Goal: Task Accomplishment & Management: Use online tool/utility

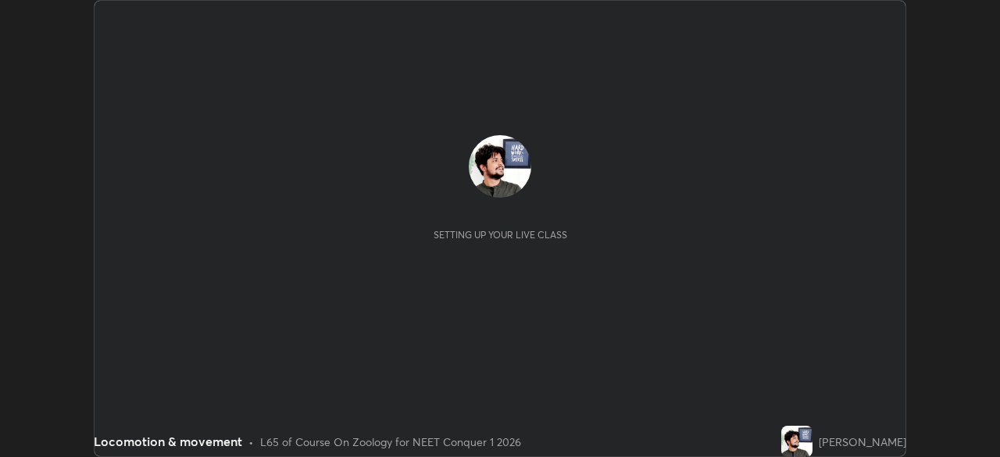
scroll to position [457, 999]
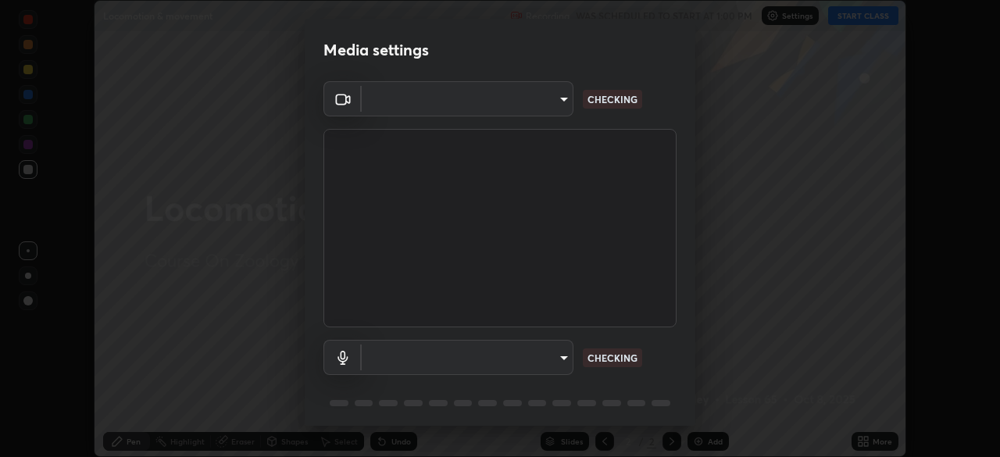
type input "1bbcfe3b1127be24ba7fa125fb83cb152f85e15c96893178e4a5d271d47187f7"
type input "default"
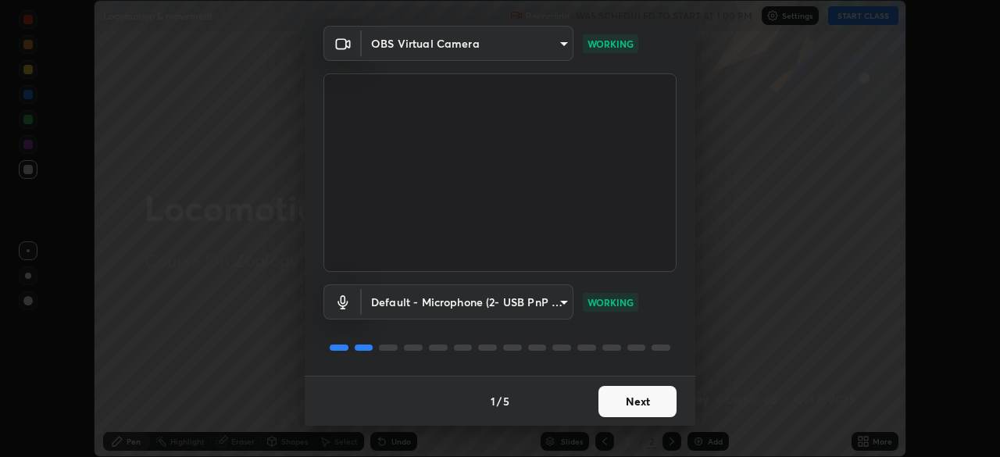
click at [642, 396] on button "Next" at bounding box center [637, 401] width 78 height 31
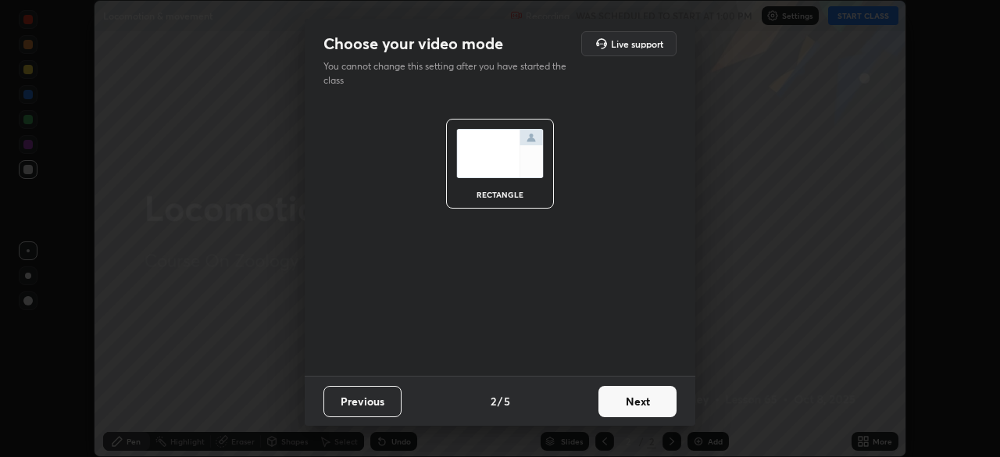
scroll to position [0, 0]
click at [642, 396] on button "Next" at bounding box center [637, 401] width 78 height 31
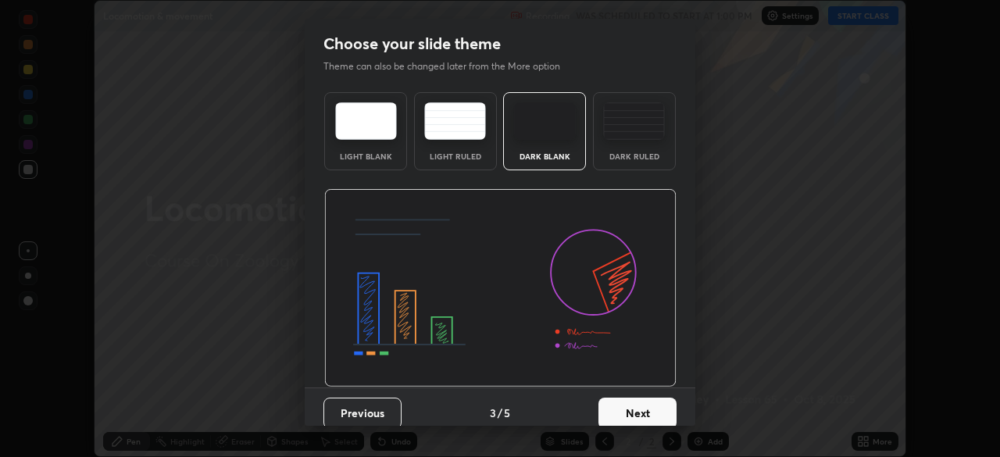
click at [636, 398] on button "Next" at bounding box center [637, 413] width 78 height 31
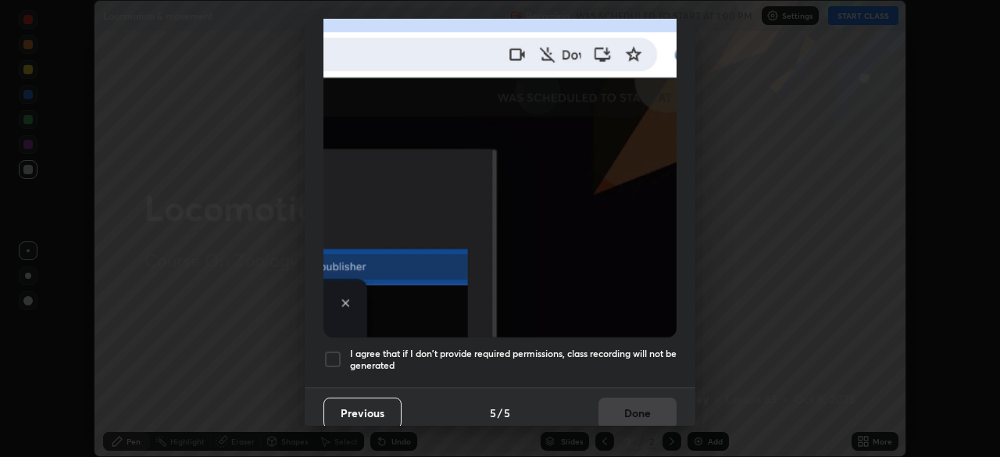
scroll to position [374, 0]
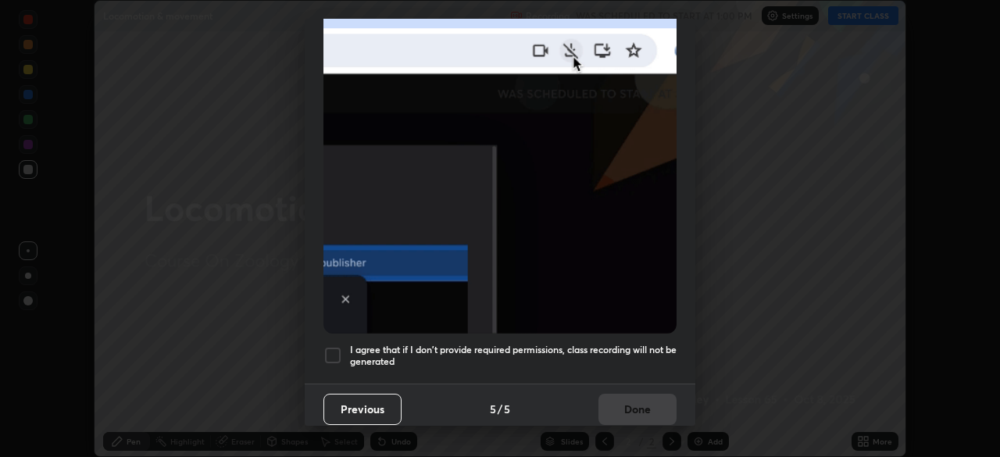
click at [334, 346] on div at bounding box center [332, 355] width 19 height 19
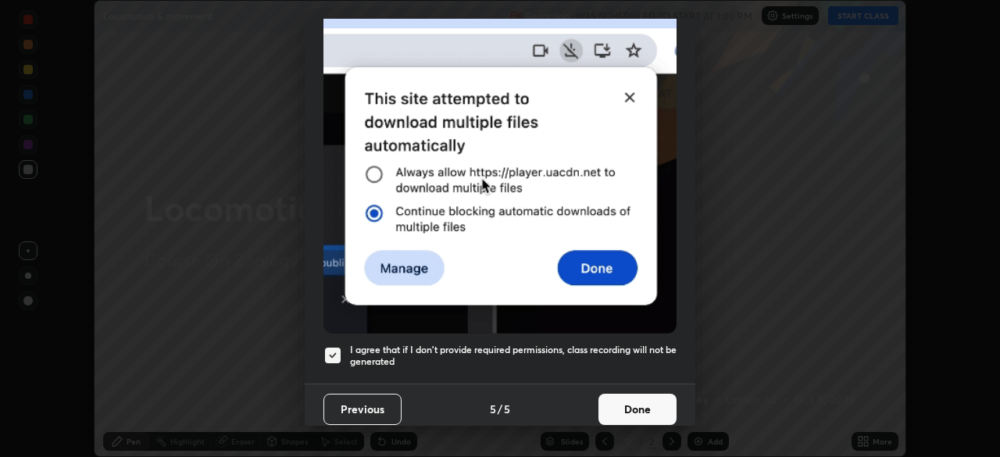
click at [638, 400] on button "Done" at bounding box center [637, 409] width 78 height 31
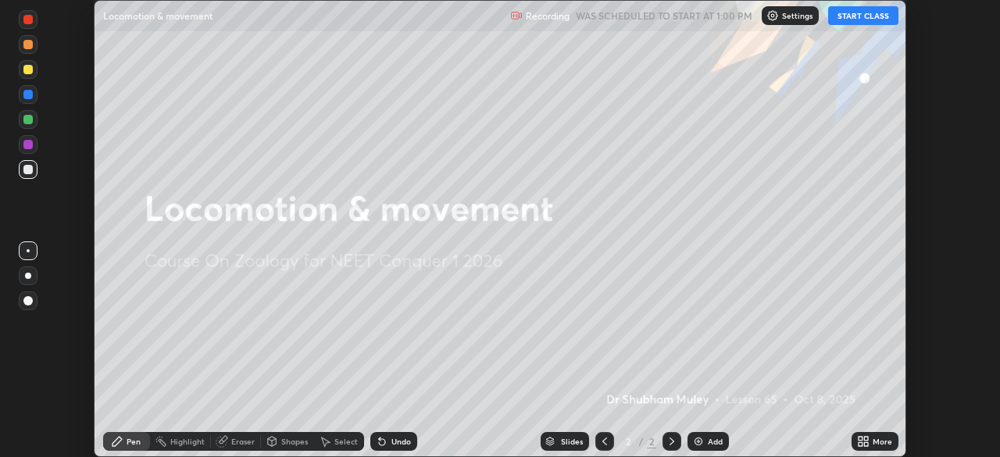
click at [845, 17] on button "START CLASS" at bounding box center [863, 15] width 70 height 19
click at [865, 440] on icon at bounding box center [866, 439] width 4 height 4
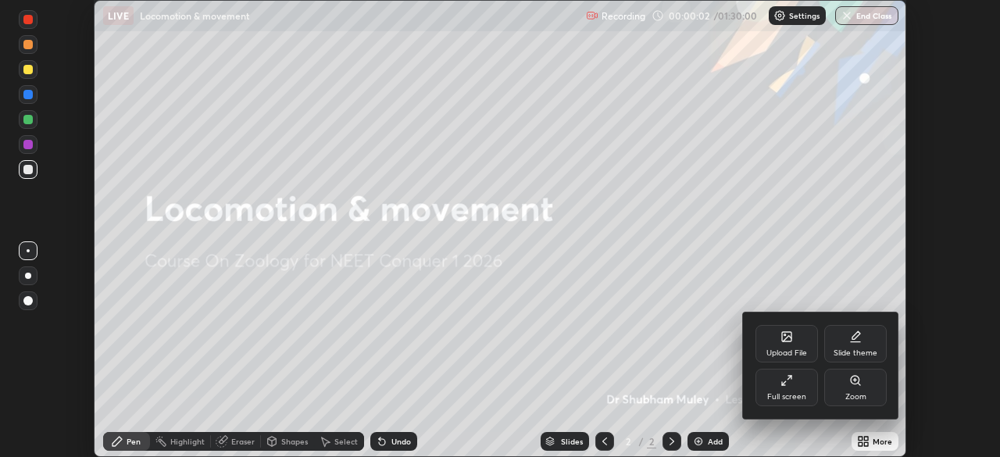
click at [674, 383] on div at bounding box center [500, 228] width 1000 height 457
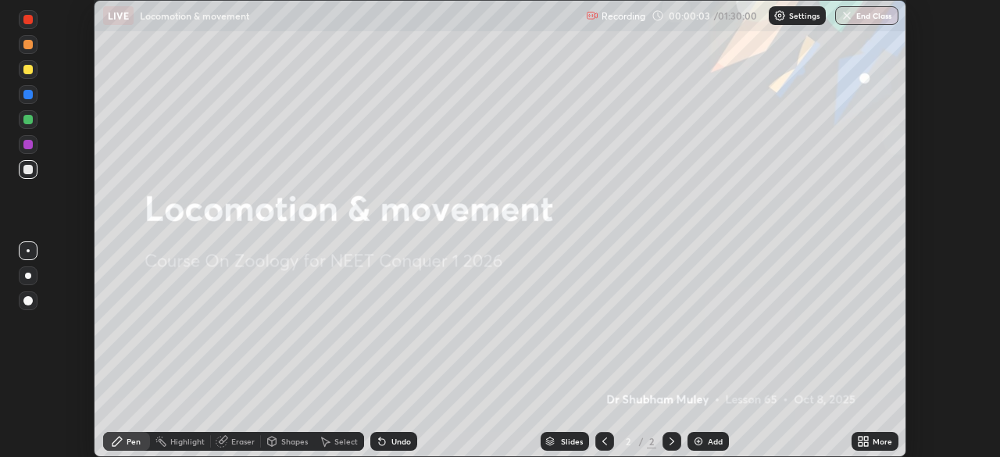
click at [860, 438] on icon at bounding box center [860, 439] width 4 height 4
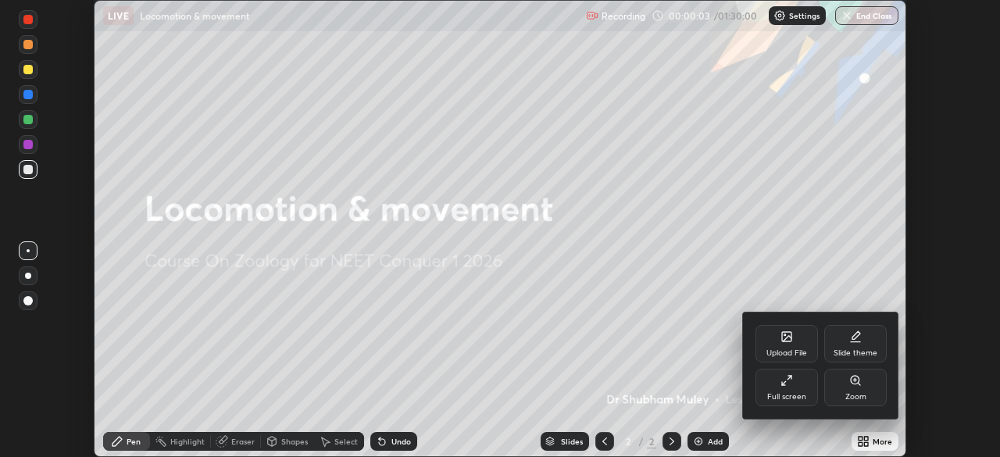
click at [793, 339] on div "Upload File" at bounding box center [786, 343] width 62 height 37
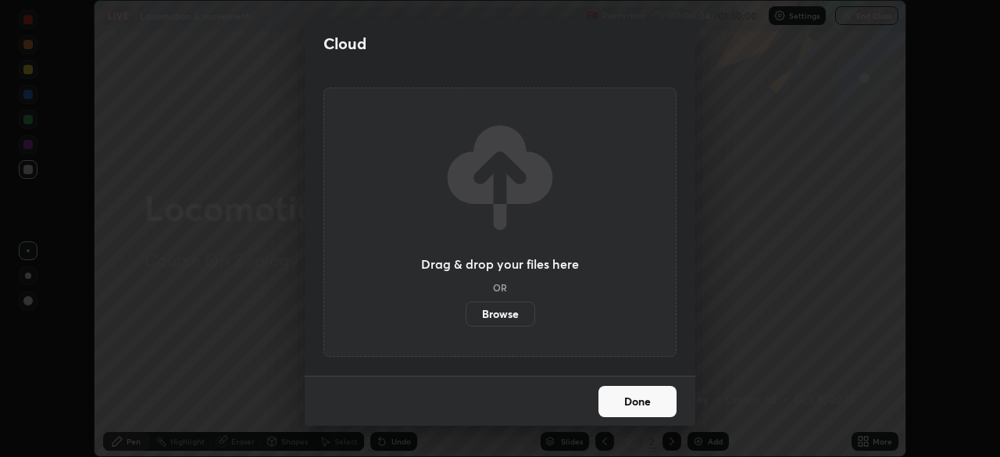
click at [516, 322] on label "Browse" at bounding box center [500, 313] width 70 height 25
click at [465, 322] on input "Browse" at bounding box center [465, 313] width 0 height 25
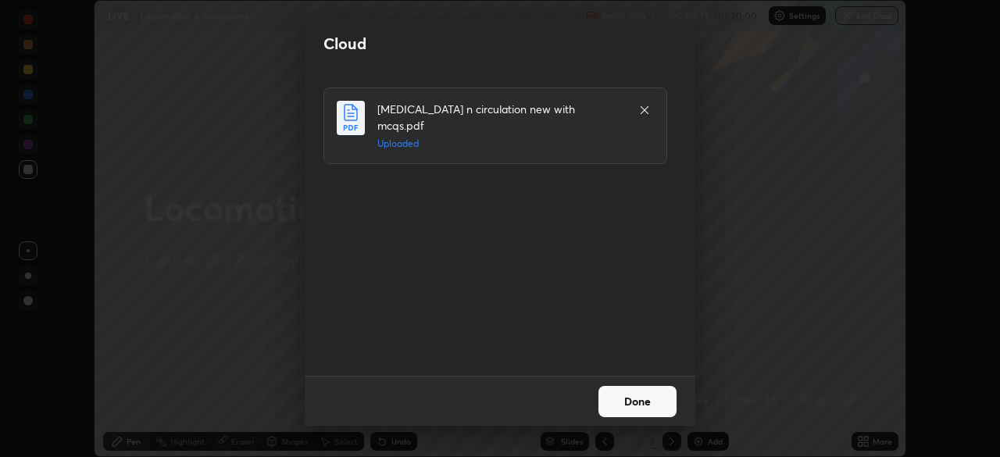
click at [646, 109] on icon at bounding box center [644, 110] width 8 height 8
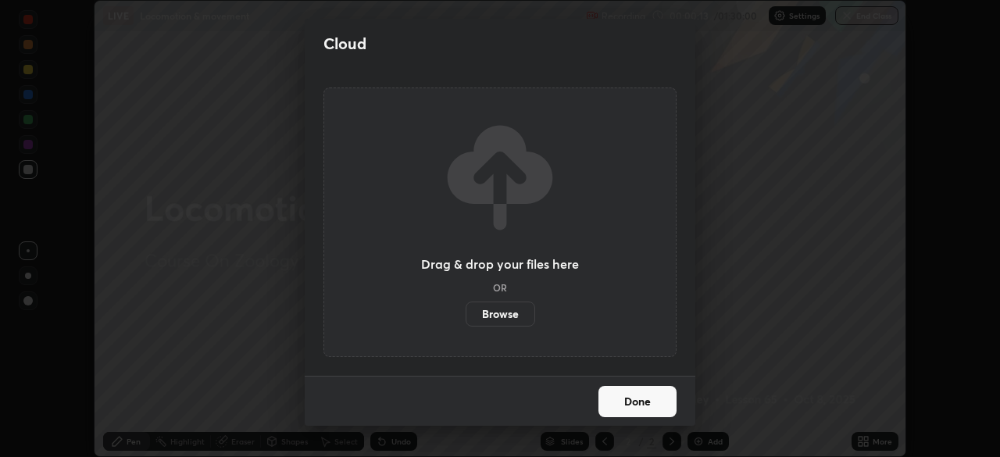
click at [501, 318] on label "Browse" at bounding box center [500, 313] width 70 height 25
click at [465, 318] on input "Browse" at bounding box center [465, 313] width 0 height 25
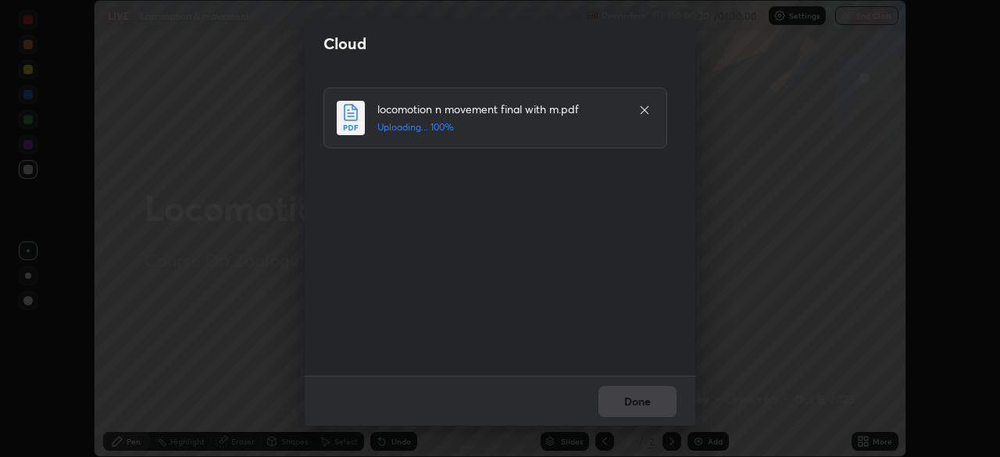
click at [639, 405] on div "Done" at bounding box center [500, 401] width 390 height 50
click at [637, 408] on div "Done" at bounding box center [500, 401] width 390 height 50
click at [633, 409] on button "Done" at bounding box center [637, 401] width 78 height 31
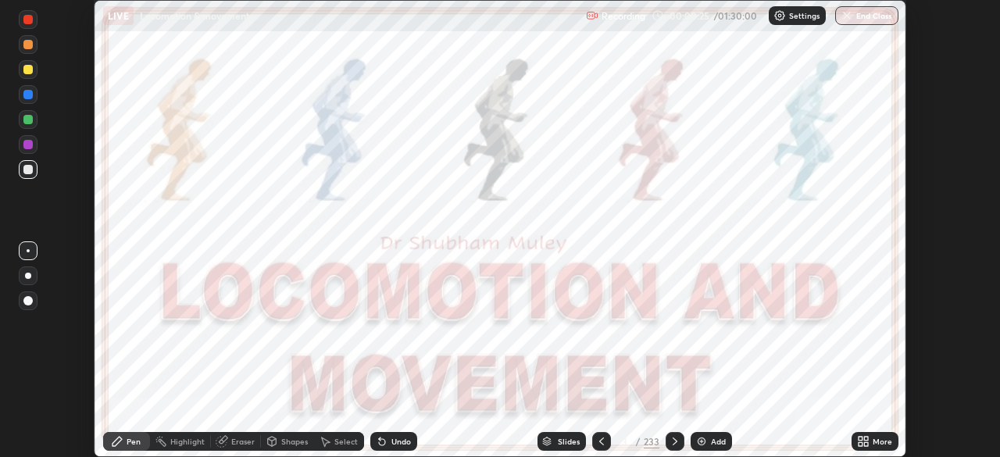
click at [562, 434] on div "Slides" at bounding box center [561, 441] width 48 height 19
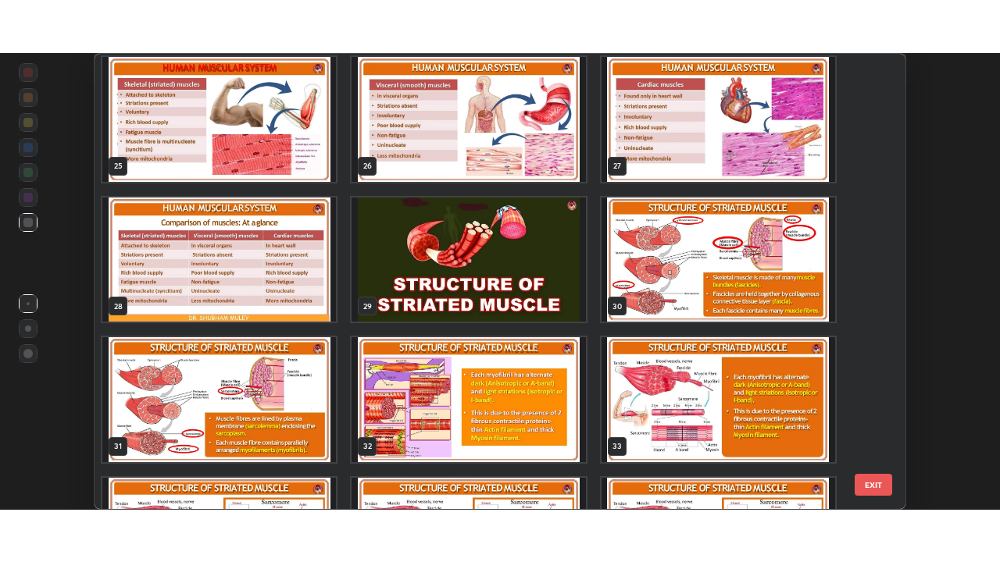
scroll to position [1117, 0]
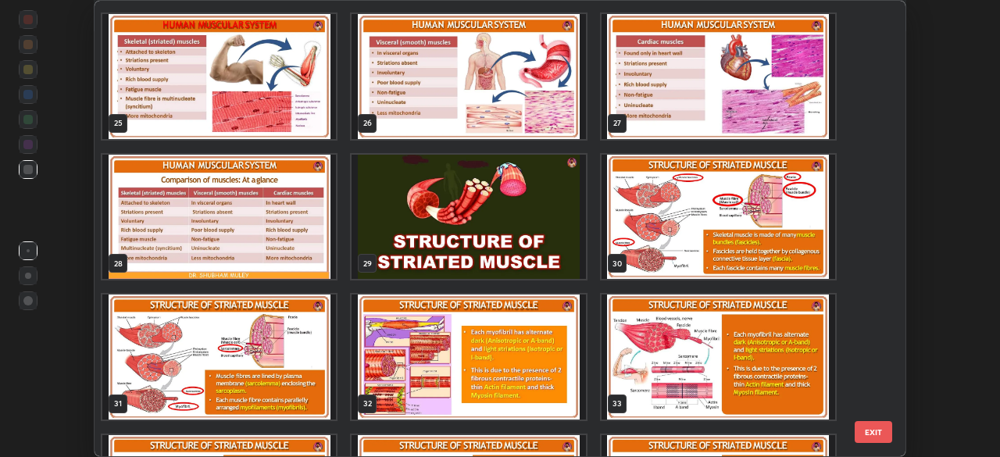
click at [507, 269] on img "grid" at bounding box center [468, 217] width 234 height 125
click at [506, 269] on img "grid" at bounding box center [468, 217] width 234 height 125
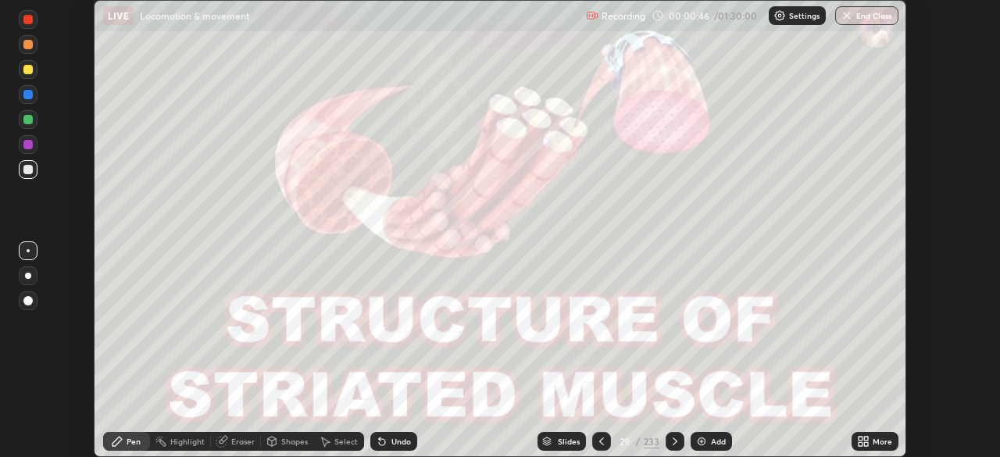
click at [865, 441] on icon at bounding box center [863, 441] width 12 height 12
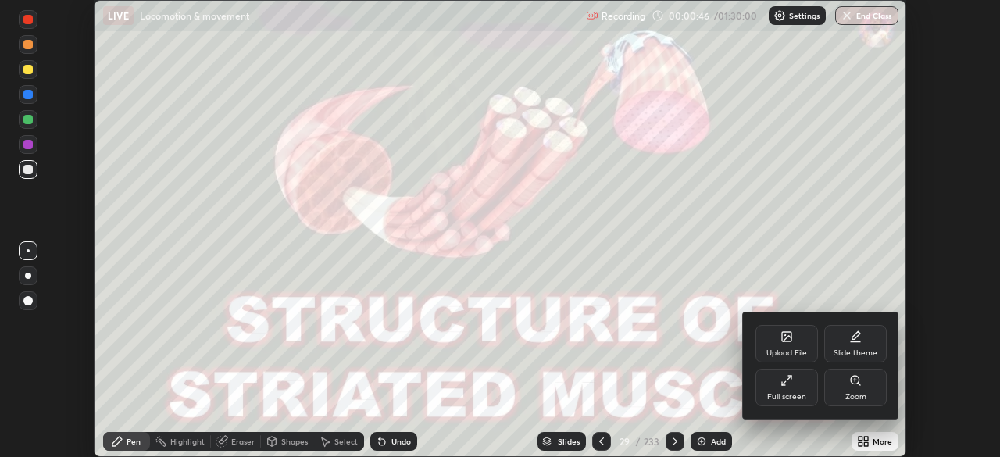
click at [784, 398] on div "Full screen" at bounding box center [786, 397] width 39 height 8
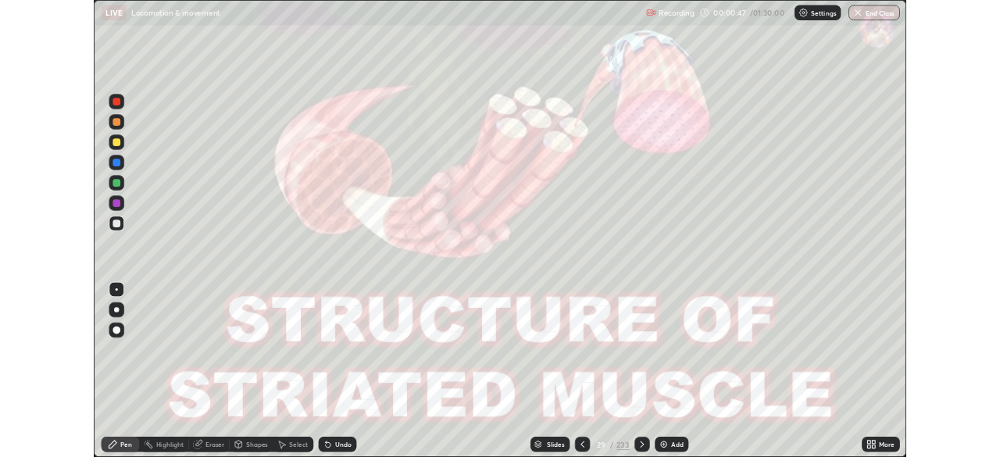
scroll to position [562, 1000]
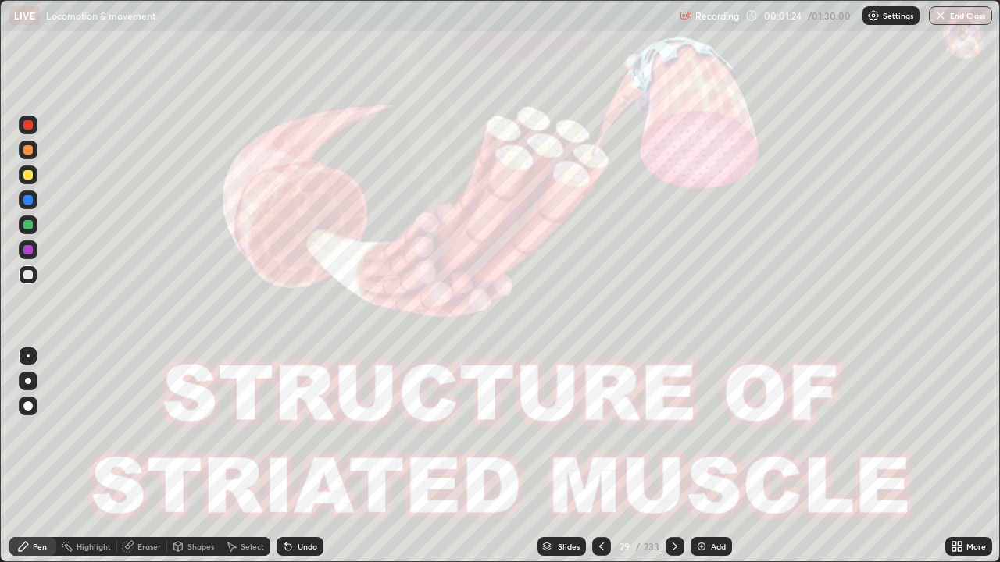
click at [713, 456] on div "Add" at bounding box center [718, 547] width 15 height 8
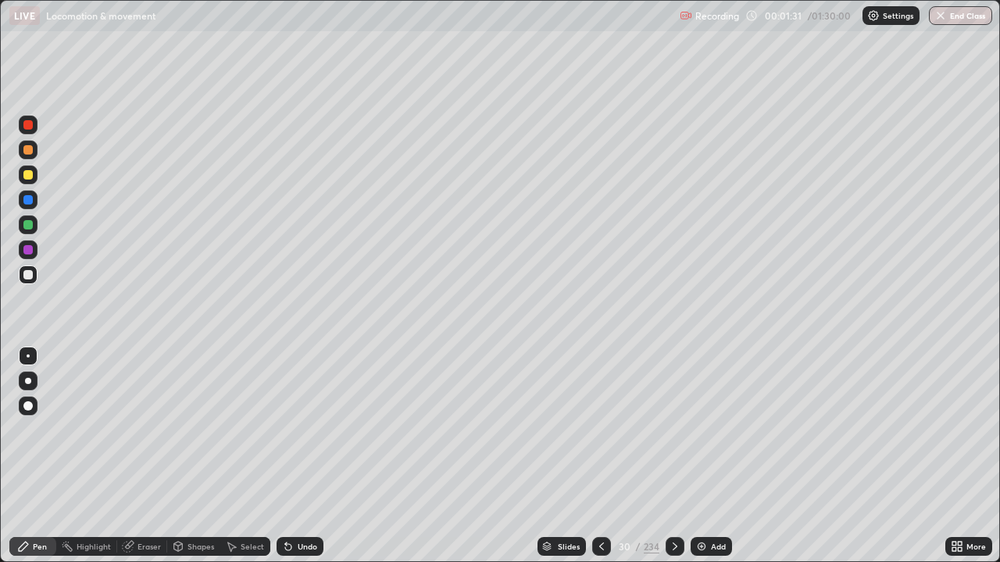
click at [184, 456] on div "Shapes" at bounding box center [193, 546] width 53 height 19
click at [34, 456] on div "Pen" at bounding box center [40, 547] width 14 height 8
click at [30, 378] on div at bounding box center [28, 381] width 19 height 19
click at [30, 150] on div at bounding box center [27, 149] width 9 height 9
click at [294, 456] on div "Undo" at bounding box center [299, 546] width 47 height 19
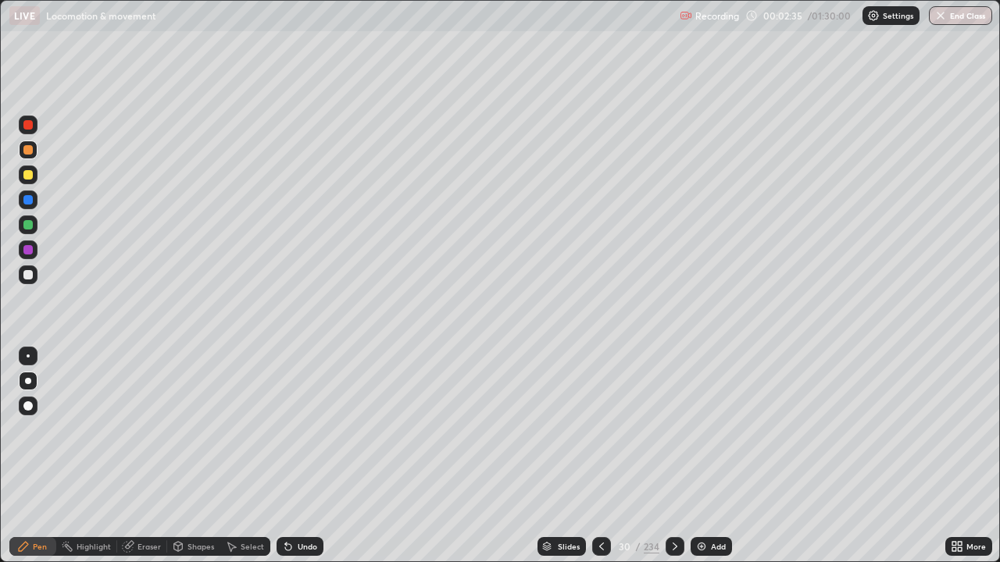
click at [292, 456] on div "Undo" at bounding box center [299, 546] width 47 height 19
click at [27, 357] on div at bounding box center [28, 356] width 3 height 3
click at [29, 151] on div at bounding box center [27, 149] width 9 height 9
click at [27, 277] on div at bounding box center [27, 274] width 9 height 9
click at [289, 456] on icon at bounding box center [288, 546] width 12 height 12
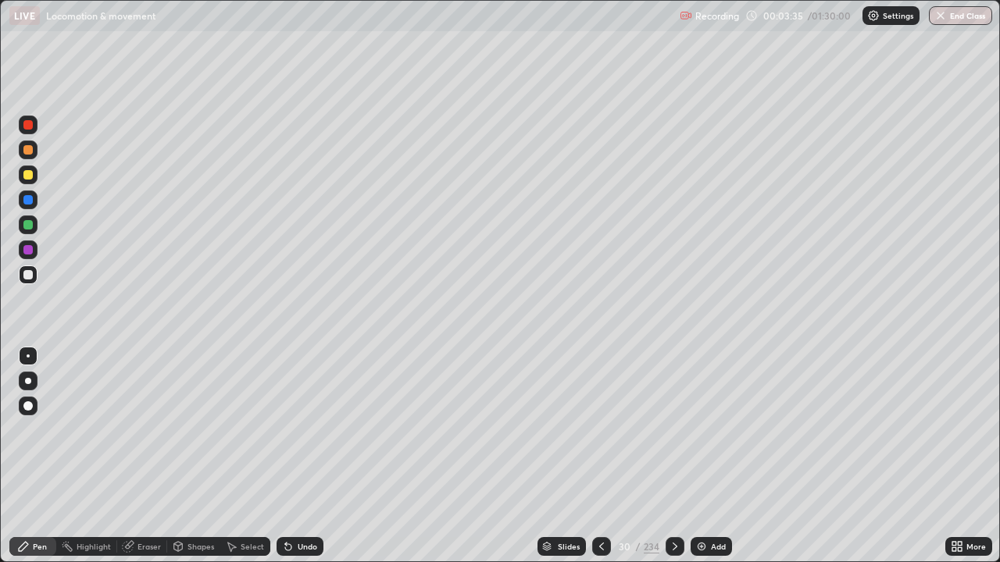
click at [194, 456] on div "Shapes" at bounding box center [200, 547] width 27 height 8
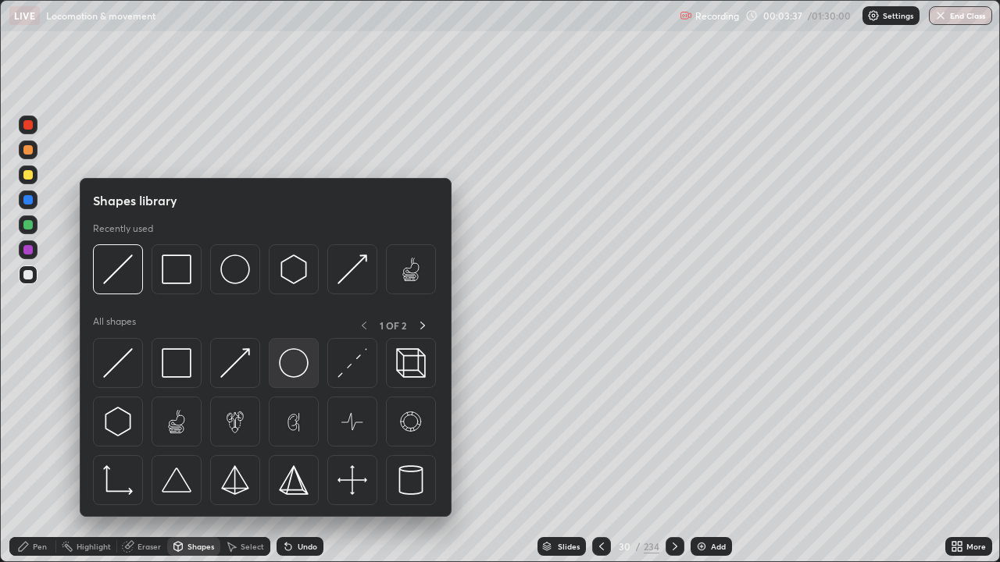
click at [289, 365] on img at bounding box center [294, 363] width 30 height 30
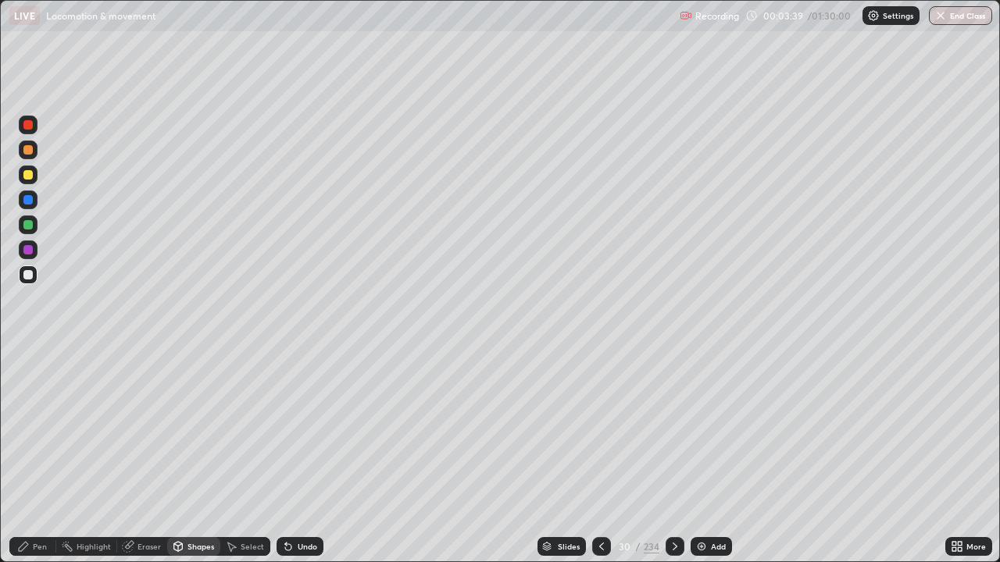
click at [28, 148] on div at bounding box center [27, 149] width 9 height 9
click at [28, 173] on div at bounding box center [27, 174] width 9 height 9
click at [146, 456] on div "Eraser" at bounding box center [142, 546] width 50 height 19
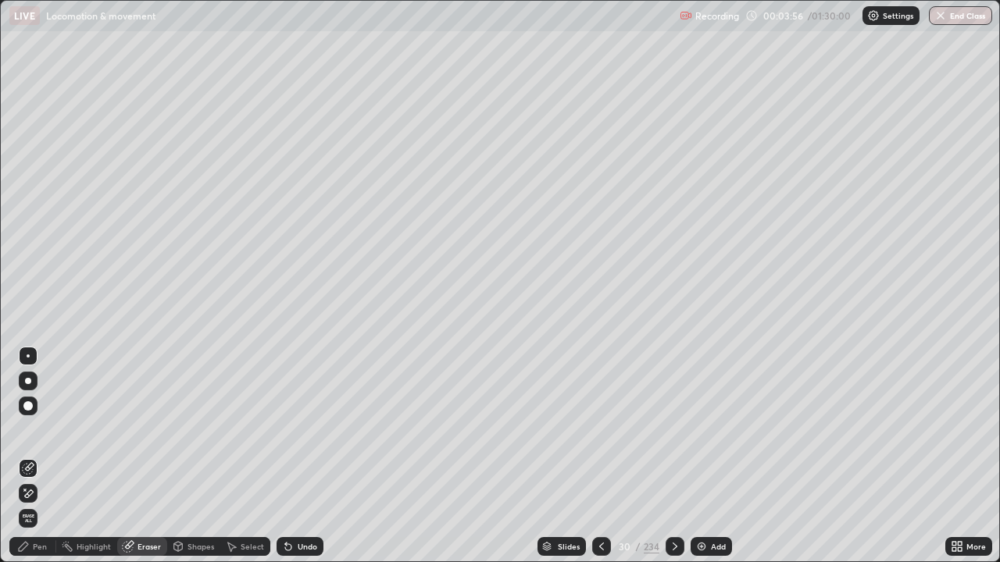
click at [36, 456] on div "Pen" at bounding box center [40, 547] width 14 height 8
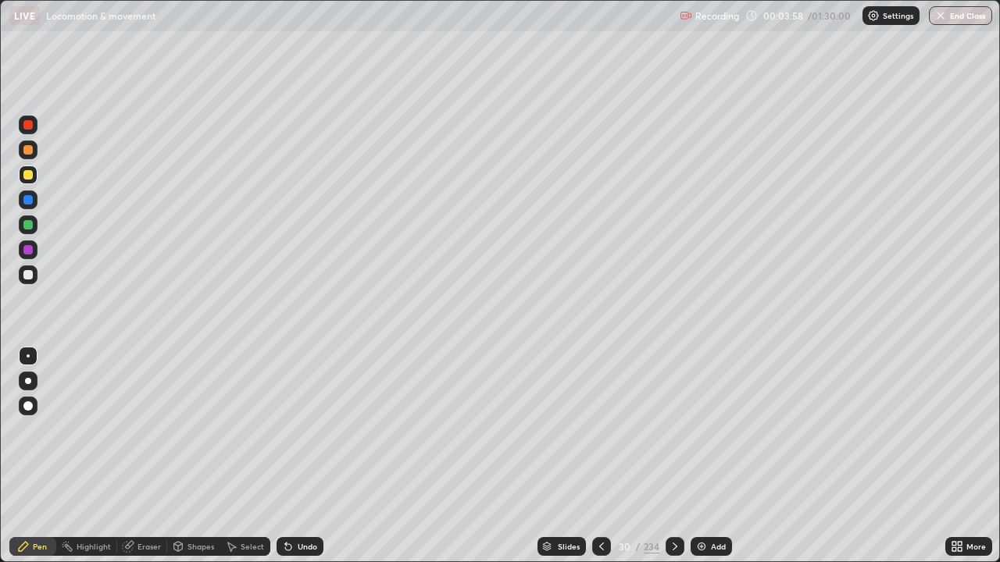
click at [27, 148] on div at bounding box center [27, 149] width 9 height 9
click at [25, 174] on div at bounding box center [27, 174] width 9 height 9
click at [29, 226] on div at bounding box center [27, 224] width 9 height 9
click at [26, 176] on div at bounding box center [27, 174] width 9 height 9
click at [298, 456] on div "Undo" at bounding box center [308, 547] width 20 height 8
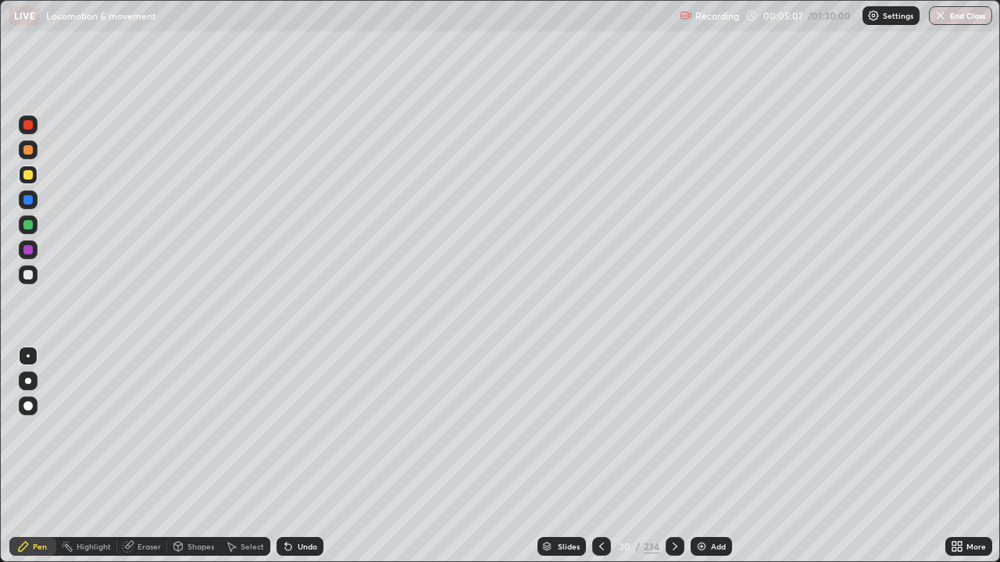
click at [298, 456] on div "Undo" at bounding box center [299, 546] width 47 height 19
click at [305, 456] on div "Undo" at bounding box center [308, 547] width 20 height 8
click at [27, 277] on div at bounding box center [27, 274] width 9 height 9
click at [31, 252] on div at bounding box center [27, 249] width 9 height 9
click at [32, 127] on div at bounding box center [27, 124] width 9 height 9
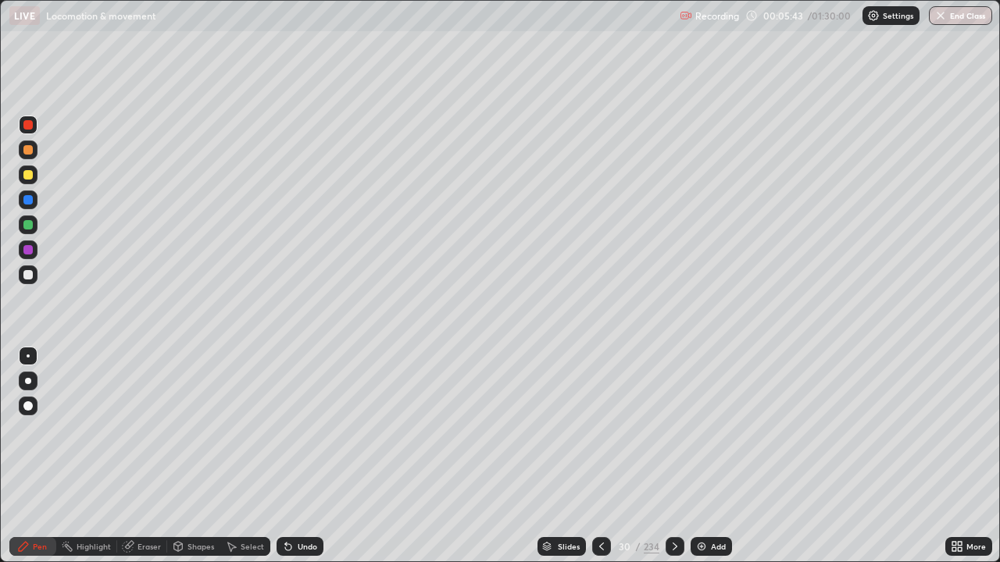
click at [29, 250] on div at bounding box center [27, 249] width 9 height 9
click at [30, 198] on div at bounding box center [27, 199] width 9 height 9
click at [204, 456] on div "Shapes" at bounding box center [200, 547] width 27 height 8
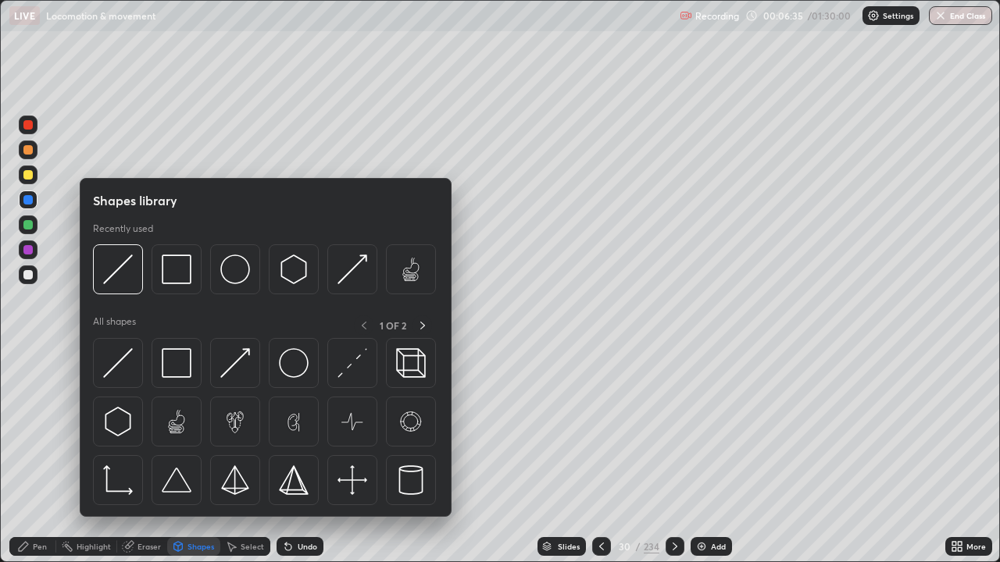
click at [289, 369] on img at bounding box center [294, 363] width 30 height 30
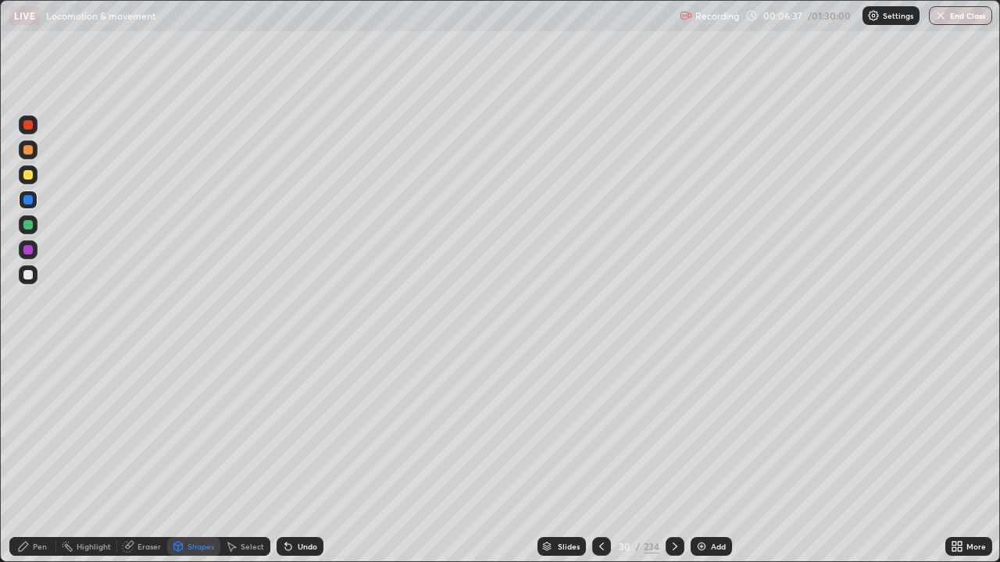
click at [23, 150] on div at bounding box center [27, 149] width 9 height 9
click at [22, 278] on div at bounding box center [28, 275] width 19 height 19
click at [254, 456] on div "Select" at bounding box center [252, 547] width 23 height 8
click at [811, 456] on div "0 ° Undo Copy Duplicate Duplicate to new slide Delete" at bounding box center [500, 281] width 998 height 561
click at [786, 456] on div "0 ° Undo Copy Duplicate Duplicate to new slide Delete" at bounding box center [500, 281] width 998 height 561
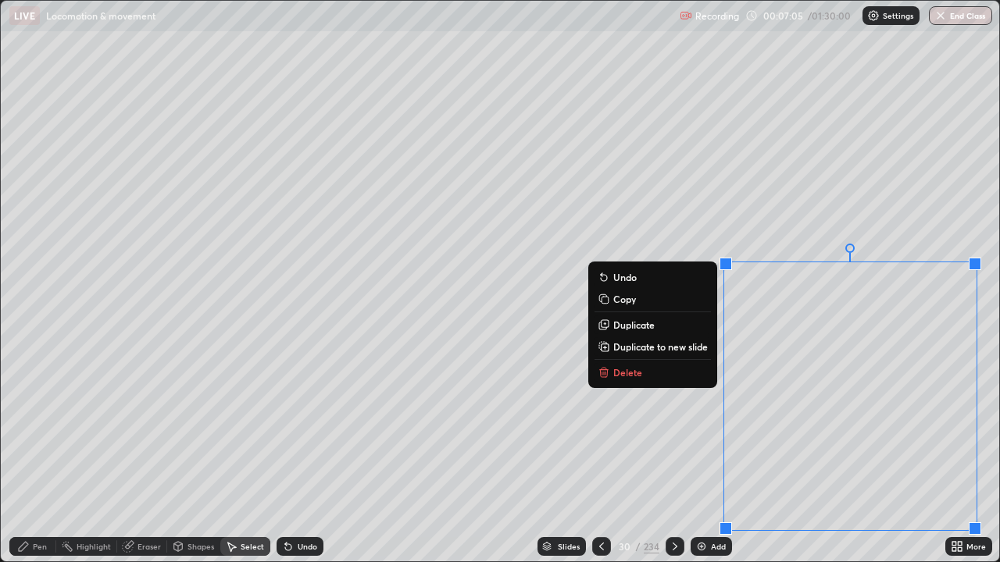
click at [679, 408] on div "0 ° Undo Copy Duplicate Duplicate to new slide Delete" at bounding box center [500, 281] width 998 height 561
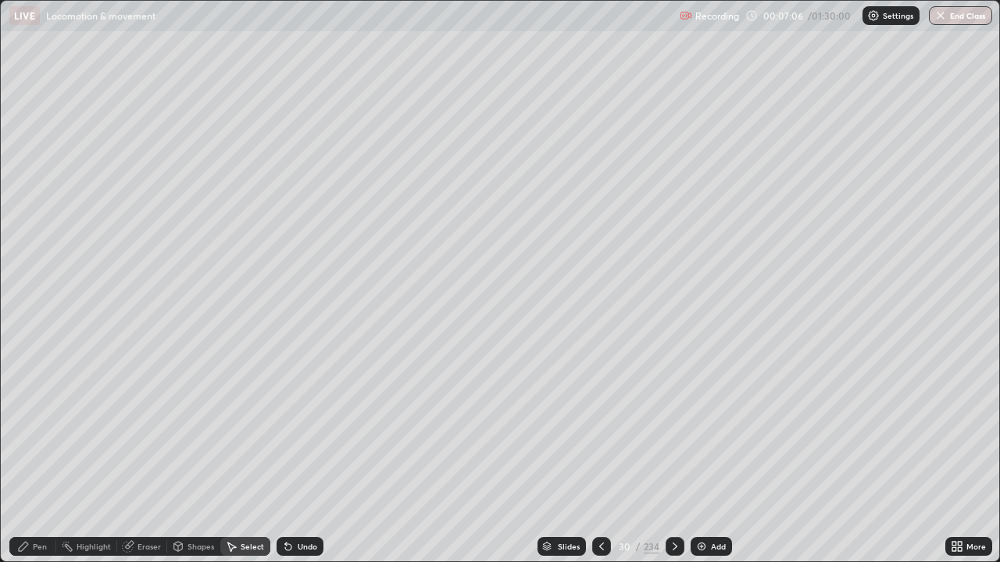
click at [802, 456] on div "0 ° Undo Copy Duplicate Duplicate to new slide Delete" at bounding box center [500, 281] width 998 height 561
click at [808, 456] on div "0 ° Undo Copy Duplicate Duplicate to new slide Delete" at bounding box center [500, 281] width 998 height 561
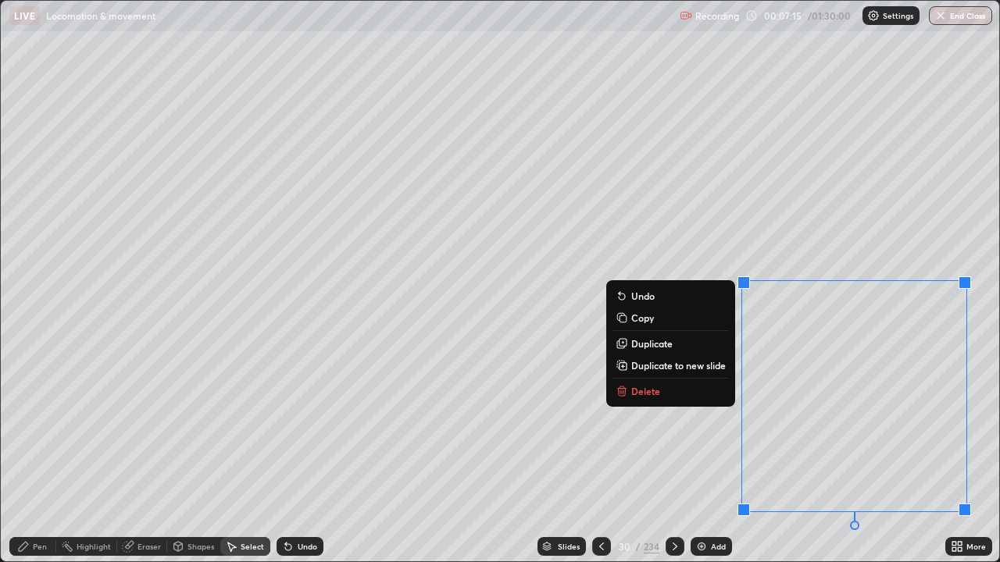
click at [662, 452] on div "0 ° Undo Copy Duplicate Duplicate to new slide Delete" at bounding box center [500, 281] width 998 height 561
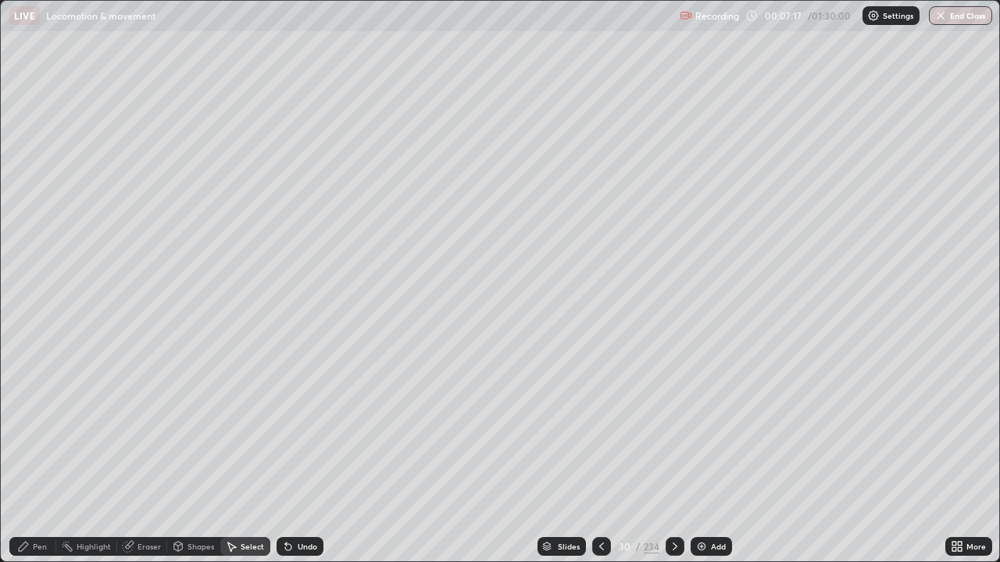
click at [808, 444] on div "0 ° Undo Copy Duplicate Duplicate to new slide Delete" at bounding box center [500, 281] width 998 height 561
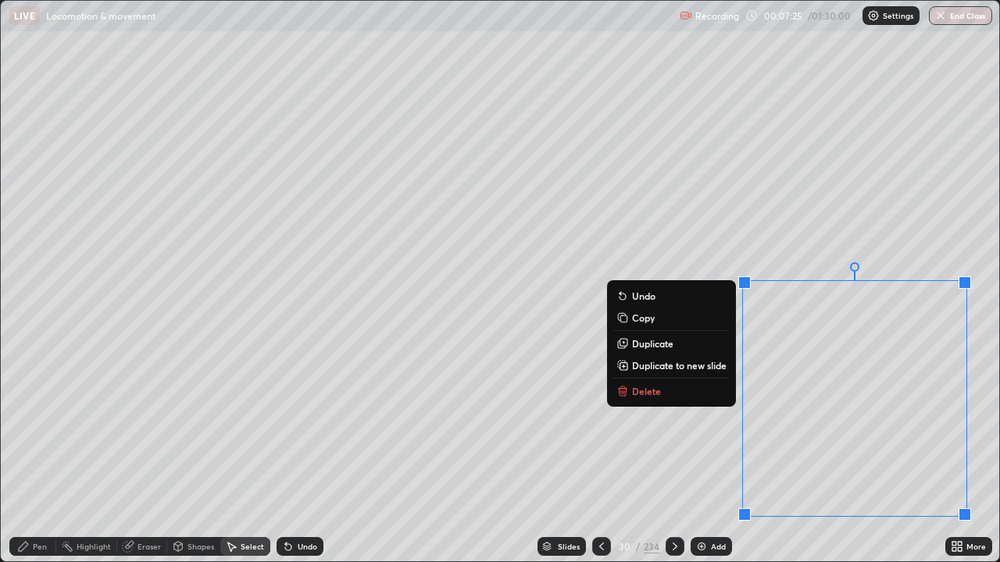
click at [683, 456] on div "0 ° Undo Copy Duplicate Duplicate to new slide Delete" at bounding box center [500, 281] width 998 height 561
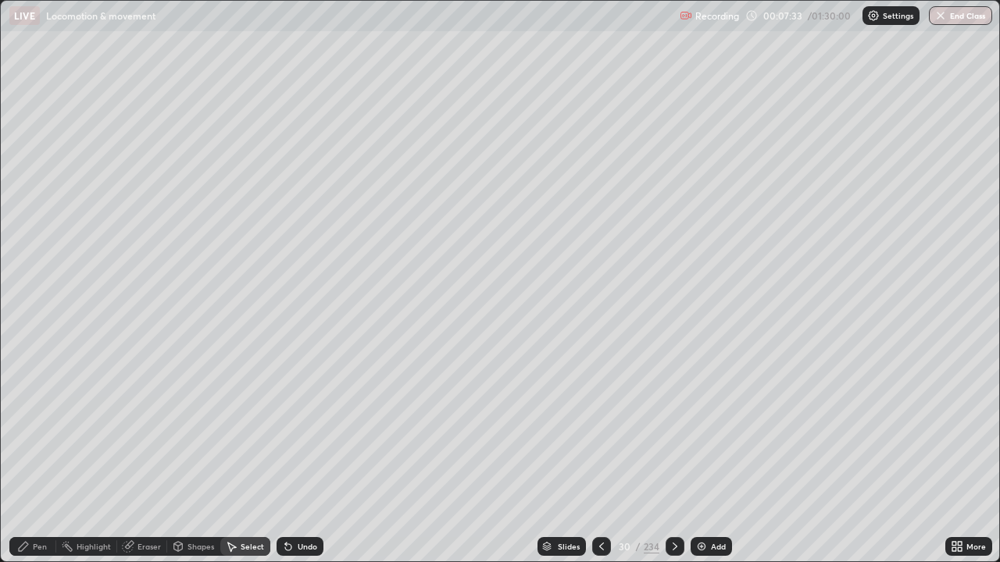
click at [183, 456] on icon at bounding box center [178, 546] width 12 height 12
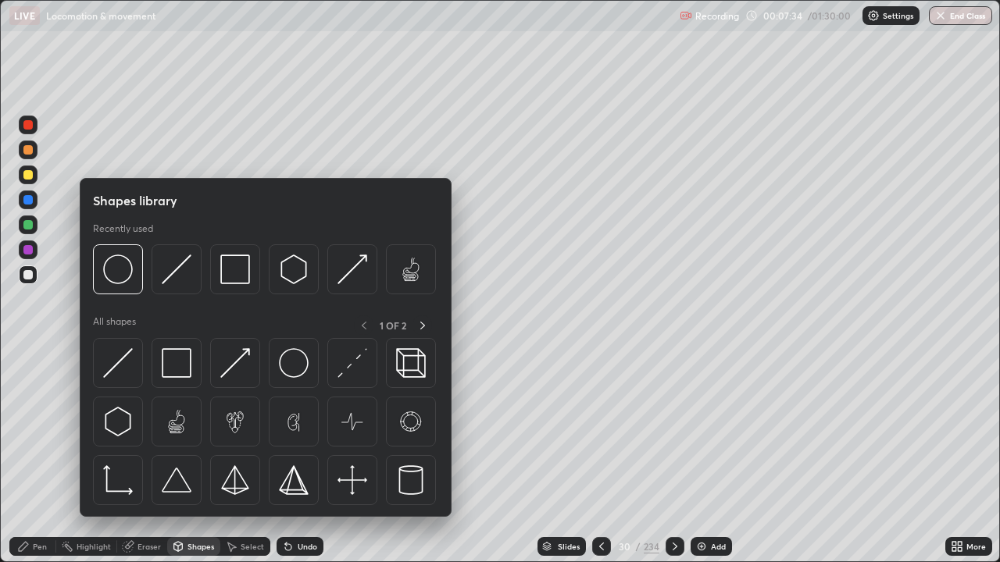
click at [137, 456] on div "Eraser" at bounding box center [142, 546] width 50 height 19
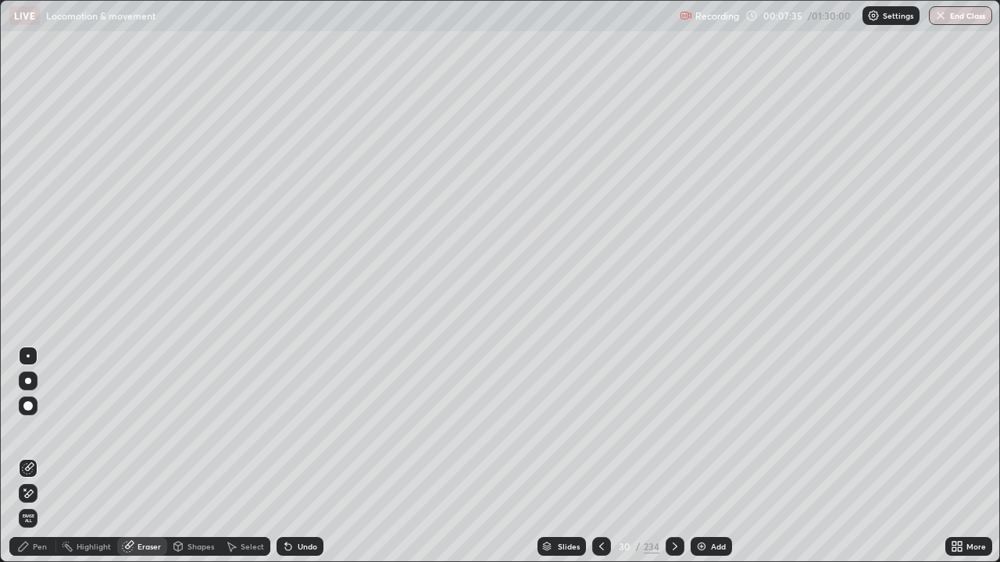
click at [178, 456] on icon at bounding box center [178, 548] width 0 height 5
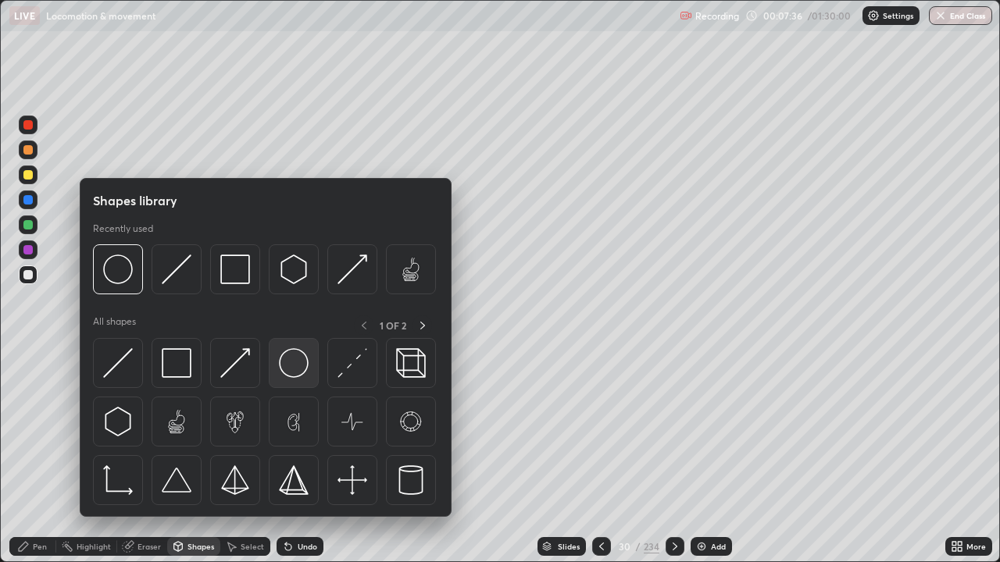
click at [294, 368] on img at bounding box center [294, 363] width 30 height 30
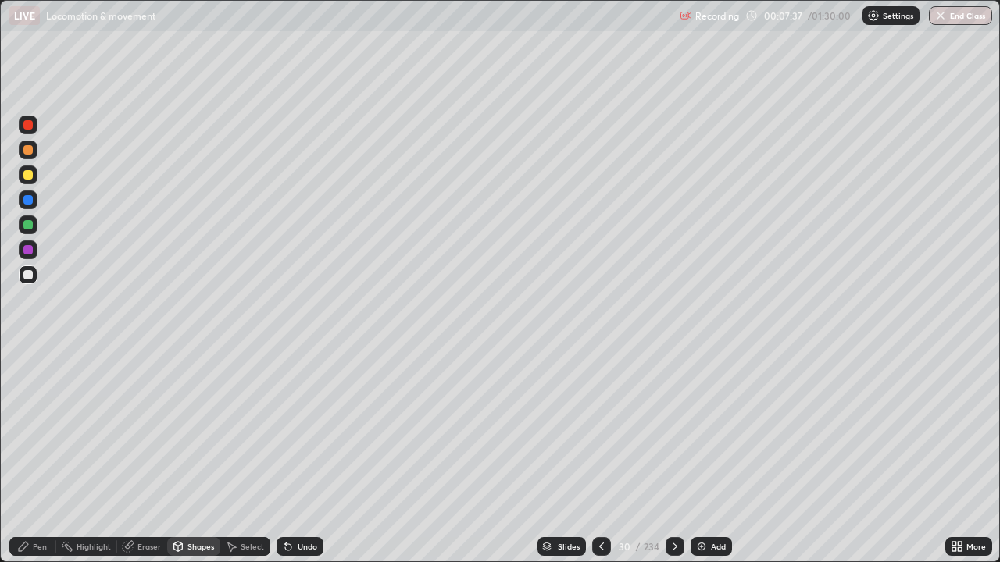
click at [26, 170] on div at bounding box center [27, 174] width 9 height 9
click at [311, 456] on div "Undo" at bounding box center [308, 547] width 20 height 8
click at [239, 456] on div "Select" at bounding box center [245, 546] width 50 height 19
click at [805, 370] on div "0 ° Undo Copy Duplicate Duplicate to new slide Delete" at bounding box center [500, 281] width 998 height 561
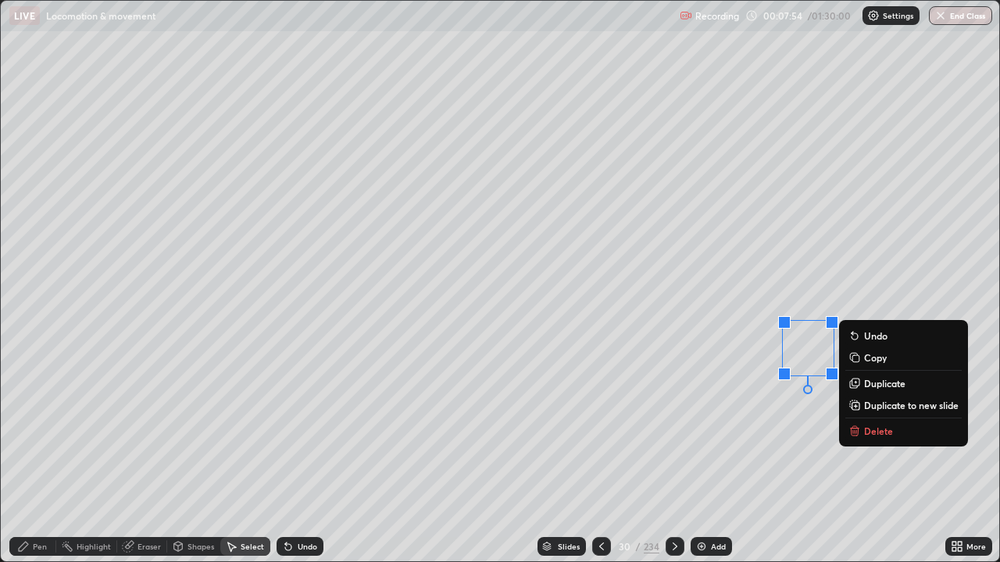
click at [894, 386] on p "Duplicate" at bounding box center [884, 383] width 41 height 12
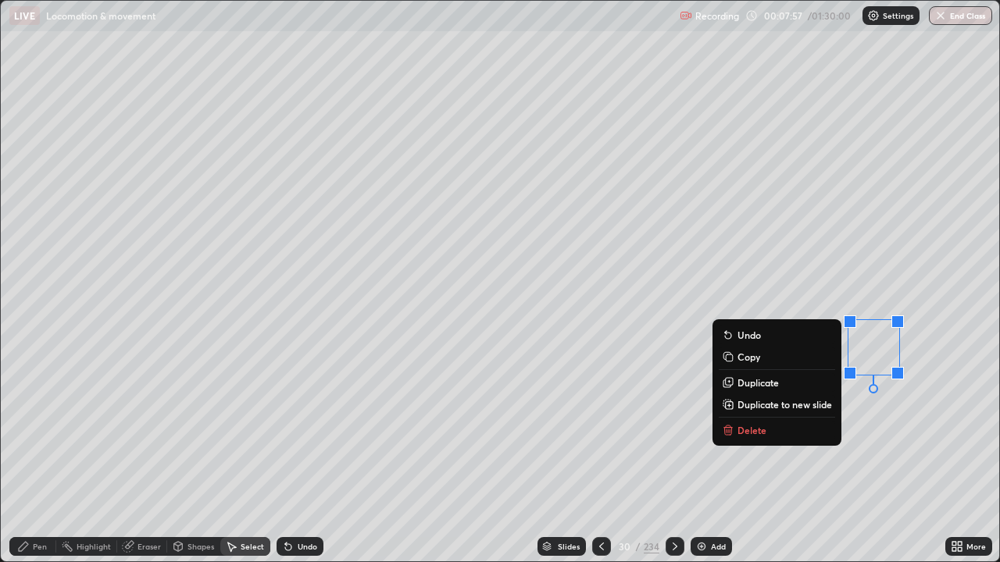
click at [790, 385] on button "Duplicate" at bounding box center [777, 382] width 116 height 19
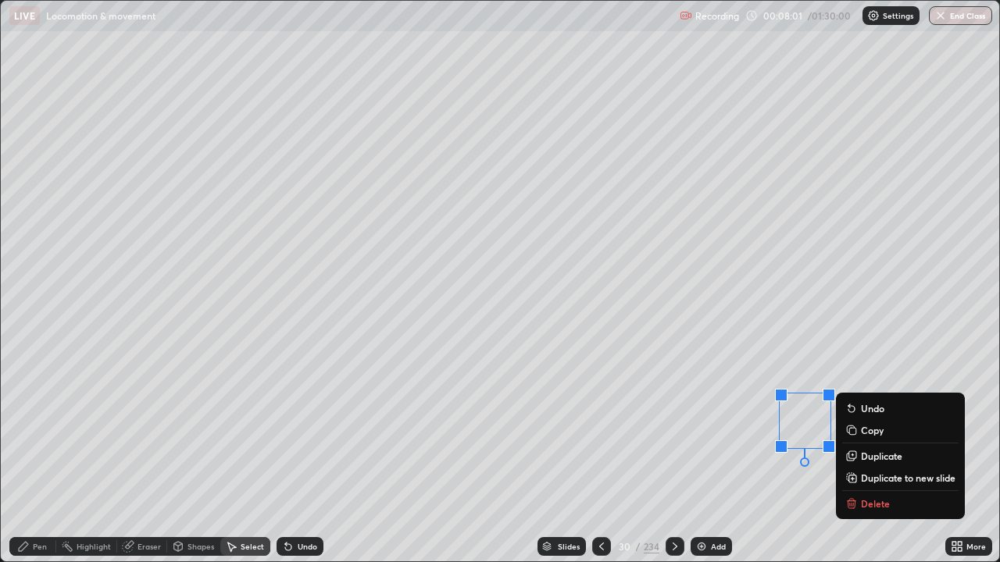
click at [878, 432] on p "Copy" at bounding box center [872, 430] width 23 height 12
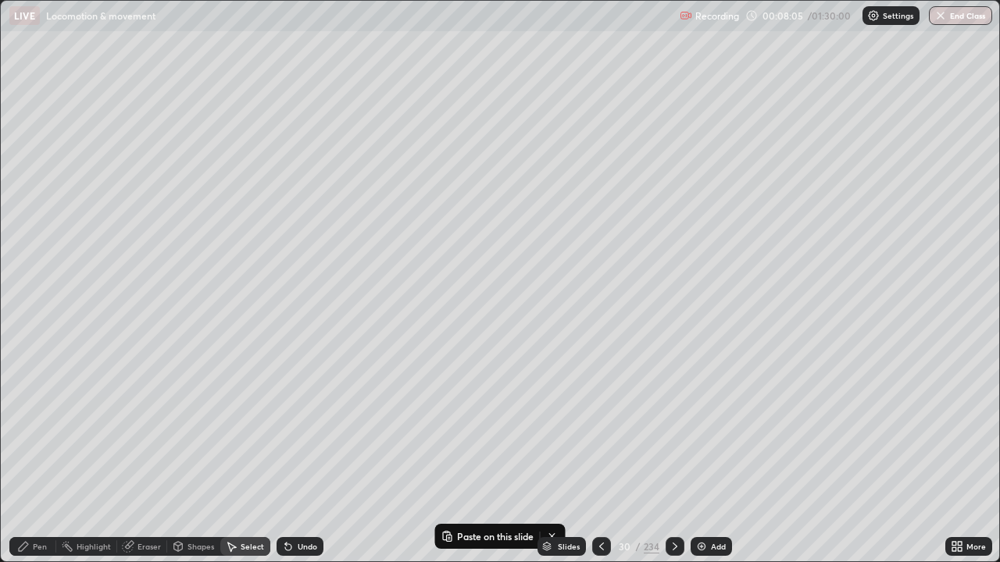
click at [255, 456] on div "Select" at bounding box center [245, 546] width 50 height 19
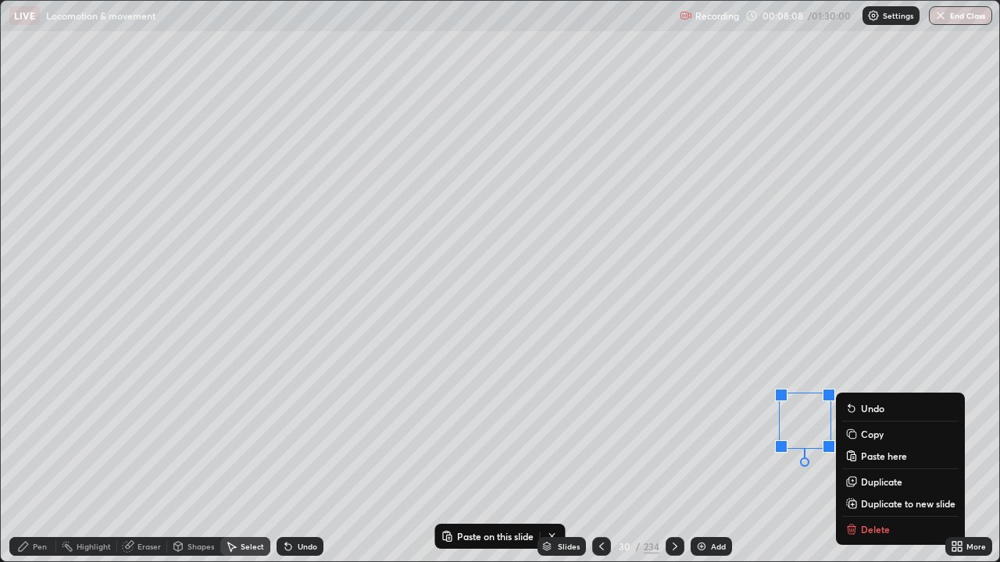
click at [883, 456] on p "Duplicate" at bounding box center [881, 482] width 41 height 12
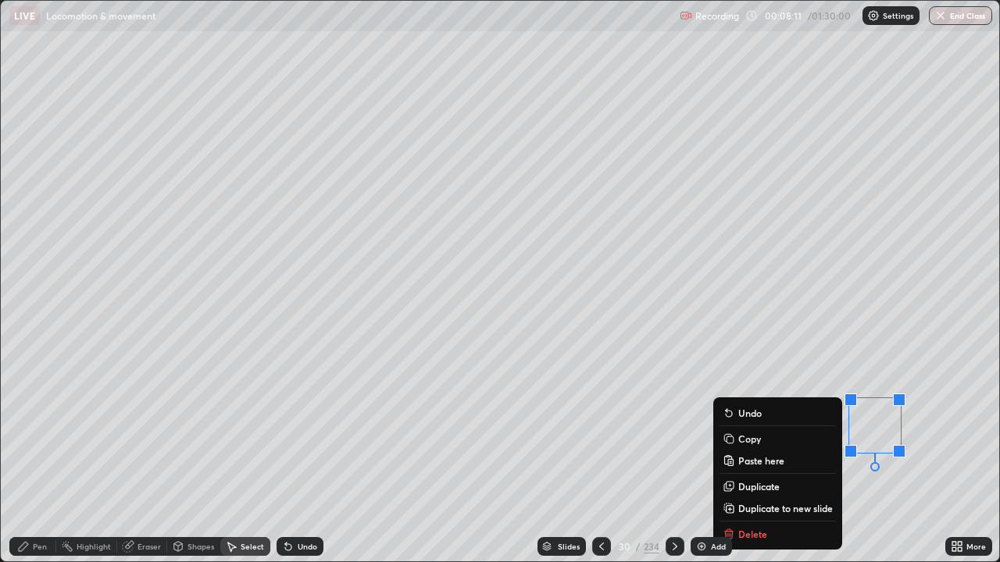
click at [643, 456] on div "0 ° Undo Copy Paste here Duplicate Duplicate to new slide Delete" at bounding box center [500, 281] width 998 height 561
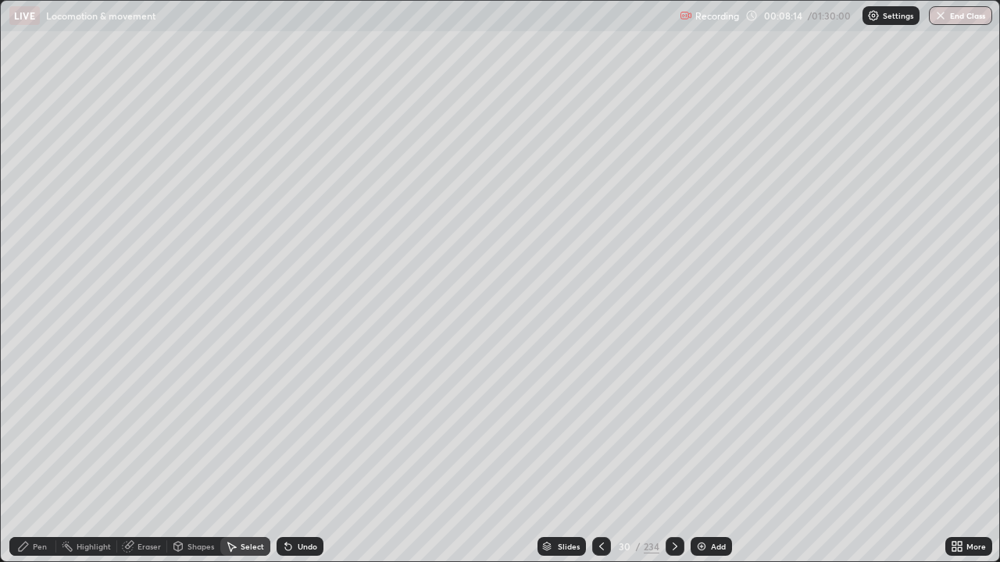
click at [187, 456] on div "Shapes" at bounding box center [200, 547] width 27 height 8
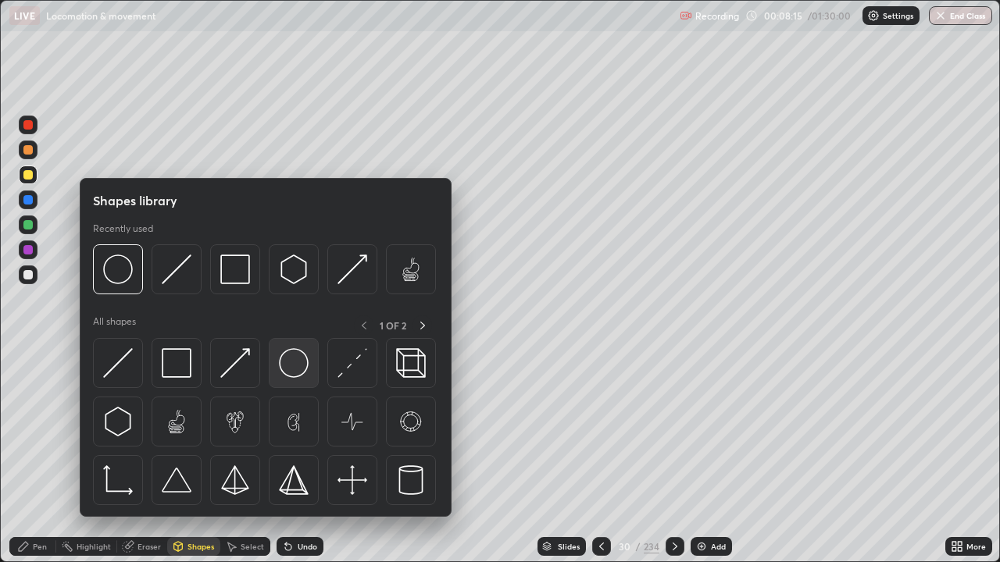
click at [292, 366] on img at bounding box center [294, 363] width 30 height 30
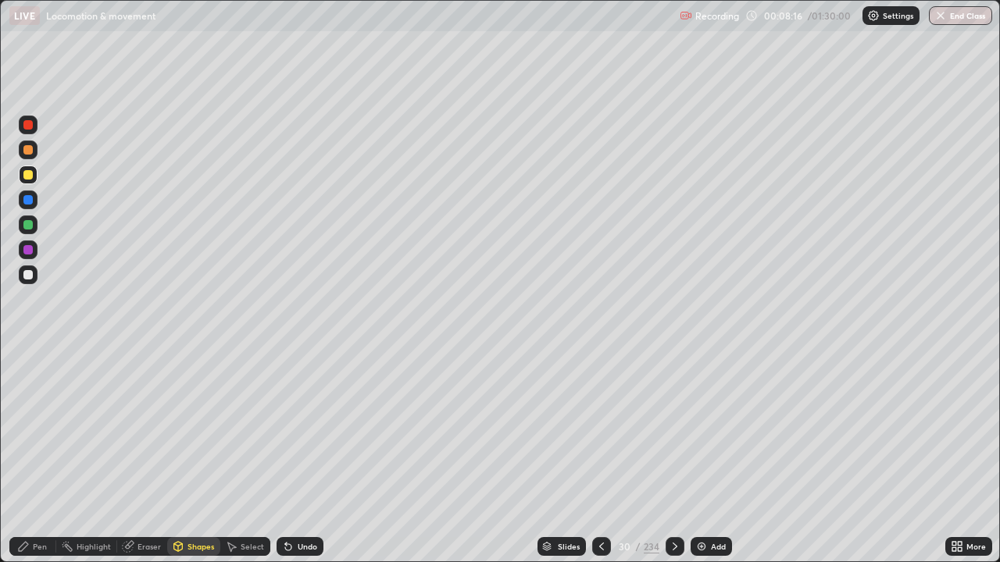
click at [28, 226] on div at bounding box center [27, 224] width 9 height 9
click at [256, 456] on div "Select" at bounding box center [252, 547] width 23 height 8
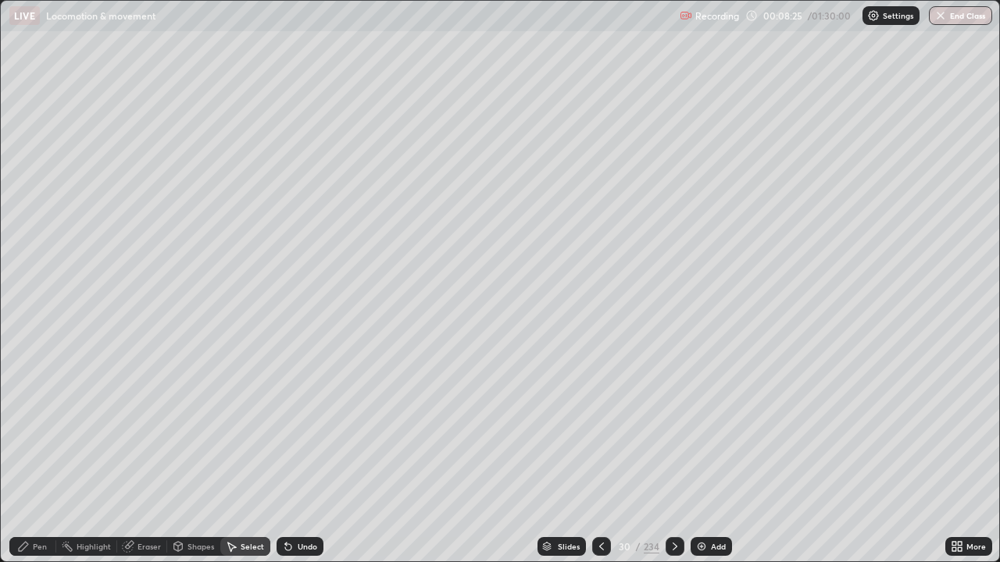
click at [0, 0] on button "Copy" at bounding box center [0, 0] width 0 height 0
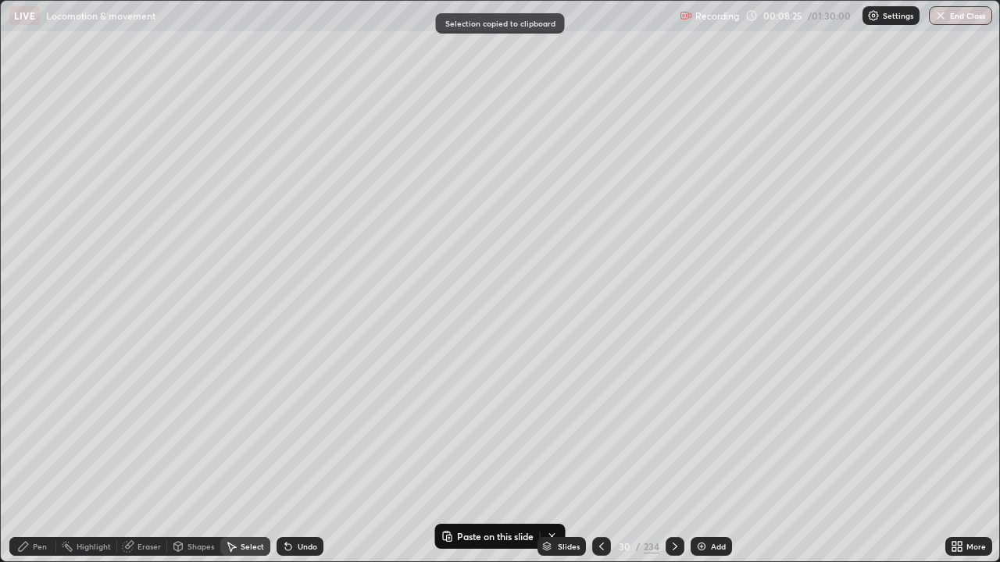
click at [810, 362] on div "0 ° Undo Copy Paste here Duplicate Duplicate to new slide Delete" at bounding box center [500, 281] width 998 height 561
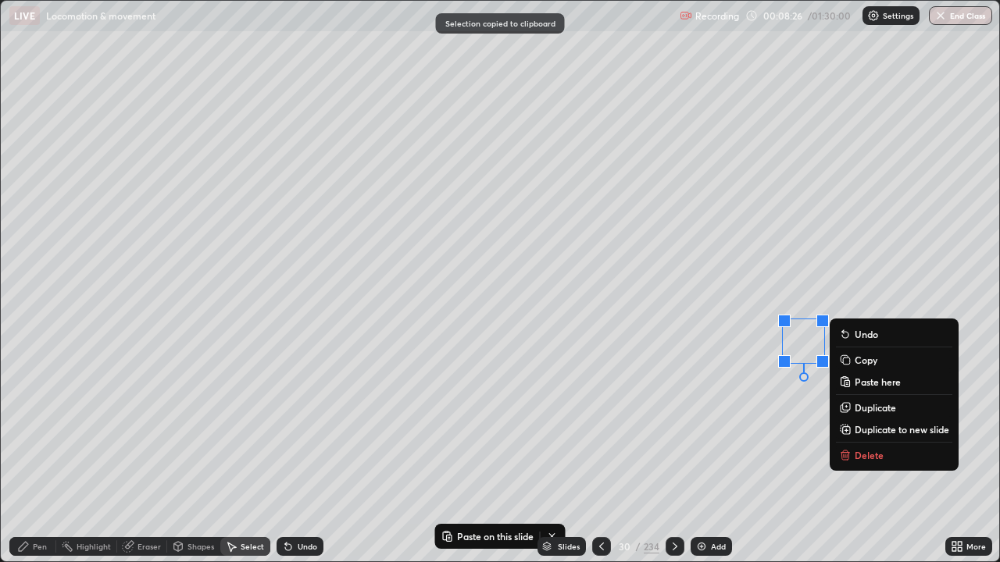
click at [814, 362] on div "0 ° Undo Copy Paste here Duplicate Duplicate to new slide Delete" at bounding box center [500, 281] width 998 height 561
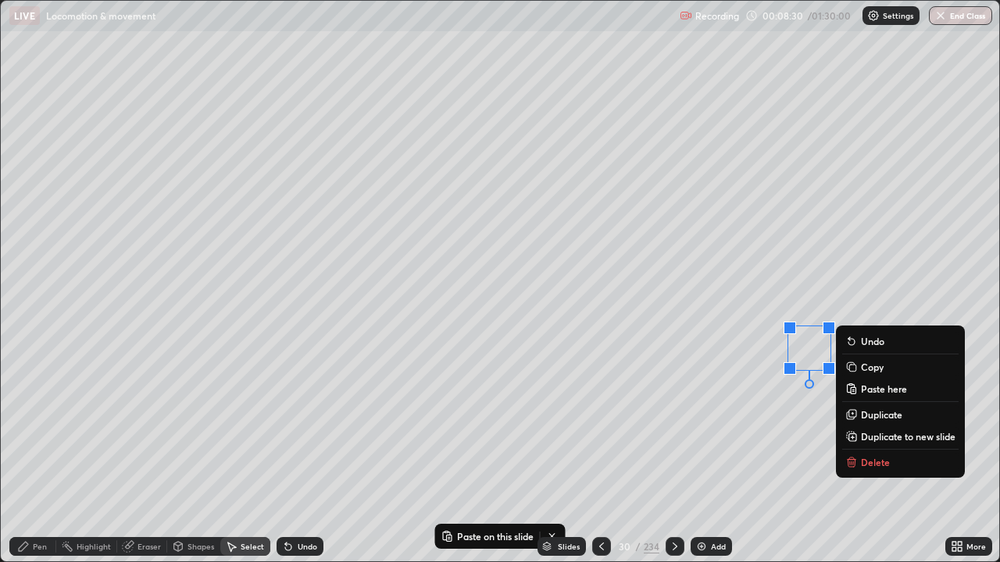
click at [877, 416] on p "Duplicate" at bounding box center [881, 414] width 41 height 12
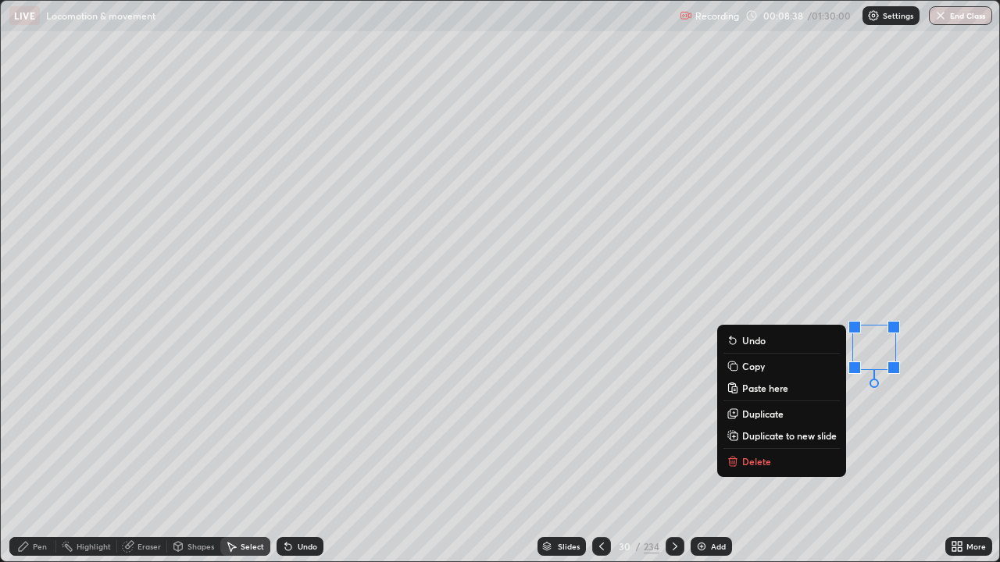
click at [776, 414] on p "Duplicate" at bounding box center [762, 414] width 41 height 12
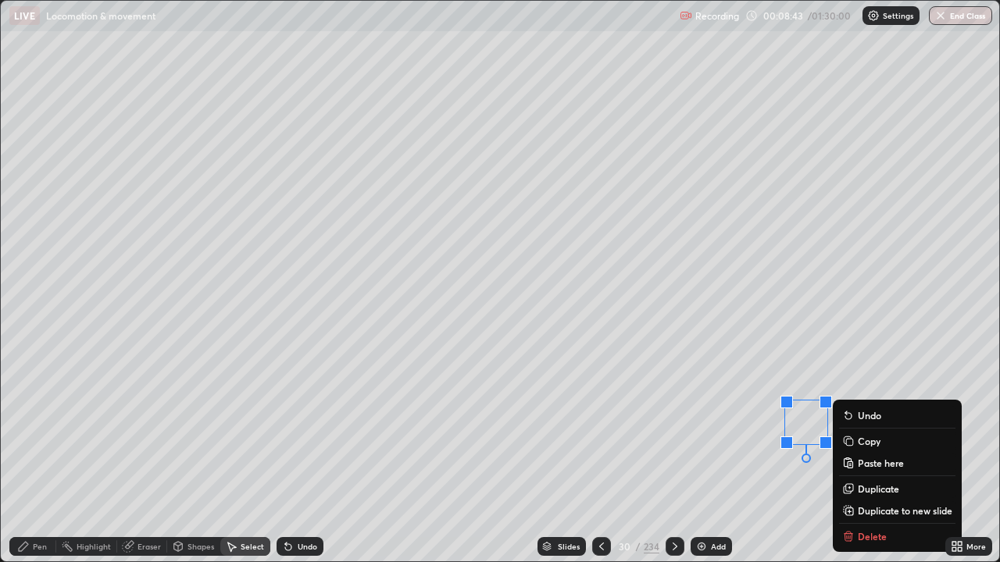
click at [864, 456] on p "Duplicate" at bounding box center [878, 489] width 41 height 12
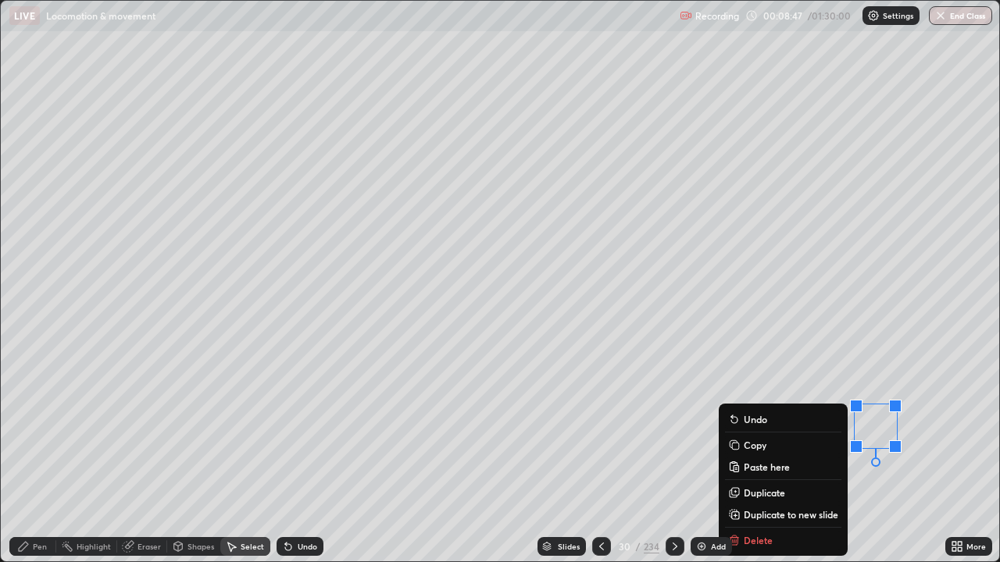
click at [967, 456] on div "0 ° Undo Copy Paste here Duplicate Duplicate to new slide Delete" at bounding box center [500, 281] width 998 height 561
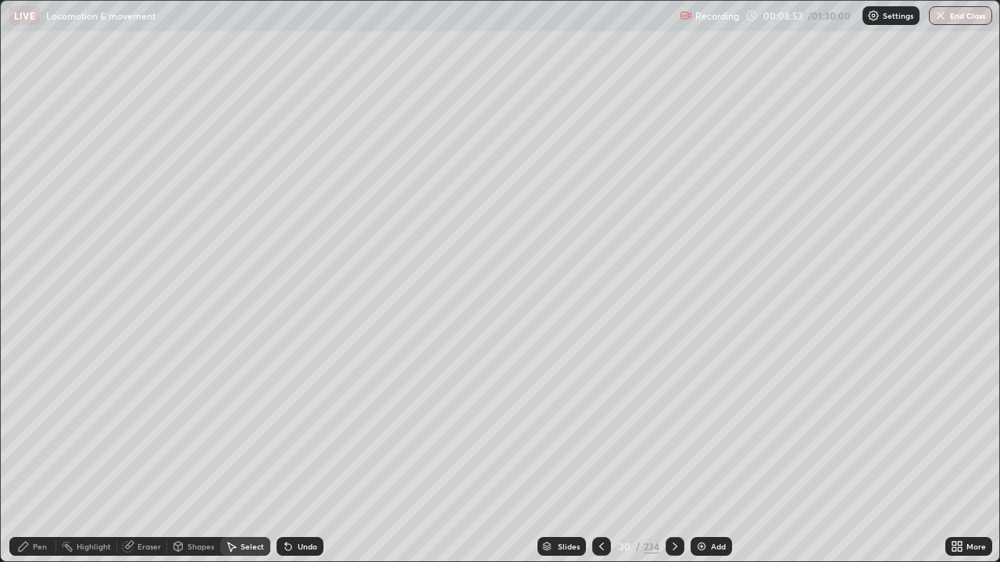
click at [43, 456] on div "Pen" at bounding box center [32, 546] width 47 height 19
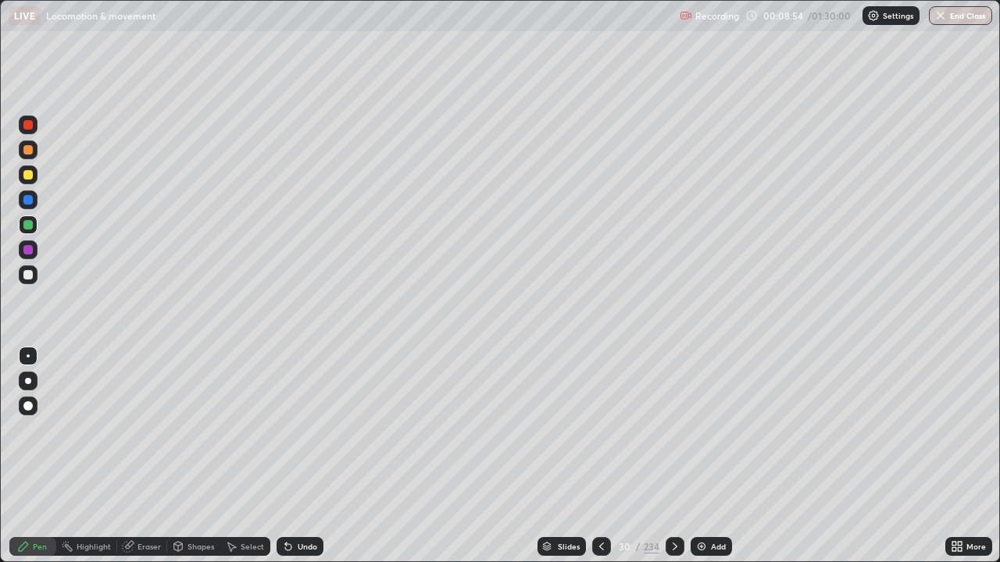
click at [28, 251] on div at bounding box center [27, 249] width 9 height 9
click at [30, 380] on div at bounding box center [28, 381] width 6 height 6
click at [28, 269] on div at bounding box center [28, 275] width 19 height 19
click at [300, 456] on div "Undo" at bounding box center [308, 547] width 20 height 8
click at [302, 456] on div "Undo" at bounding box center [308, 547] width 20 height 8
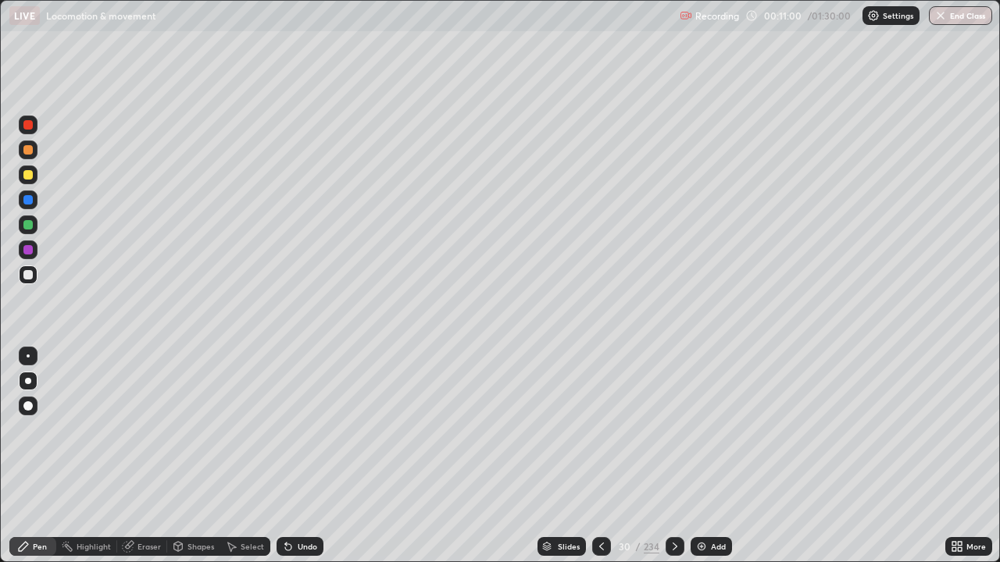
click at [147, 456] on div "Eraser" at bounding box center [148, 547] width 23 height 8
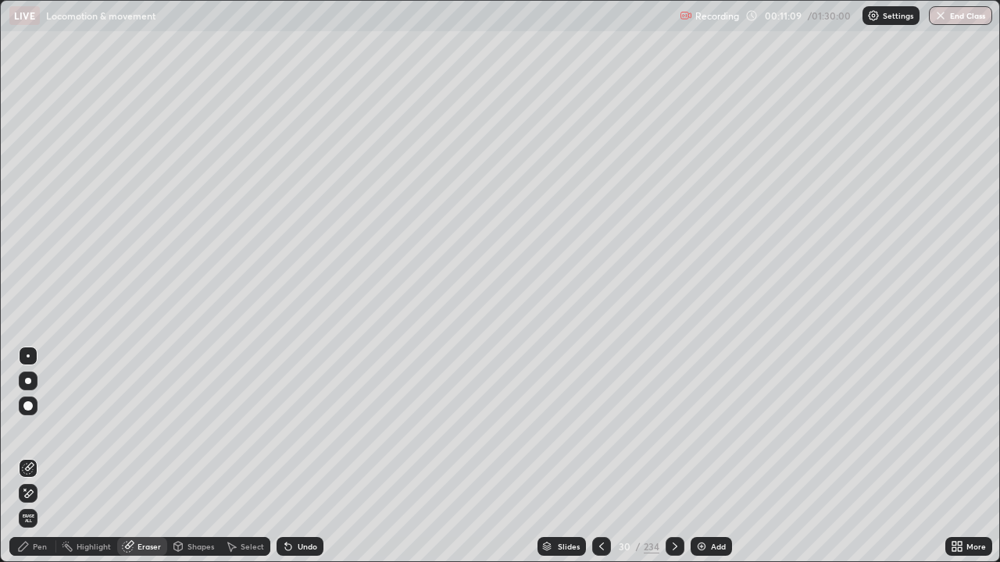
click at [38, 456] on div "Pen" at bounding box center [40, 547] width 14 height 8
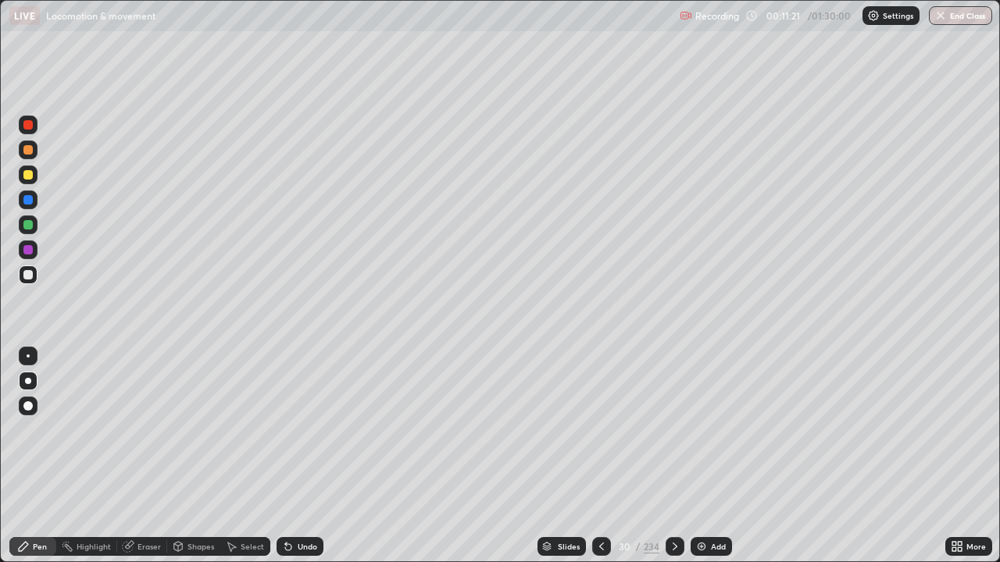
click at [292, 456] on div "Undo" at bounding box center [299, 546] width 47 height 19
click at [299, 456] on div "Undo" at bounding box center [308, 547] width 20 height 8
click at [25, 177] on div at bounding box center [27, 174] width 9 height 9
click at [27, 275] on div at bounding box center [27, 274] width 9 height 9
click at [155, 456] on div "Eraser" at bounding box center [148, 547] width 23 height 8
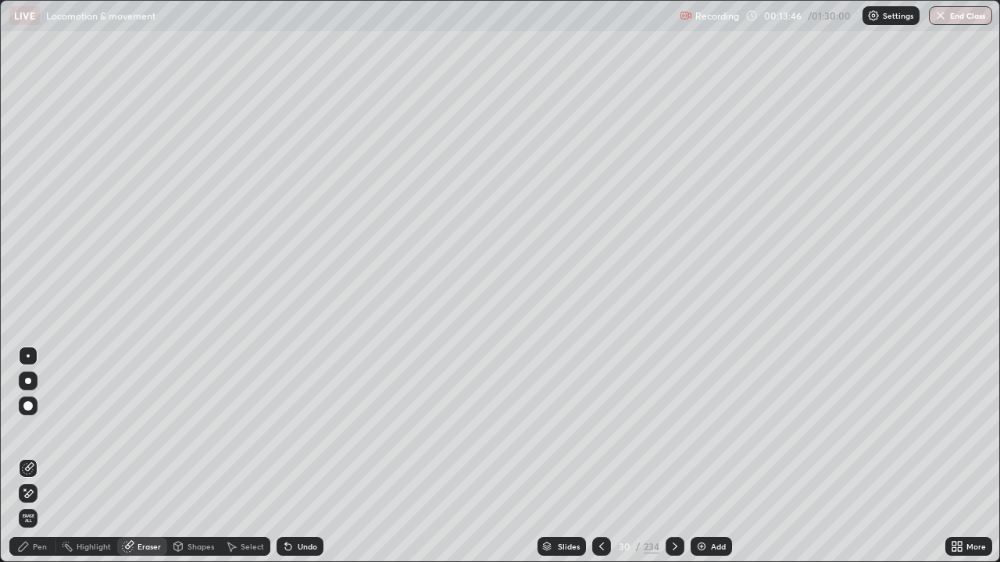
click at [46, 456] on div "Pen" at bounding box center [40, 547] width 14 height 8
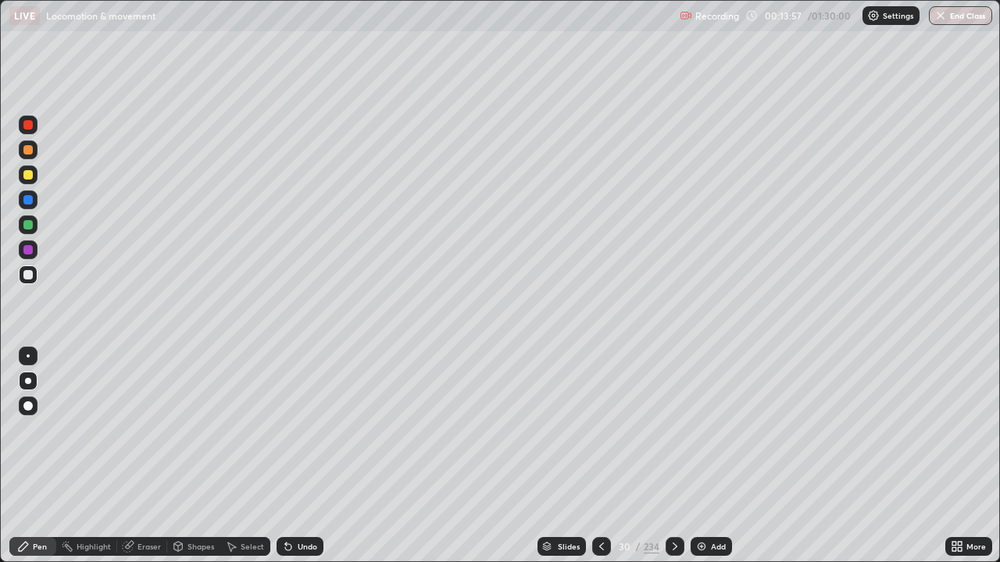
click at [27, 201] on div at bounding box center [27, 199] width 9 height 9
click at [23, 172] on div at bounding box center [27, 174] width 9 height 9
click at [27, 199] on div at bounding box center [27, 199] width 9 height 9
click at [24, 248] on div at bounding box center [27, 249] width 9 height 9
click at [27, 274] on div at bounding box center [27, 274] width 9 height 9
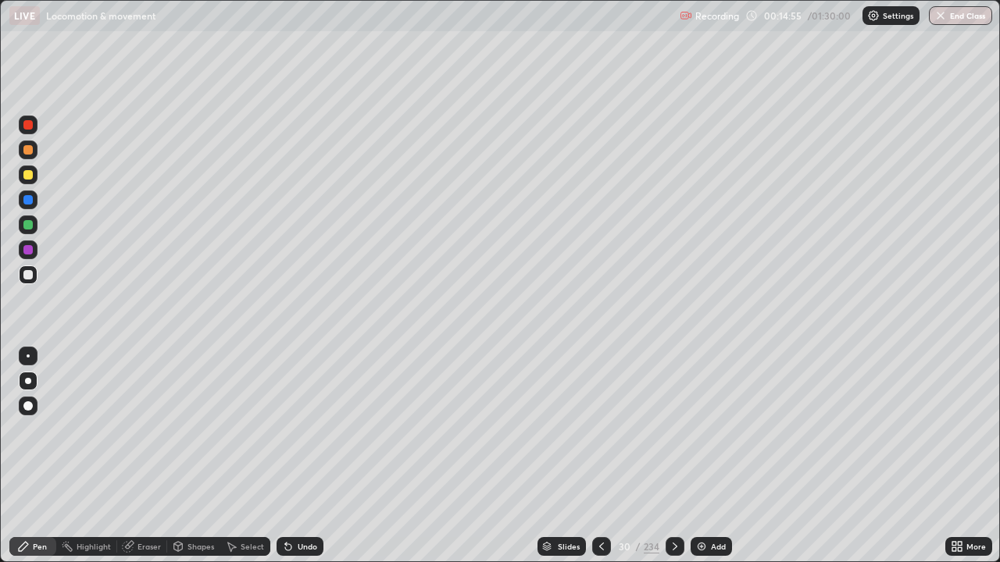
click at [28, 201] on div at bounding box center [27, 199] width 9 height 9
click at [27, 274] on div at bounding box center [27, 274] width 9 height 9
click at [34, 456] on div "Pen" at bounding box center [40, 547] width 14 height 8
click at [27, 152] on div at bounding box center [27, 149] width 9 height 9
click at [26, 123] on div at bounding box center [27, 124] width 9 height 9
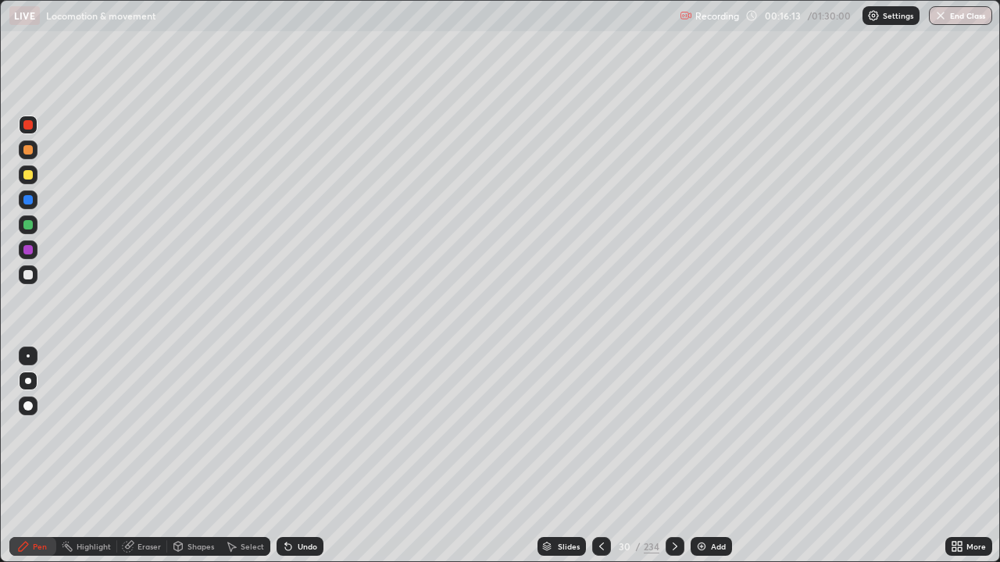
click at [28, 276] on div at bounding box center [27, 274] width 9 height 9
click at [27, 198] on div at bounding box center [27, 199] width 9 height 9
click at [27, 126] on div at bounding box center [27, 124] width 9 height 9
click at [308, 456] on div "Undo" at bounding box center [308, 547] width 20 height 8
click at [28, 274] on div at bounding box center [27, 274] width 9 height 9
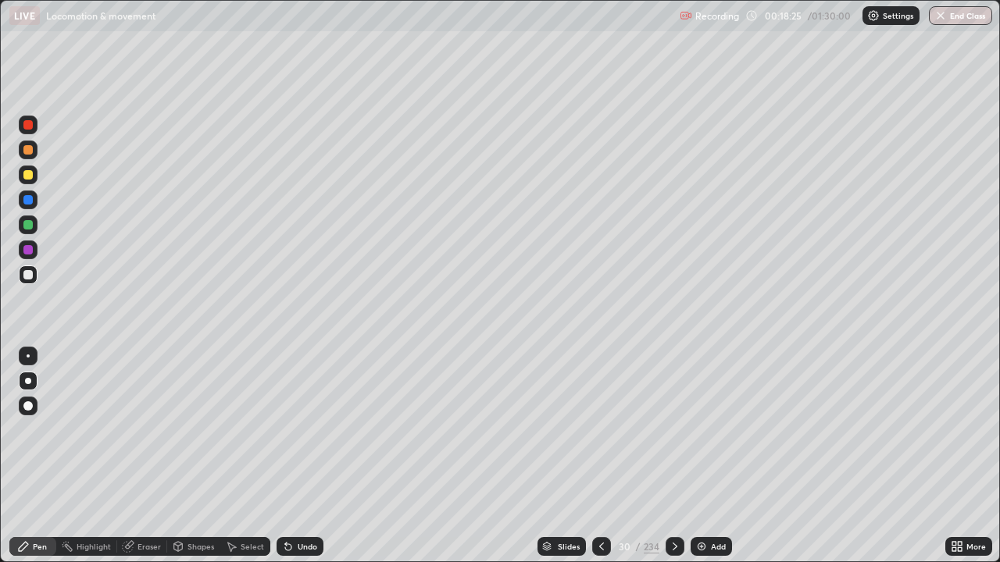
click at [207, 456] on div "Shapes" at bounding box center [200, 547] width 27 height 8
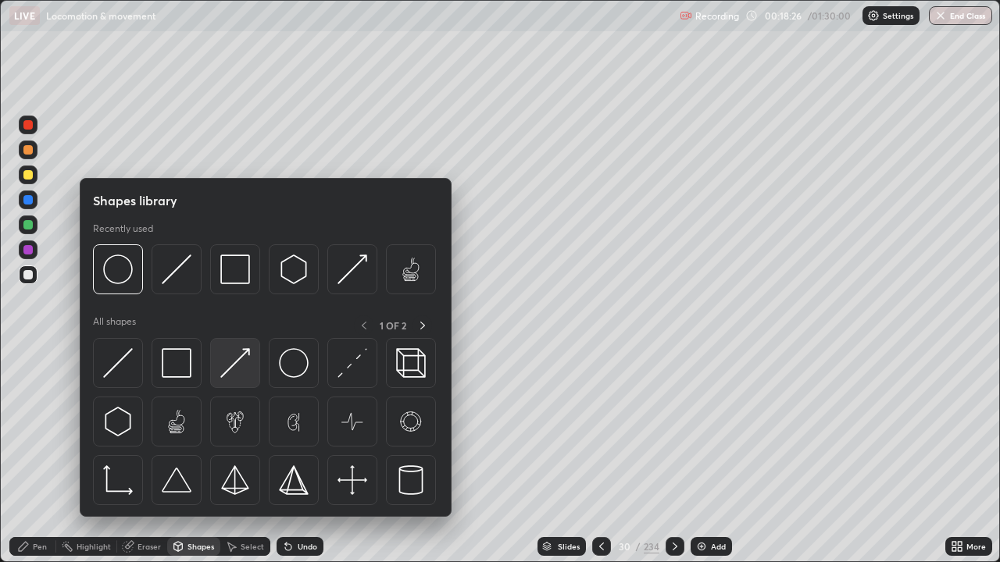
click at [237, 363] on img at bounding box center [235, 363] width 30 height 30
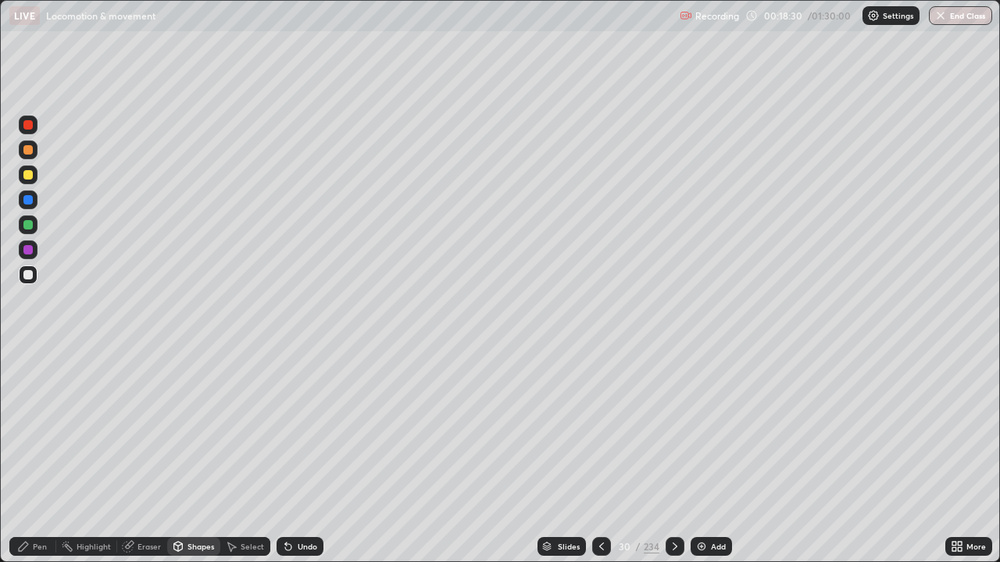
click at [30, 127] on div at bounding box center [27, 124] width 9 height 9
click at [28, 254] on div at bounding box center [27, 249] width 9 height 9
click at [28, 176] on div at bounding box center [27, 174] width 9 height 9
click at [28, 274] on div at bounding box center [27, 274] width 9 height 9
click at [30, 146] on div at bounding box center [27, 149] width 9 height 9
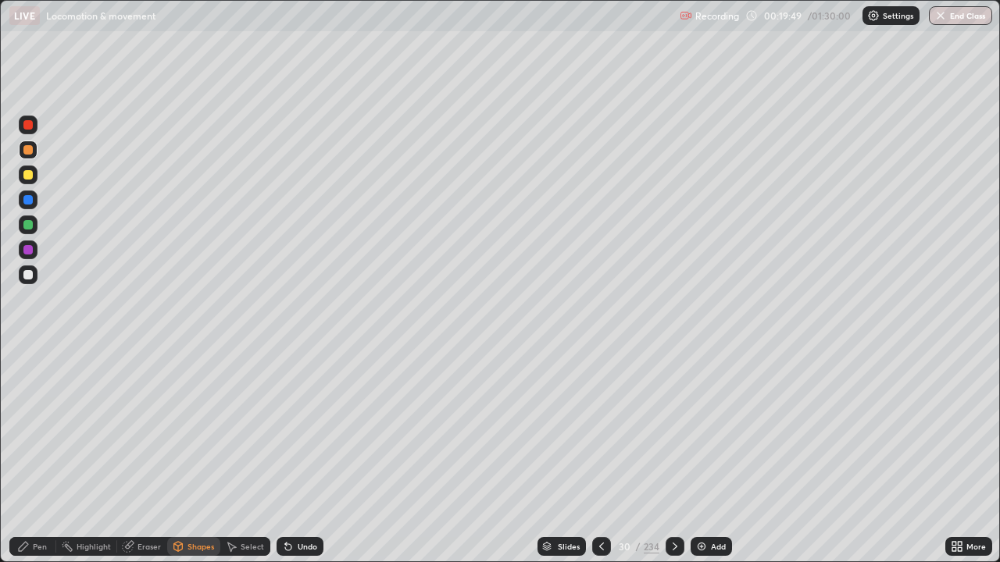
click at [23, 192] on div at bounding box center [28, 200] width 19 height 19
click at [28, 276] on div at bounding box center [27, 274] width 9 height 9
click at [48, 456] on div "Pen" at bounding box center [32, 546] width 47 height 19
click at [600, 456] on icon at bounding box center [601, 546] width 12 height 12
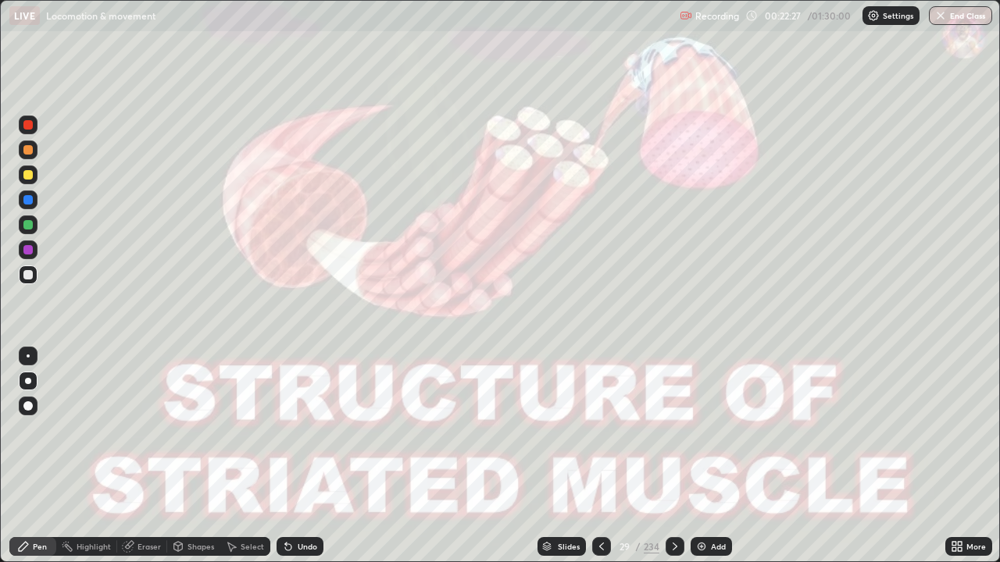
click at [671, 456] on icon at bounding box center [675, 546] width 12 height 12
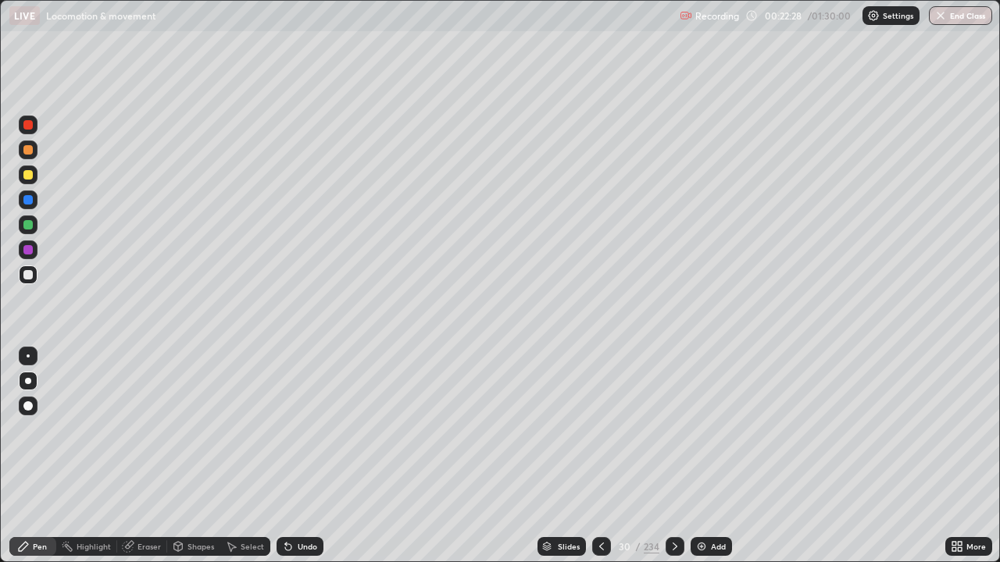
click at [673, 456] on icon at bounding box center [675, 546] width 12 height 12
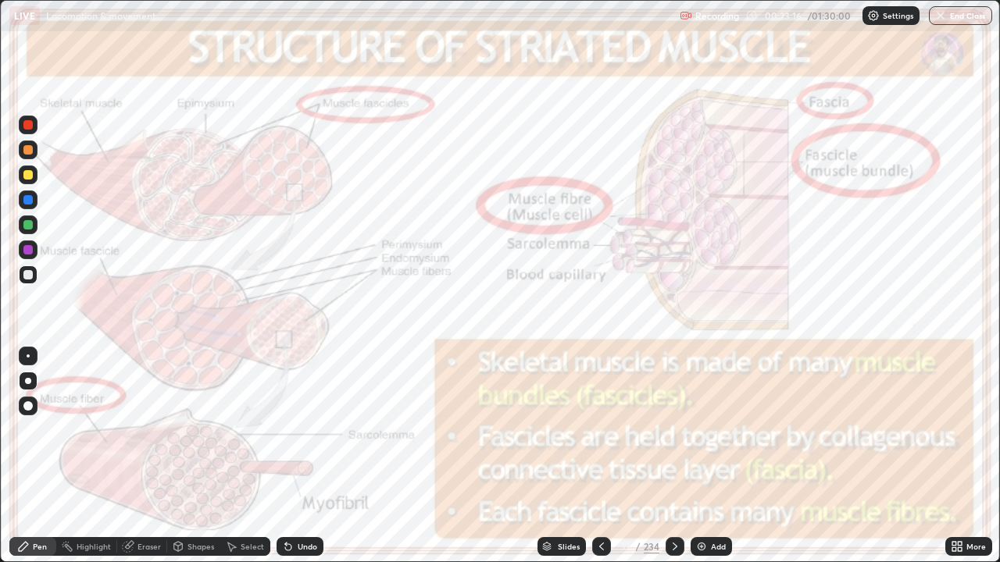
click at [600, 456] on icon at bounding box center [601, 546] width 12 height 12
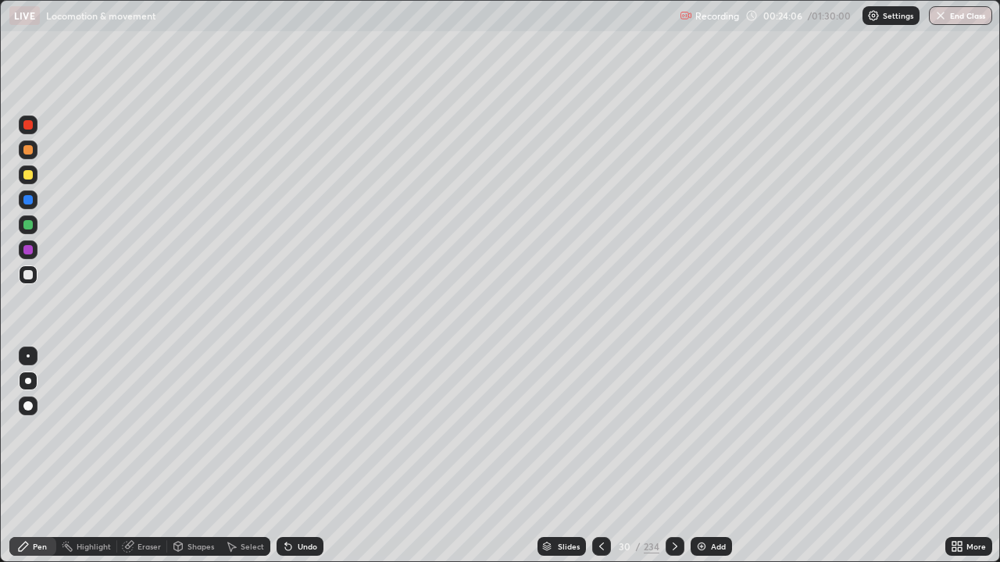
click at [29, 225] on div at bounding box center [27, 224] width 9 height 9
click at [600, 456] on icon at bounding box center [601, 546] width 12 height 12
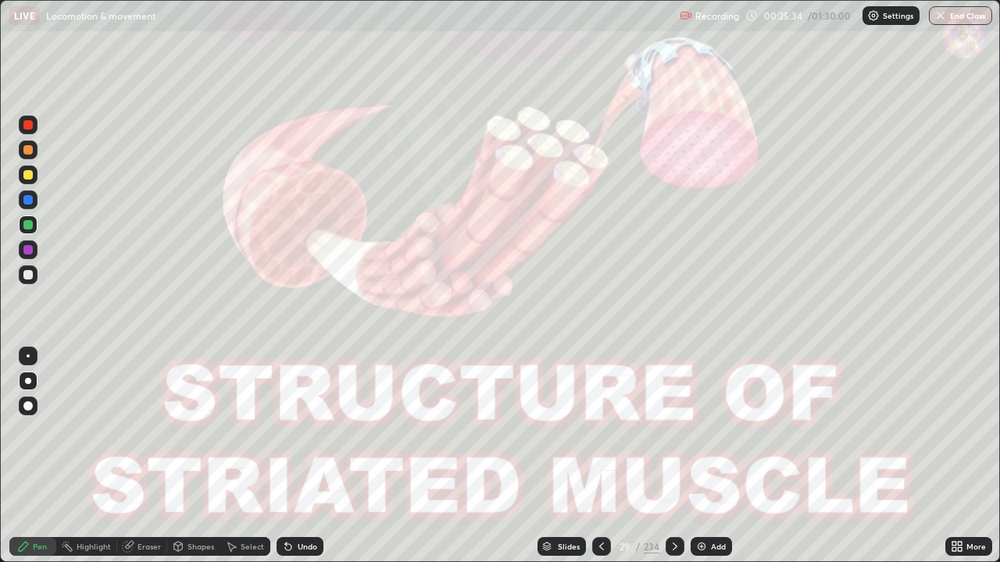
click at [672, 456] on icon at bounding box center [675, 546] width 12 height 12
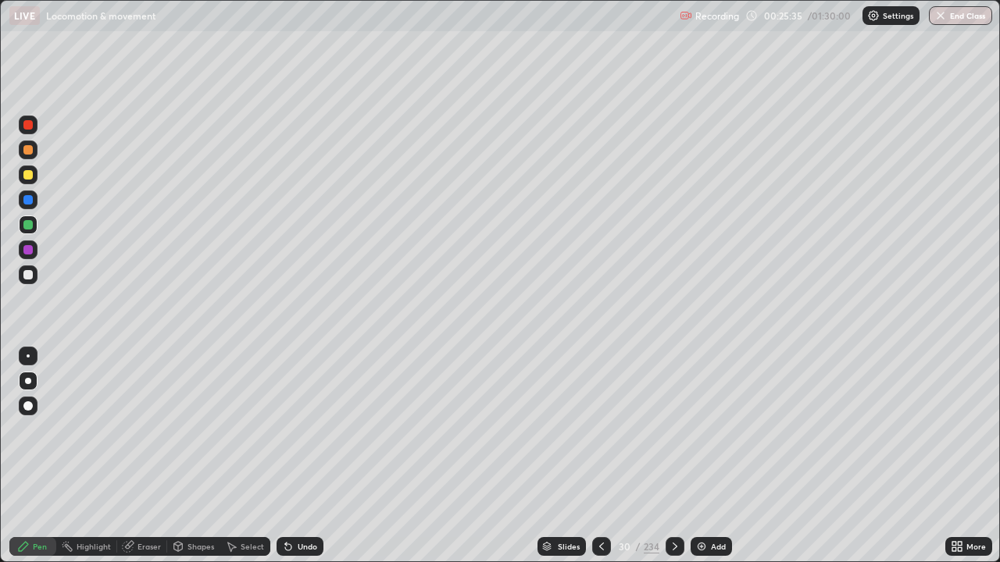
click at [672, 456] on icon at bounding box center [675, 546] width 12 height 12
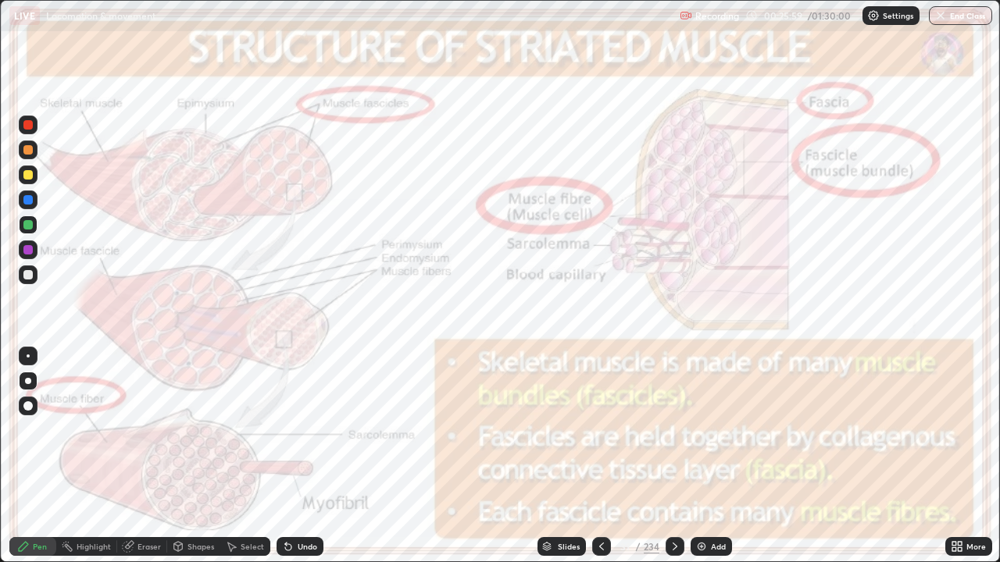
click at [674, 456] on icon at bounding box center [675, 546] width 12 height 12
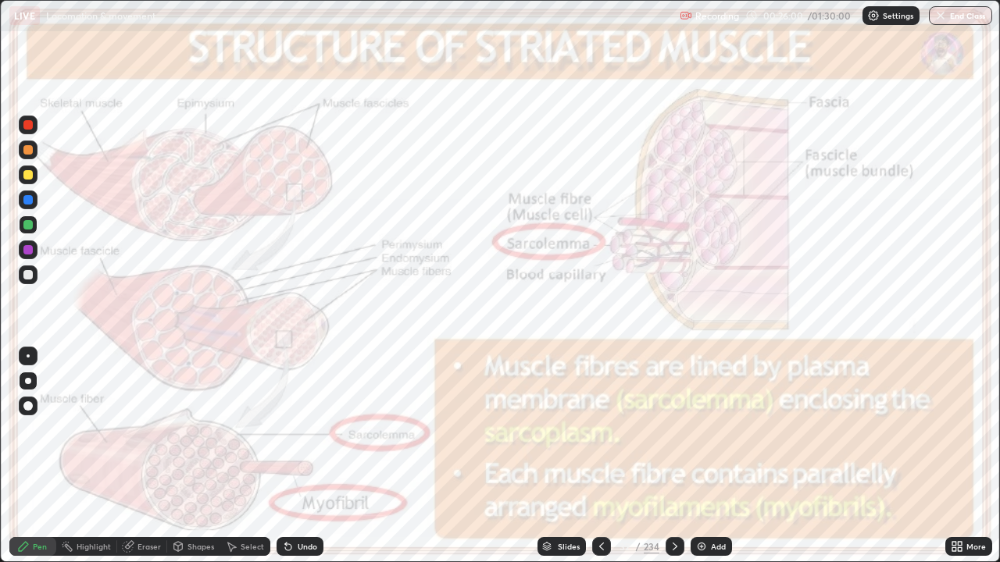
click at [600, 456] on icon at bounding box center [601, 546] width 12 height 12
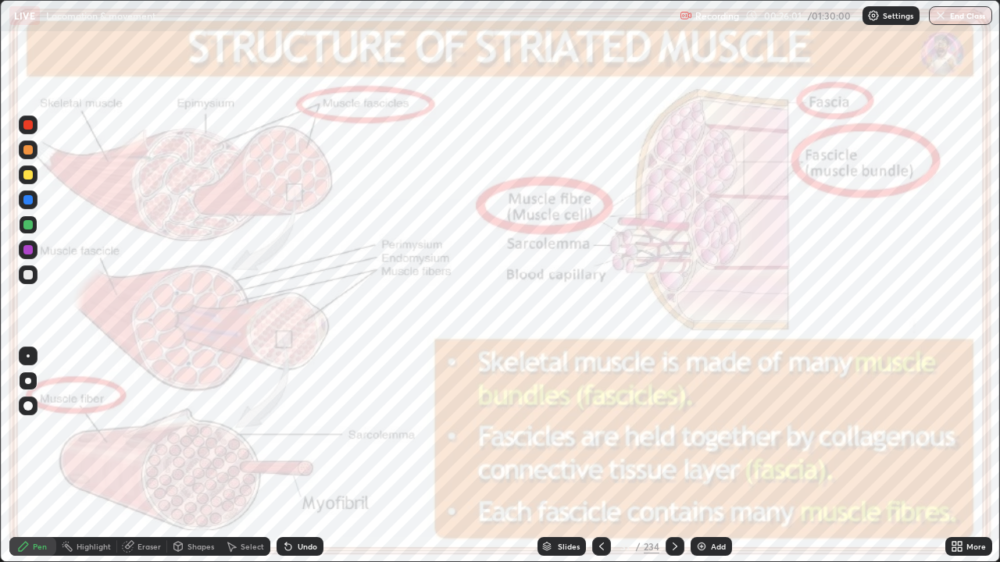
click at [600, 456] on icon at bounding box center [601, 546] width 12 height 12
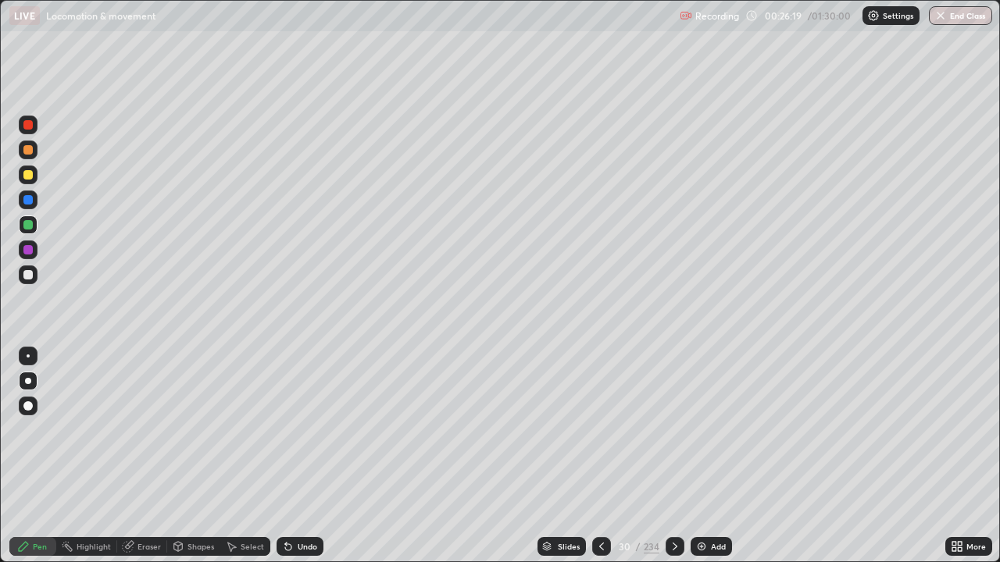
click at [599, 456] on icon at bounding box center [601, 546] width 12 height 12
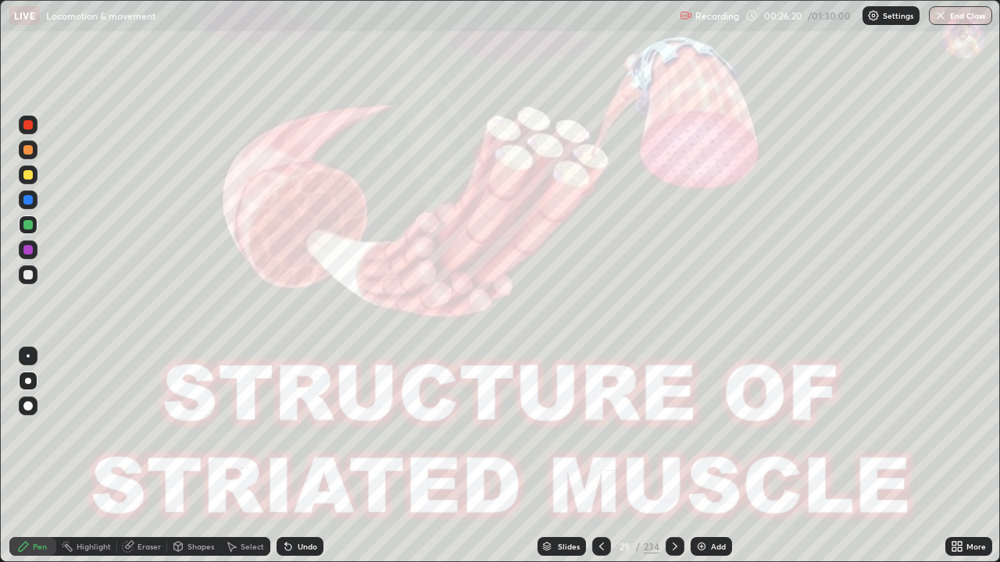
click at [673, 456] on icon at bounding box center [674, 547] width 5 height 8
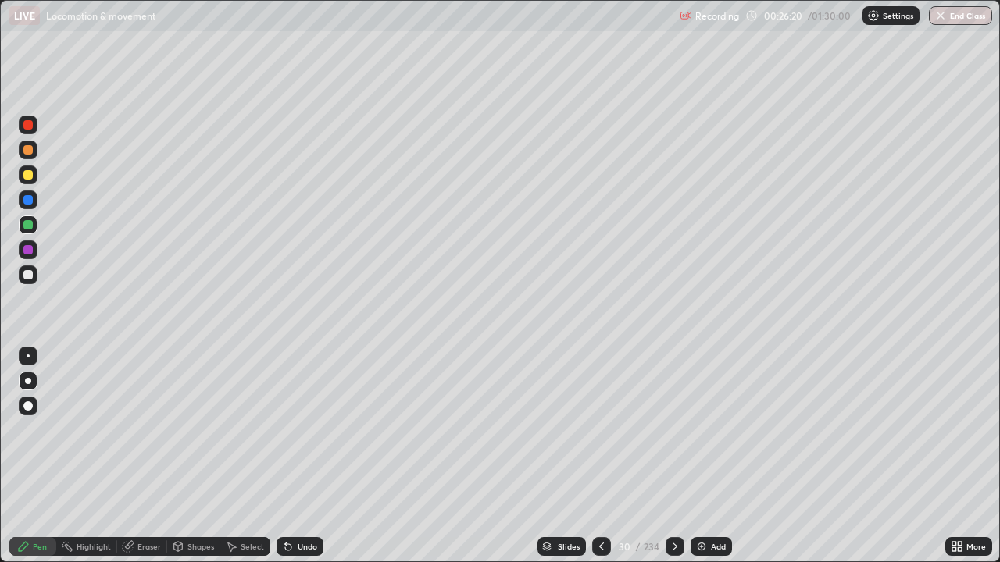
click at [671, 456] on icon at bounding box center [675, 546] width 12 height 12
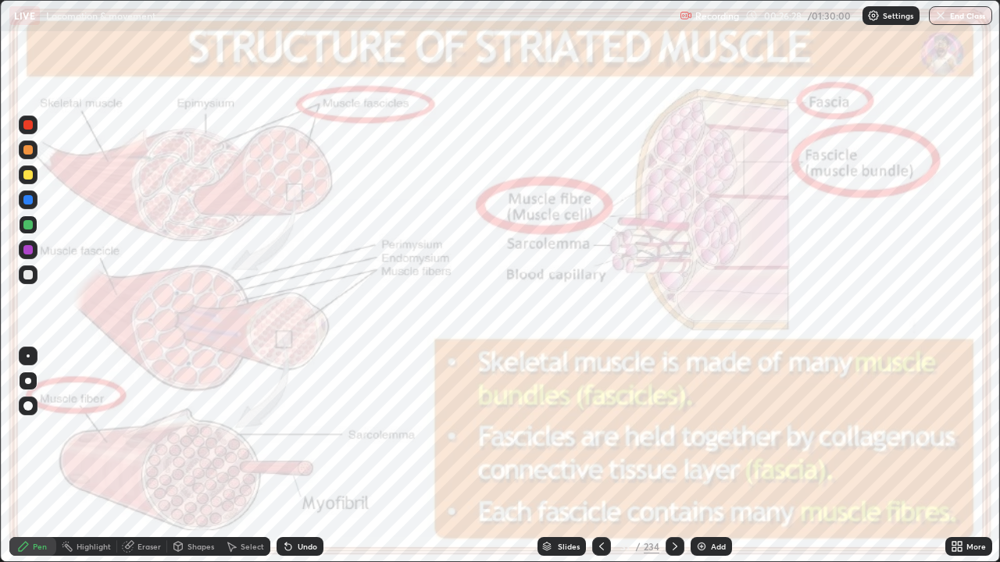
click at [672, 456] on icon at bounding box center [675, 546] width 12 height 12
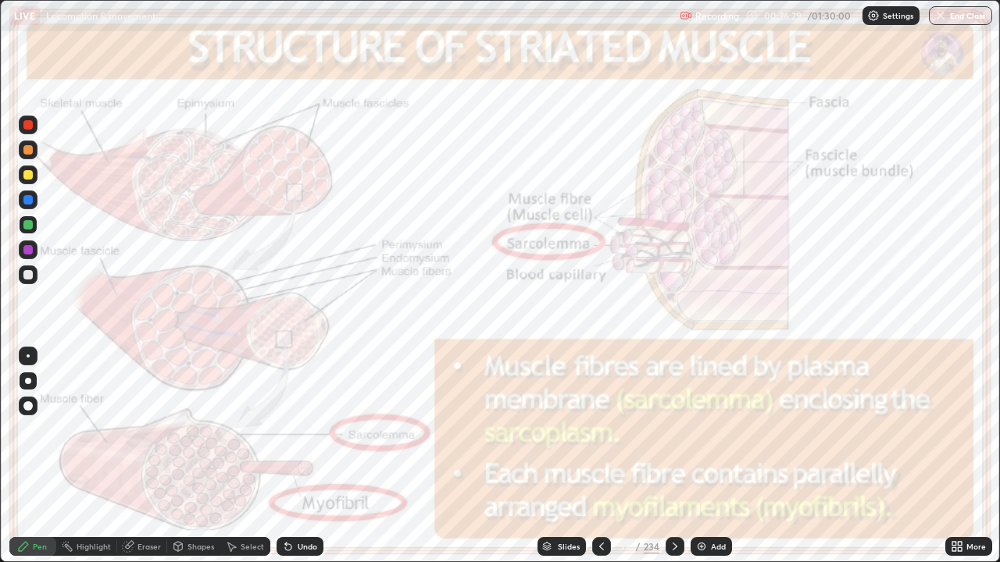
click at [600, 456] on icon at bounding box center [601, 546] width 12 height 12
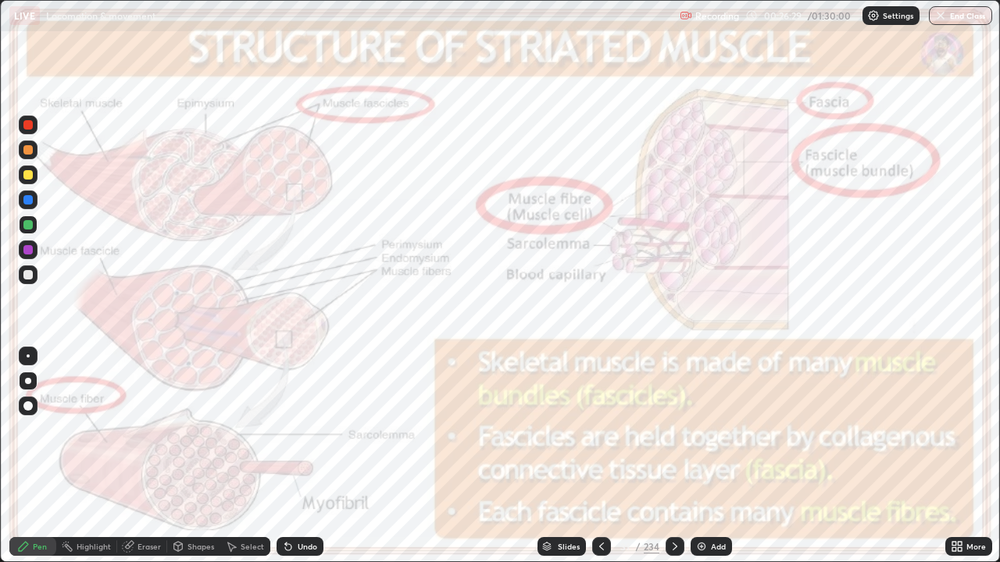
click at [597, 456] on div at bounding box center [601, 546] width 19 height 19
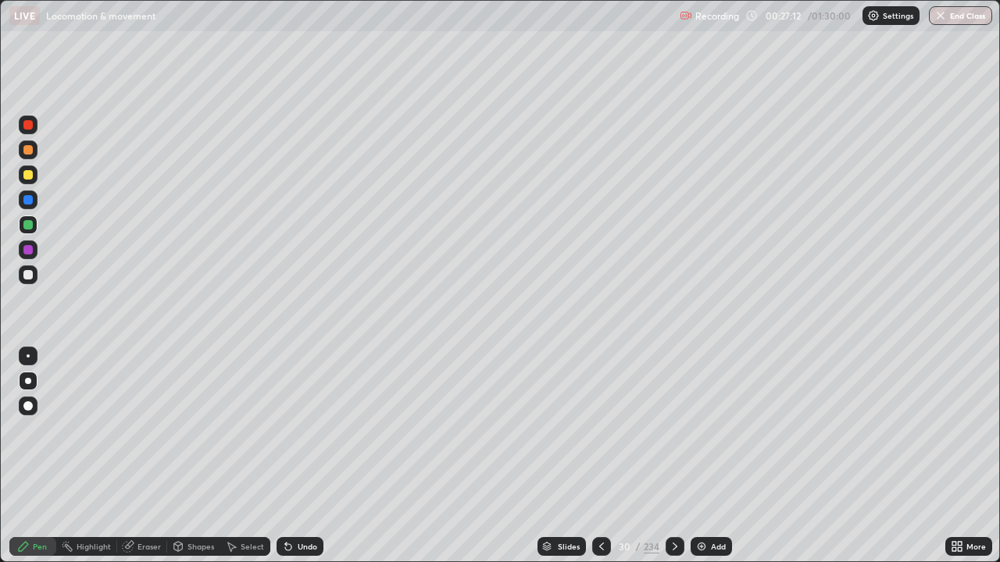
click at [672, 456] on icon at bounding box center [675, 546] width 12 height 12
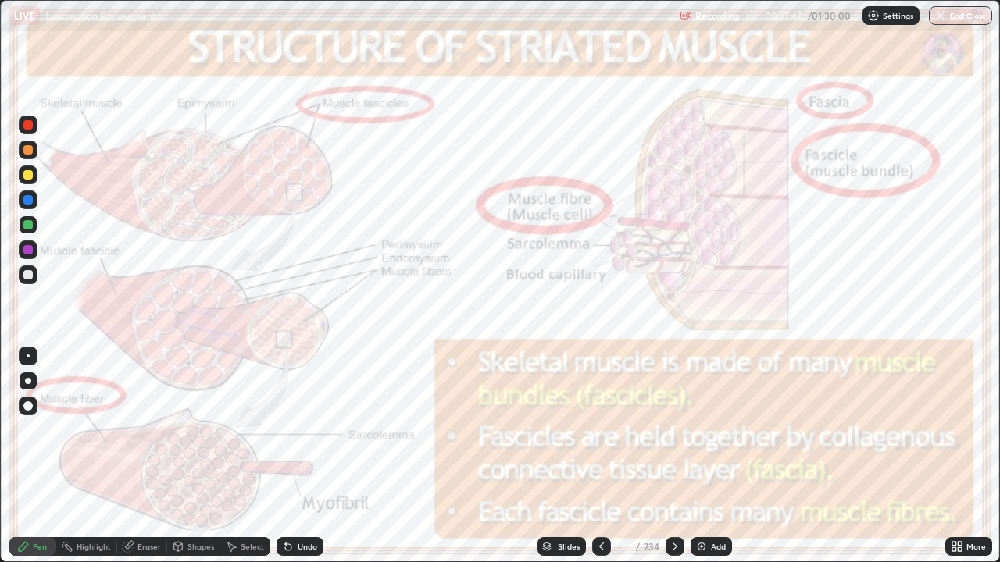
click at [598, 456] on icon at bounding box center [601, 546] width 12 height 12
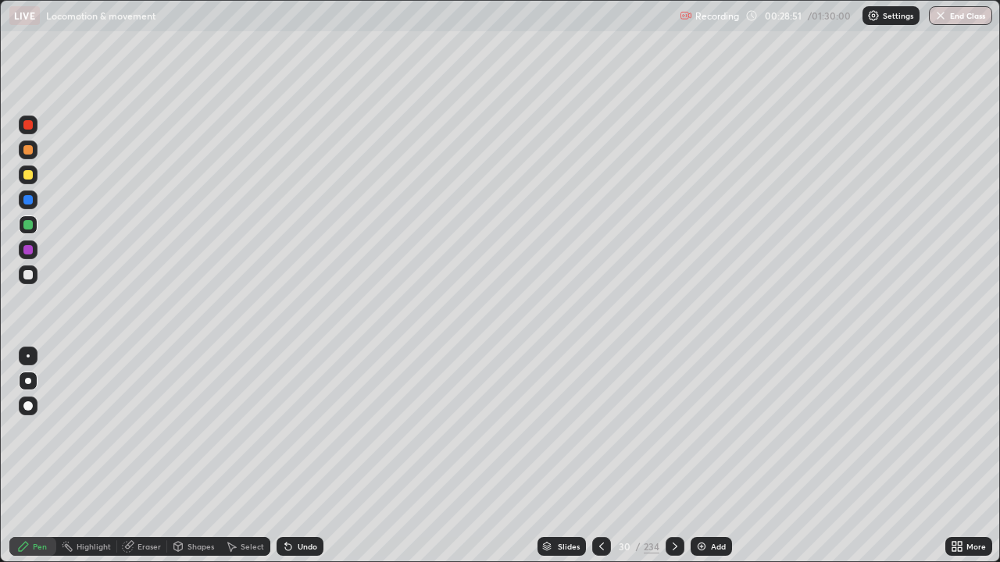
click at [27, 250] on div at bounding box center [27, 249] width 9 height 9
click at [706, 456] on div "Add" at bounding box center [710, 546] width 41 height 19
click at [27, 279] on div at bounding box center [27, 274] width 9 height 9
click at [30, 176] on div at bounding box center [27, 174] width 9 height 9
click at [28, 226] on div at bounding box center [27, 224] width 9 height 9
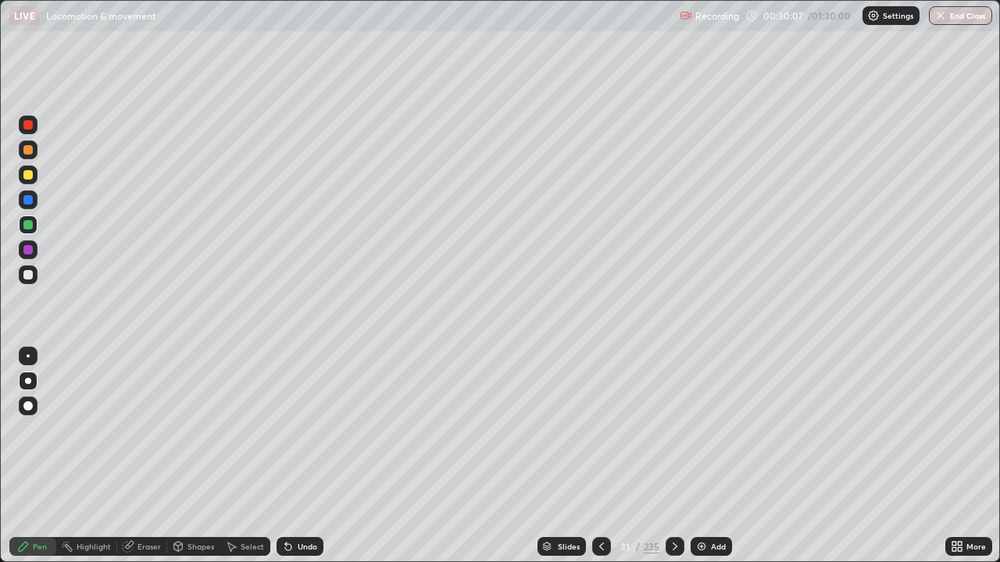
click at [27, 280] on div at bounding box center [28, 275] width 19 height 19
click at [601, 456] on icon at bounding box center [601, 546] width 12 height 12
click at [680, 456] on div at bounding box center [674, 546] width 19 height 19
click at [959, 456] on icon at bounding box center [959, 544] width 4 height 4
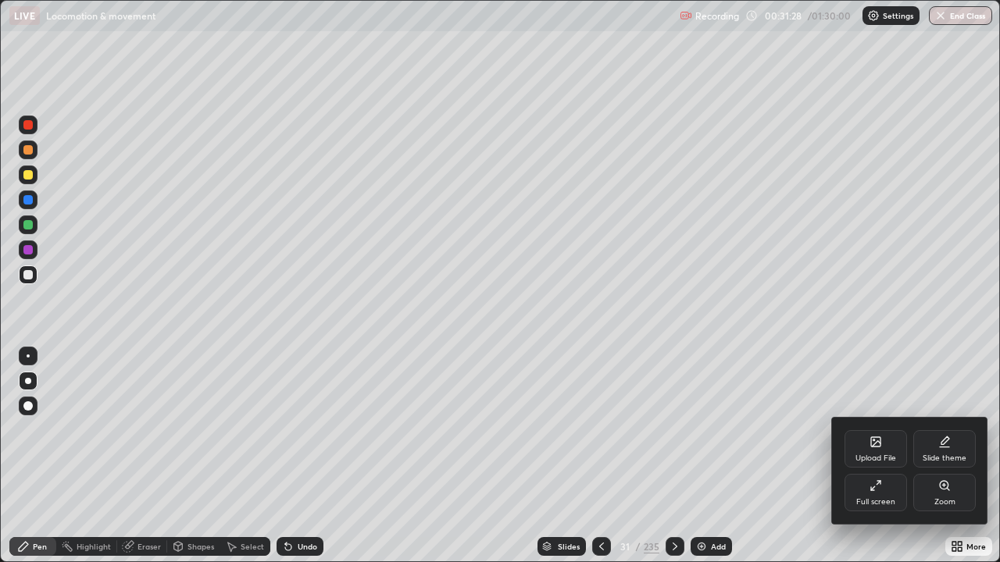
click at [976, 456] on div at bounding box center [500, 281] width 1000 height 562
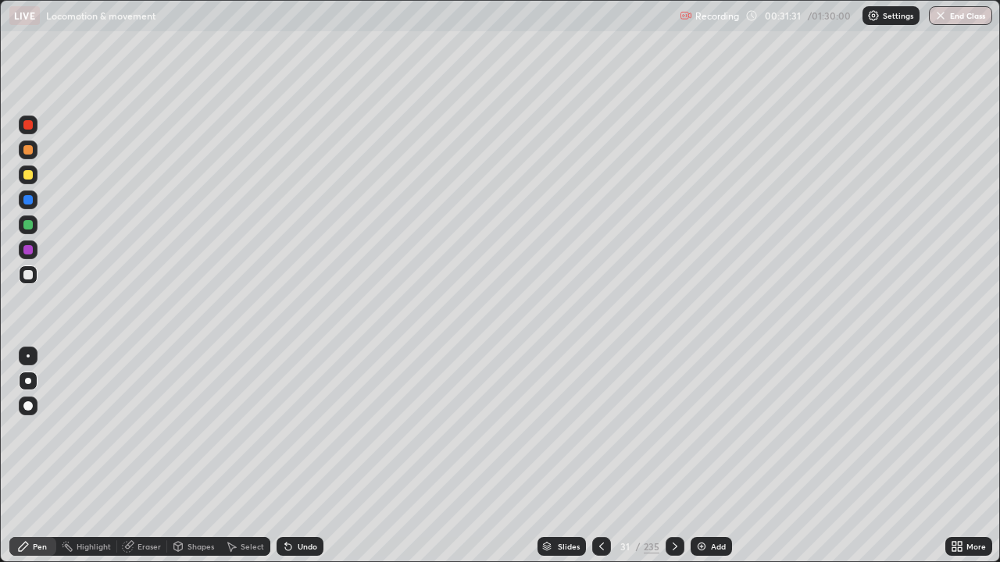
click at [978, 456] on div "More" at bounding box center [968, 546] width 47 height 19
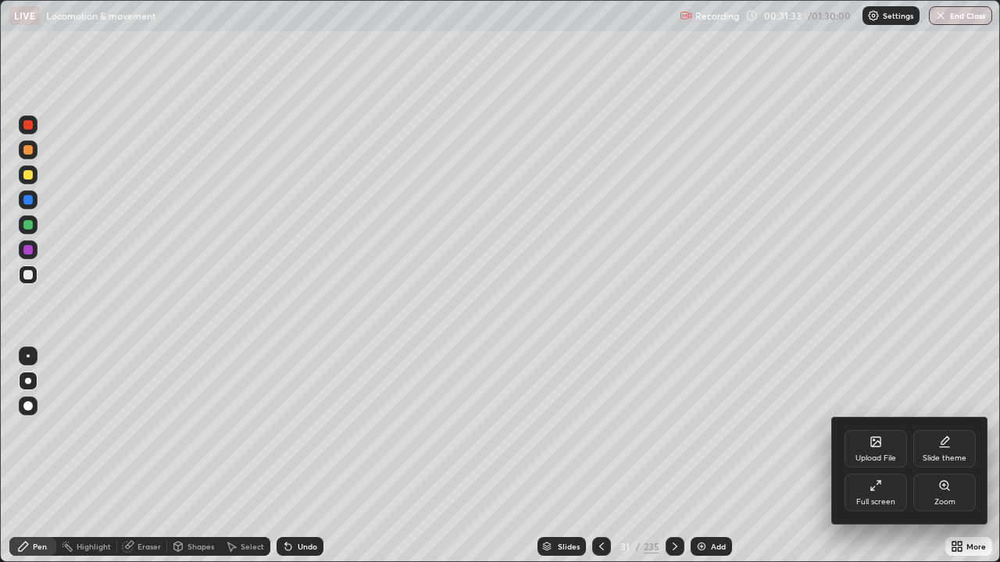
click at [921, 456] on div at bounding box center [500, 281] width 1000 height 562
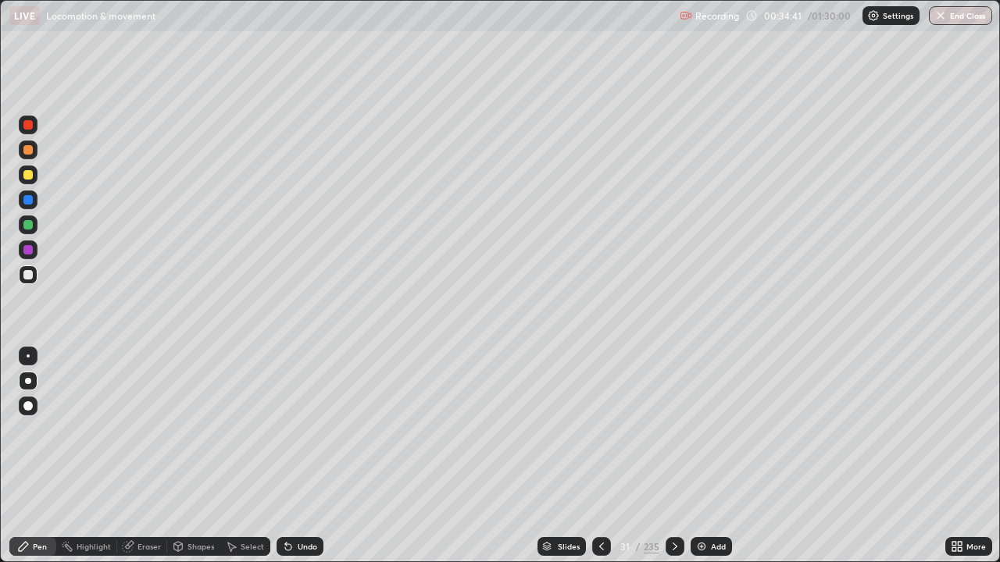
click at [677, 456] on div at bounding box center [674, 546] width 19 height 19
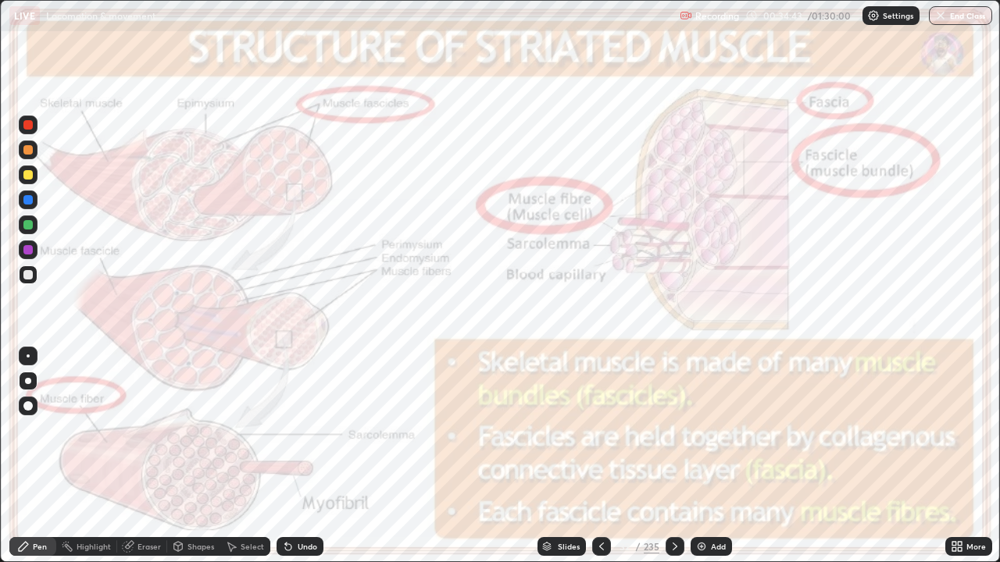
click at [672, 456] on icon at bounding box center [675, 546] width 12 height 12
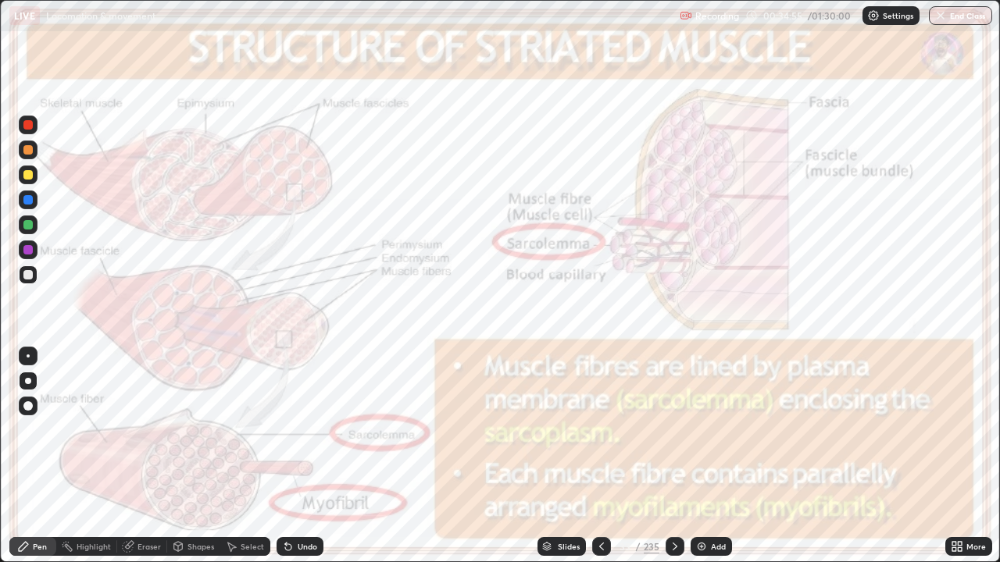
click at [700, 456] on img at bounding box center [701, 546] width 12 height 12
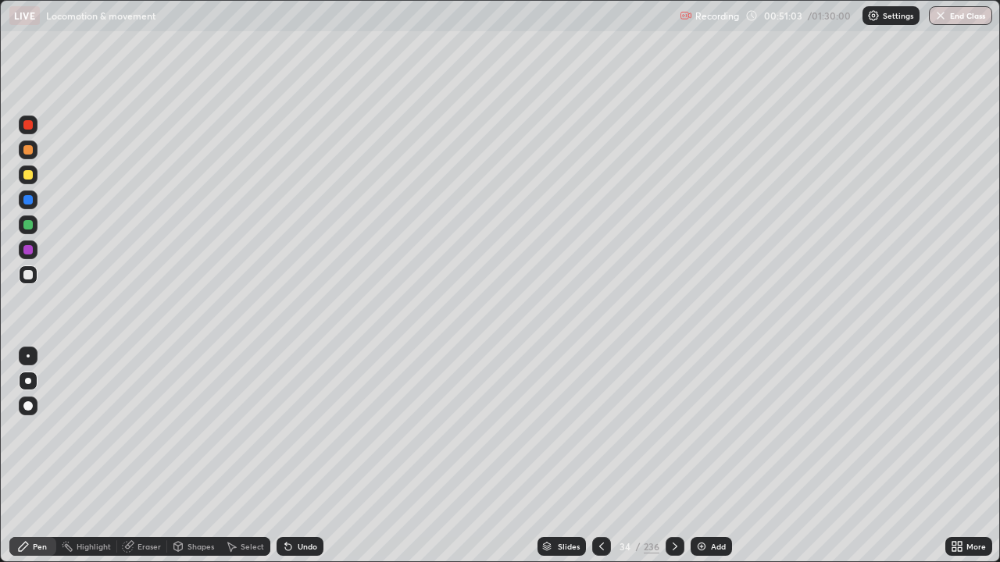
click at [600, 456] on icon at bounding box center [601, 546] width 12 height 12
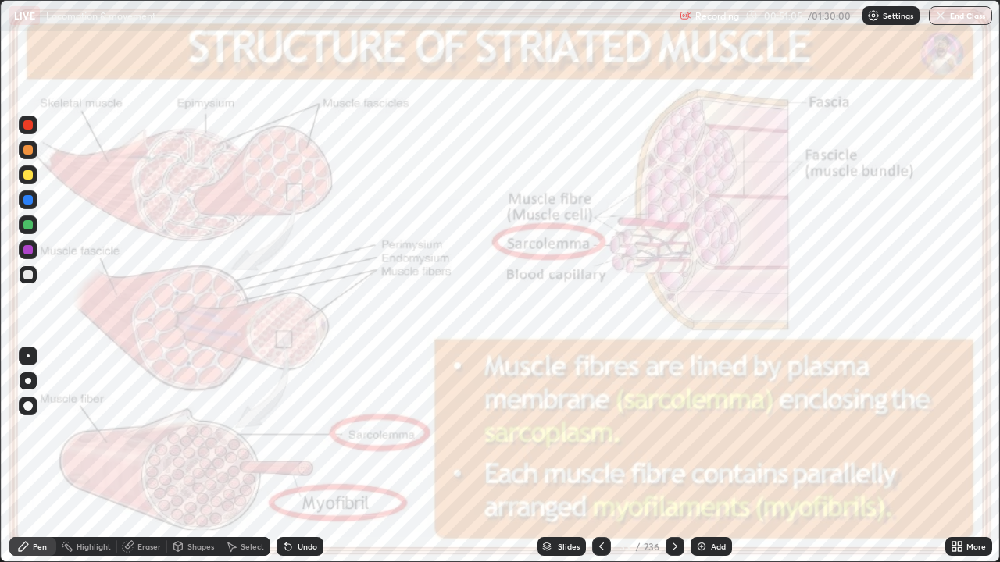
click at [673, 456] on icon at bounding box center [675, 546] width 12 height 12
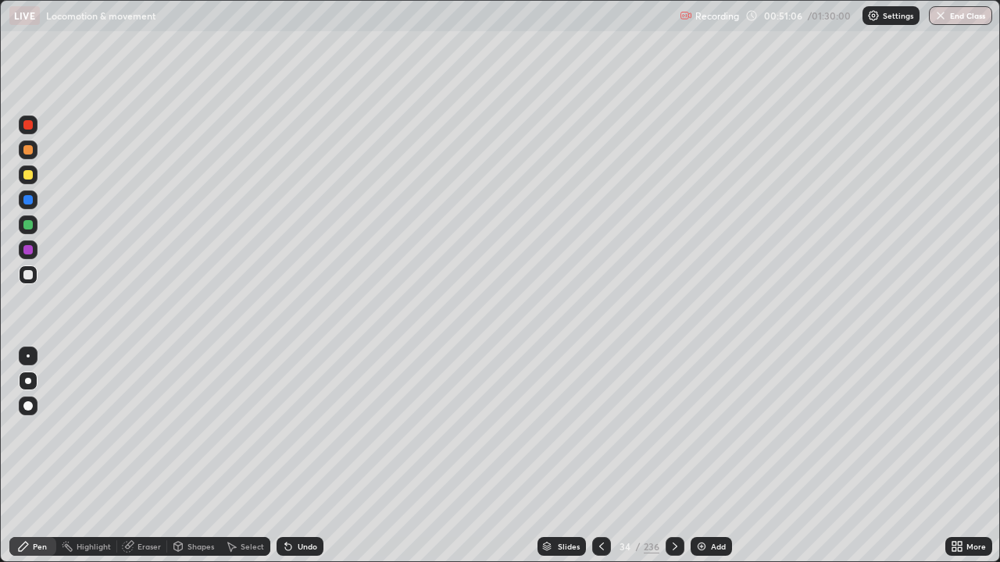
click at [673, 456] on icon at bounding box center [675, 546] width 12 height 12
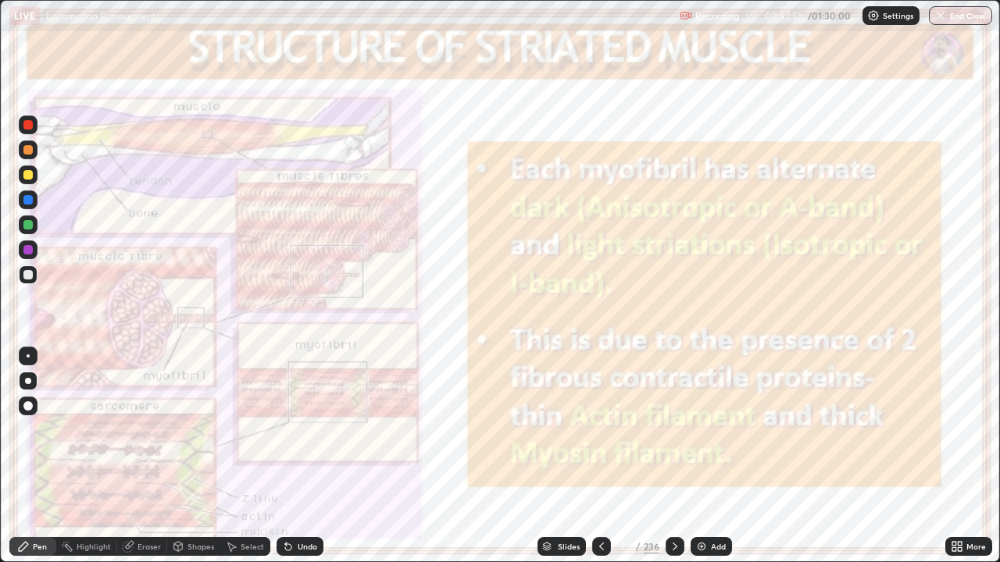
click at [690, 456] on div "Add" at bounding box center [710, 546] width 41 height 19
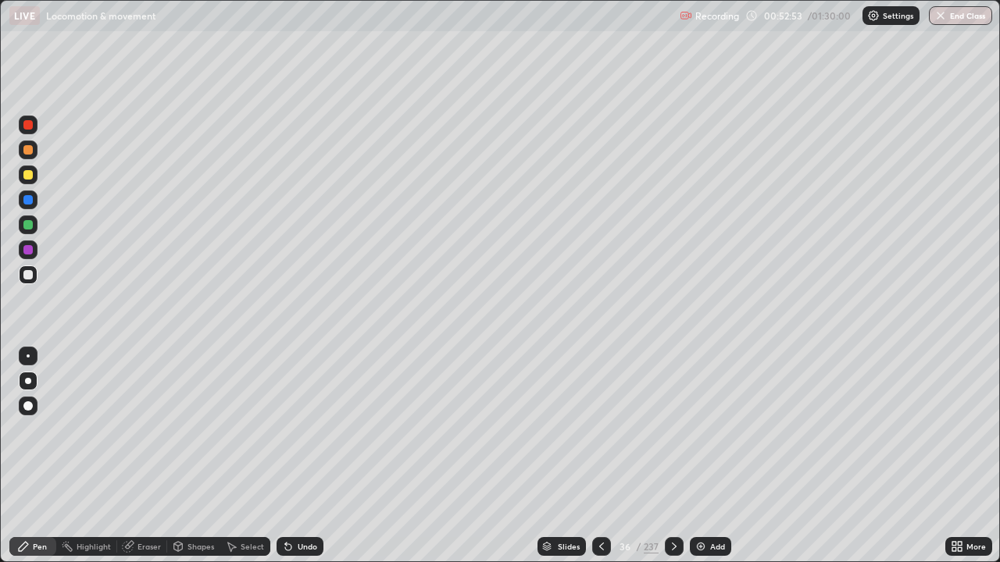
click at [676, 456] on icon at bounding box center [674, 546] width 12 height 12
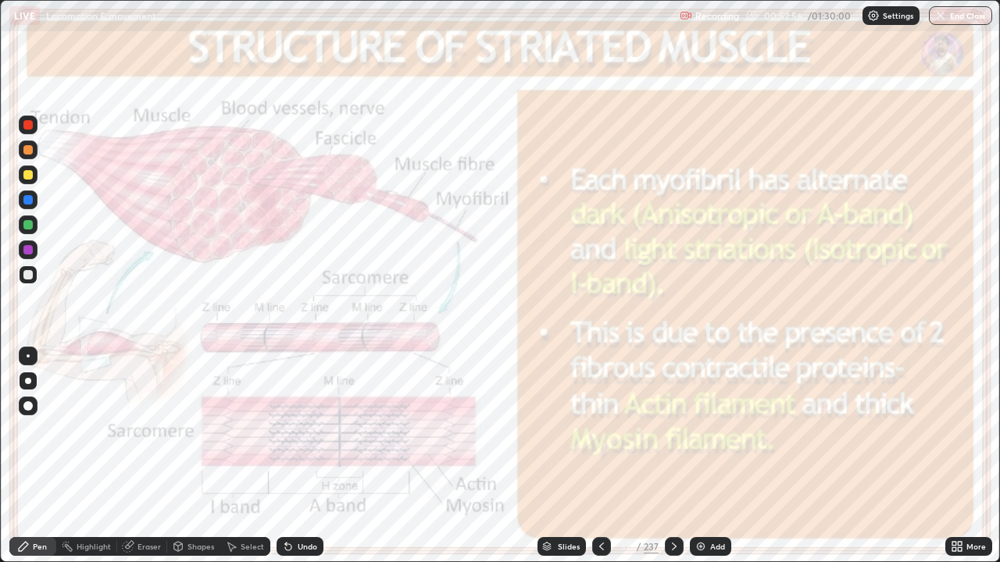
click at [680, 456] on div at bounding box center [674, 546] width 19 height 19
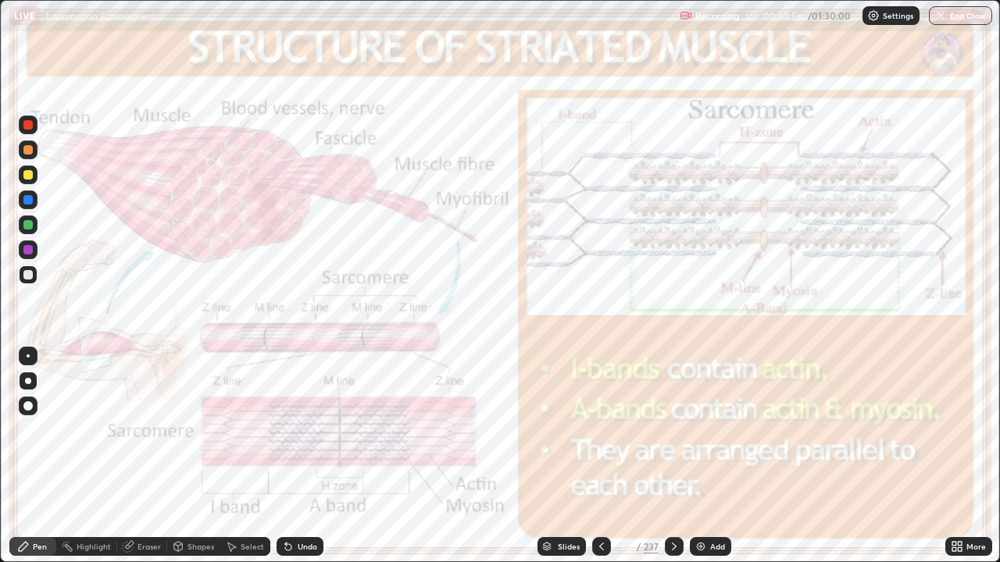
click at [27, 126] on div at bounding box center [27, 124] width 9 height 9
click at [672, 456] on icon at bounding box center [674, 546] width 12 height 12
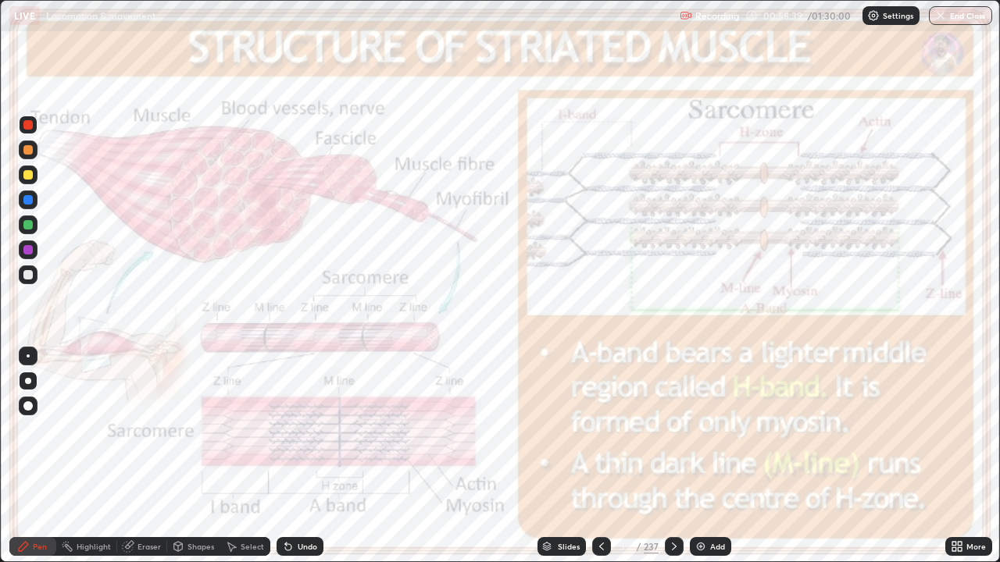
click at [671, 456] on icon at bounding box center [674, 546] width 12 height 12
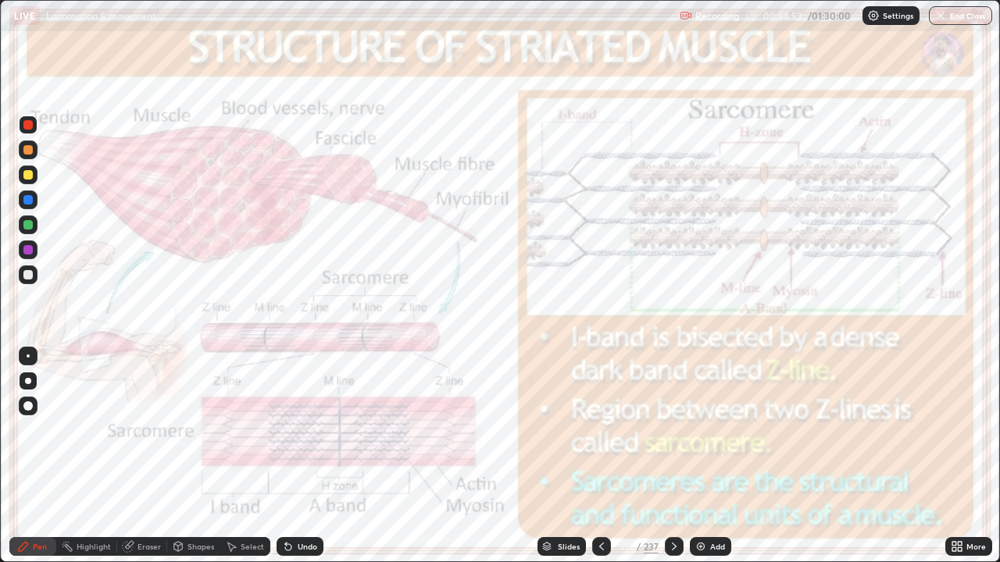
click at [671, 456] on icon at bounding box center [674, 546] width 12 height 12
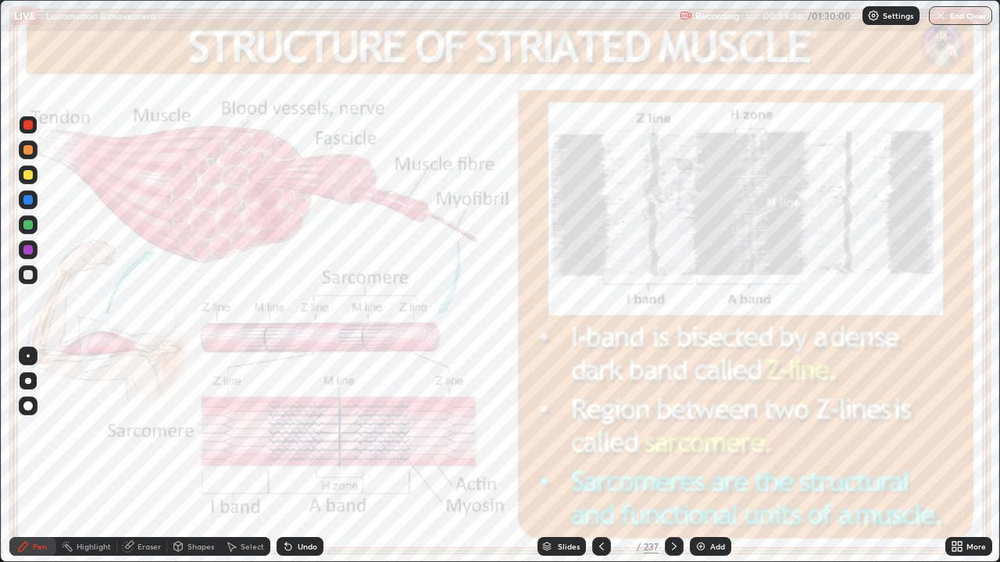
click at [672, 456] on icon at bounding box center [674, 546] width 12 height 12
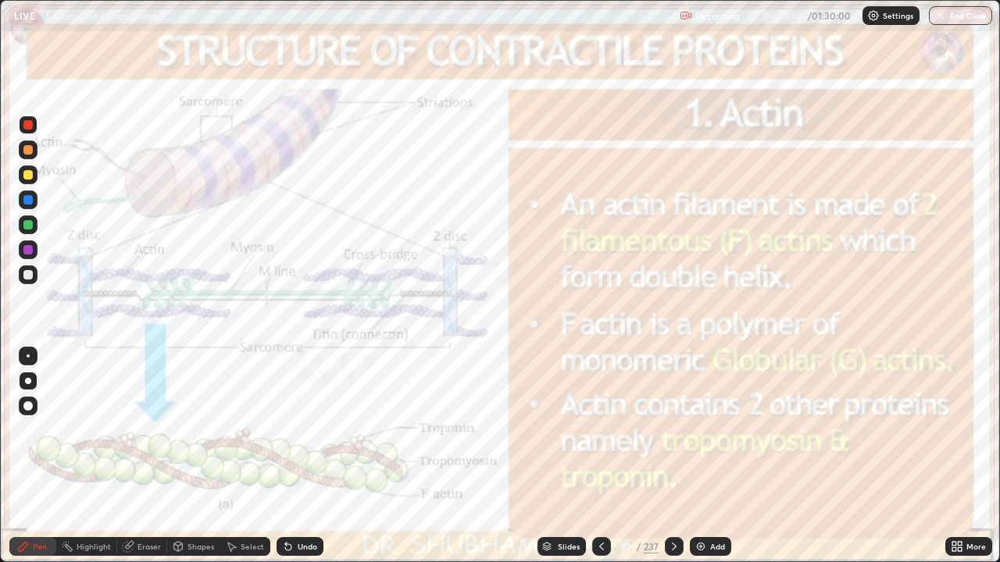
click at [597, 456] on icon at bounding box center [601, 546] width 12 height 12
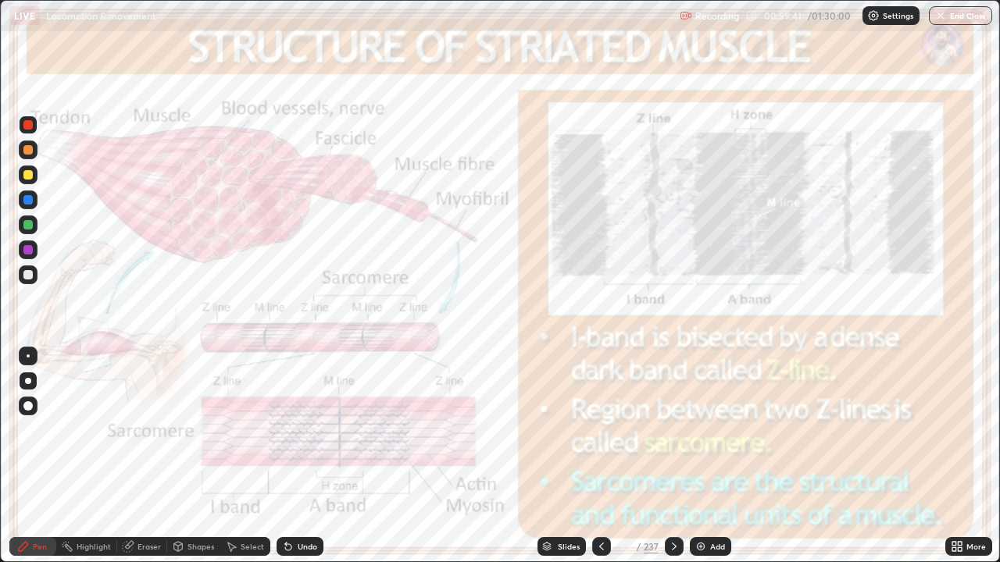
click at [954, 456] on icon at bounding box center [954, 544] width 4 height 4
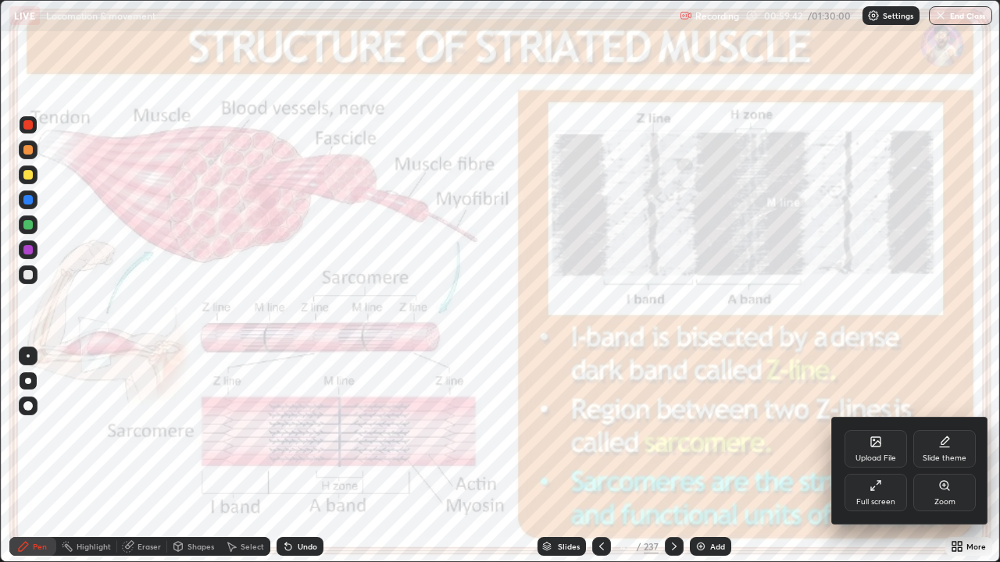
click at [875, 456] on div "Full screen" at bounding box center [875, 492] width 62 height 37
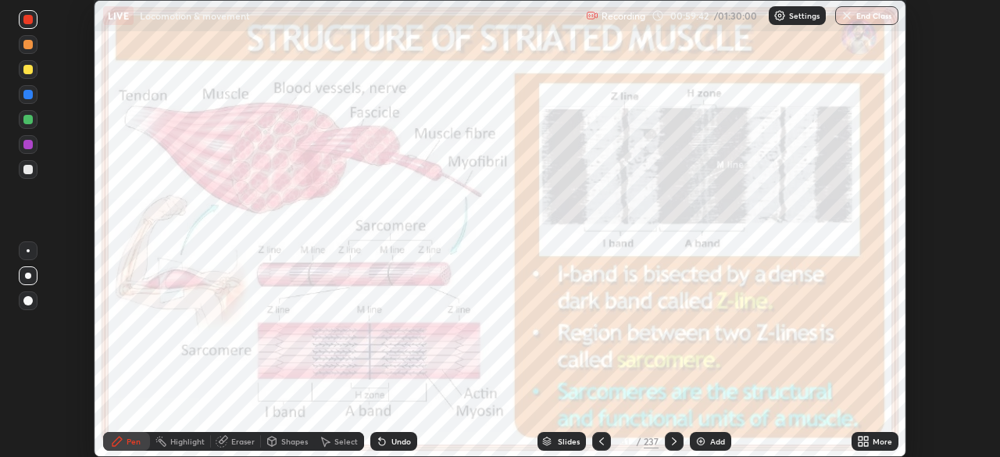
scroll to position [77642, 77100]
click at [565, 440] on div "Slides" at bounding box center [569, 441] width 22 height 8
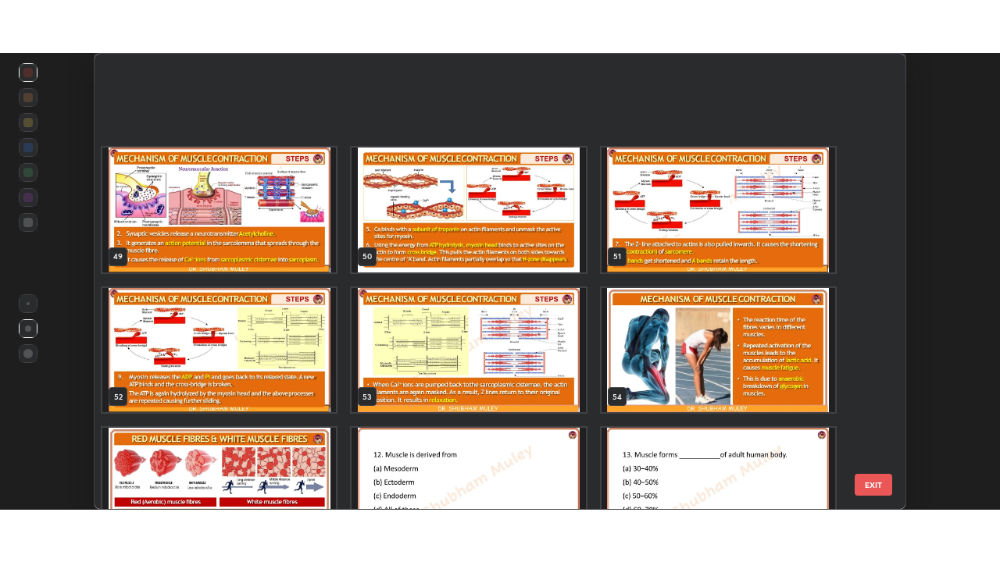
scroll to position [2317, 0]
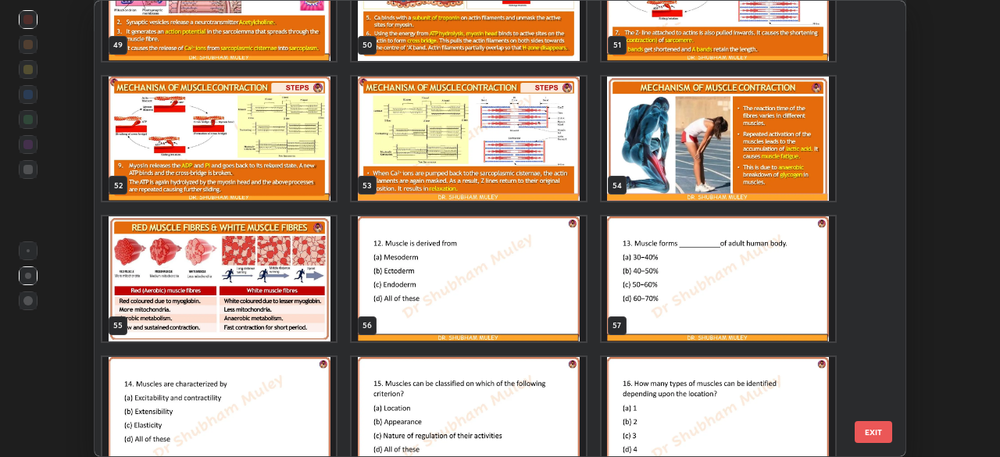
click at [526, 319] on img "grid" at bounding box center [468, 278] width 234 height 125
click at [531, 317] on img "grid" at bounding box center [468, 278] width 234 height 125
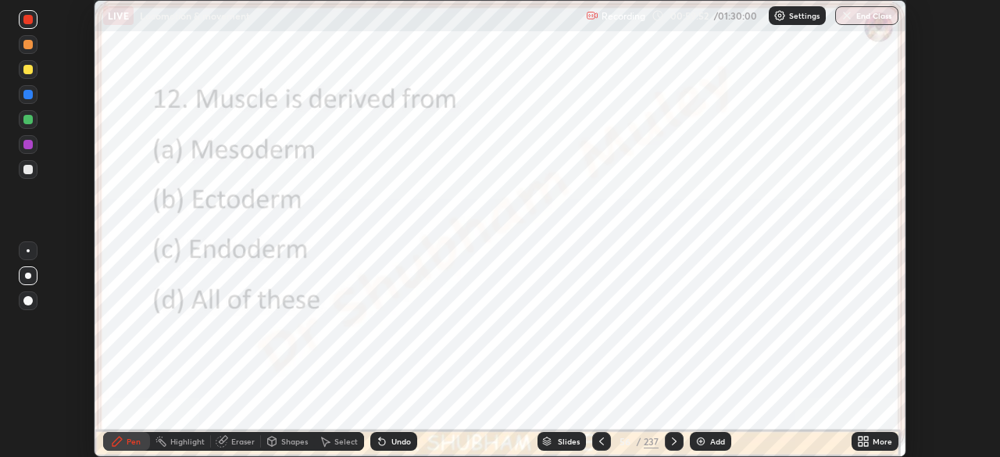
click at [860, 438] on icon at bounding box center [860, 439] width 4 height 4
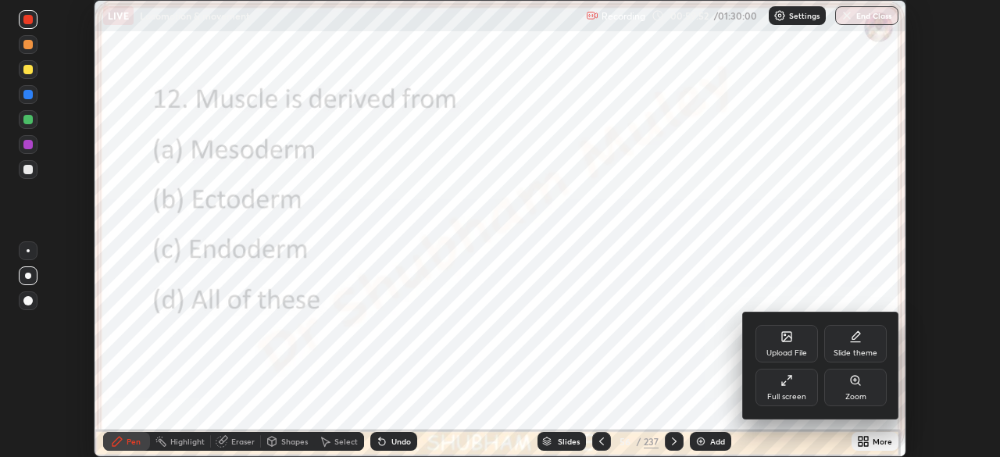
click at [782, 390] on div "Full screen" at bounding box center [786, 387] width 62 height 37
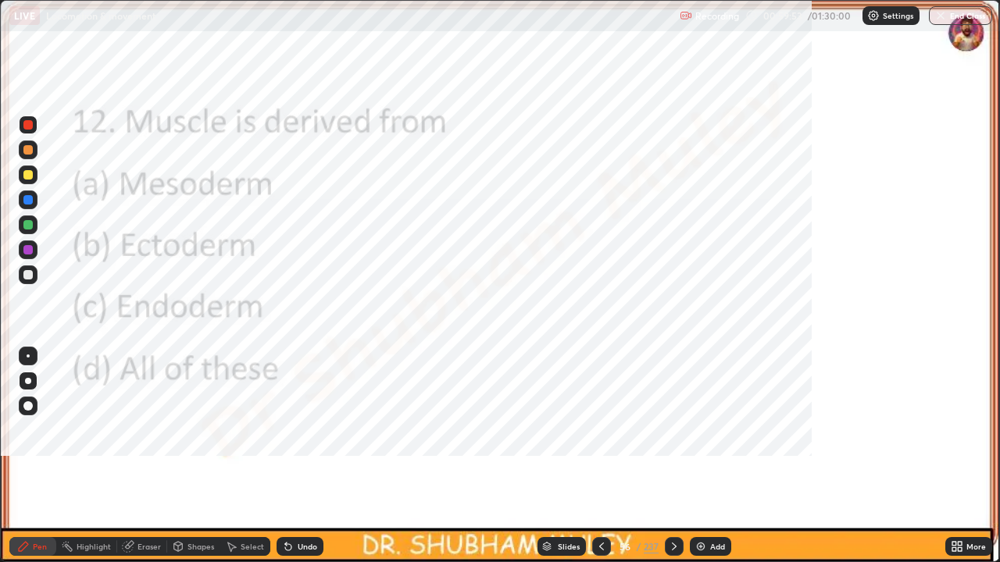
scroll to position [562, 1000]
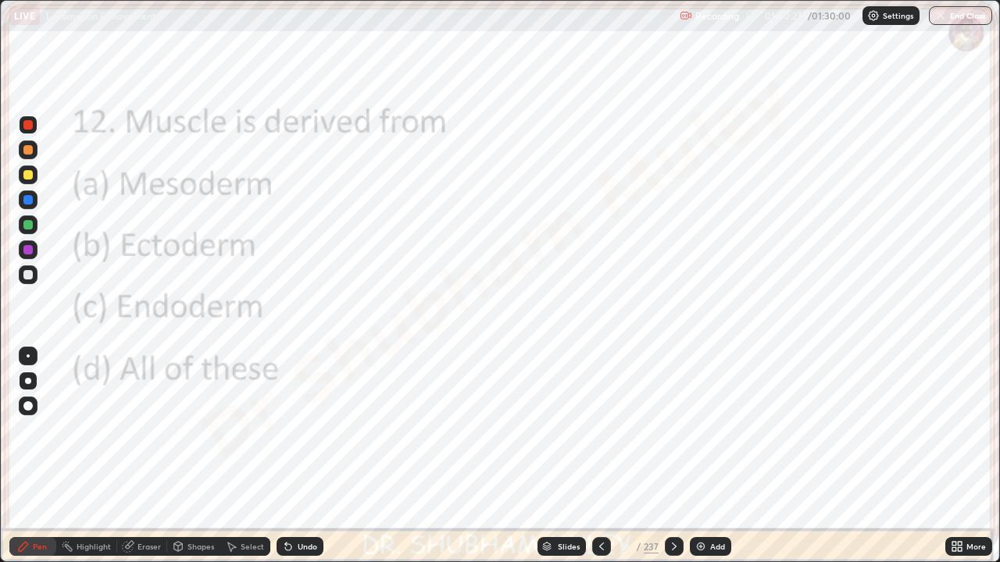
click at [672, 456] on icon at bounding box center [674, 546] width 12 height 12
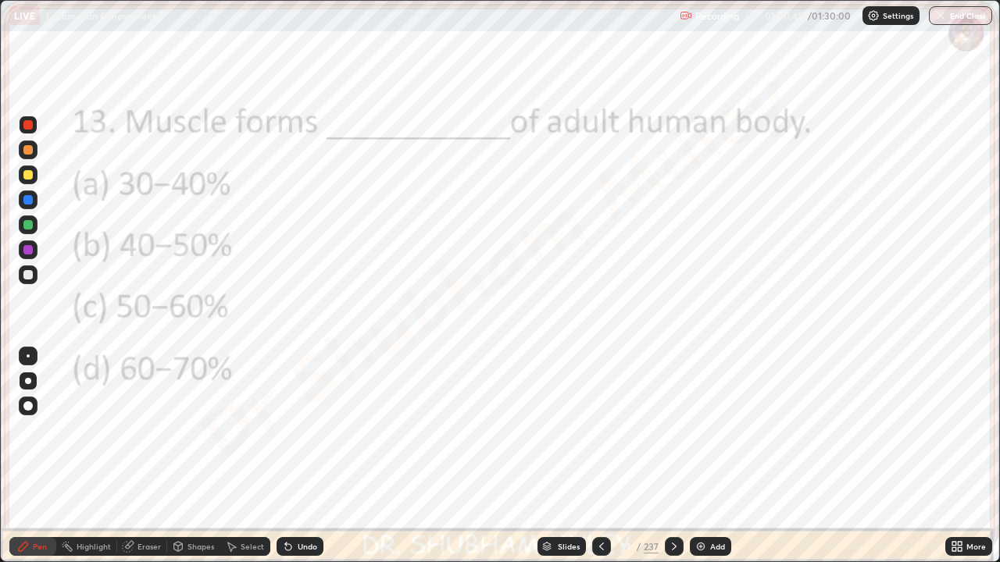
click at [600, 456] on icon at bounding box center [601, 546] width 12 height 12
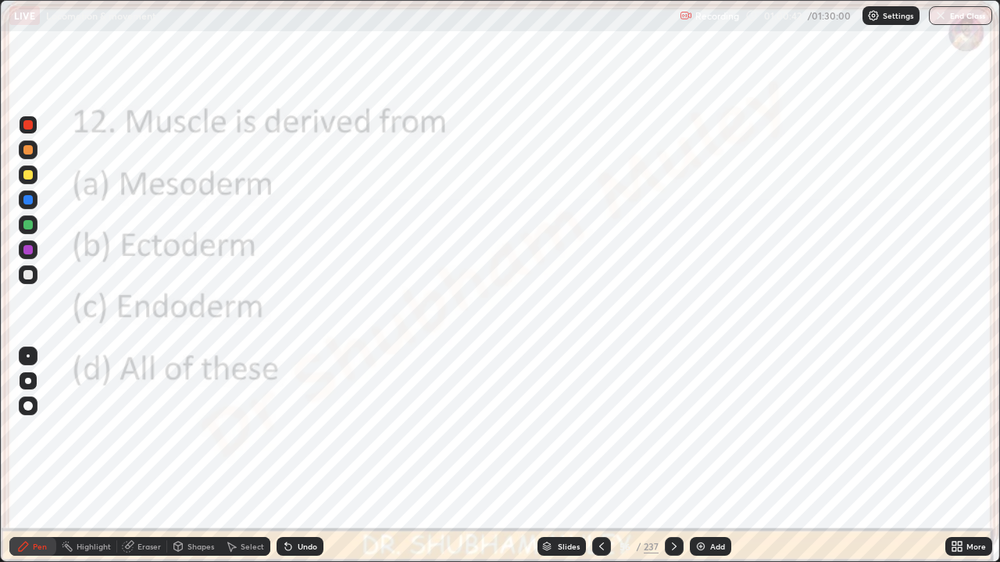
click at [593, 456] on div at bounding box center [601, 546] width 19 height 31
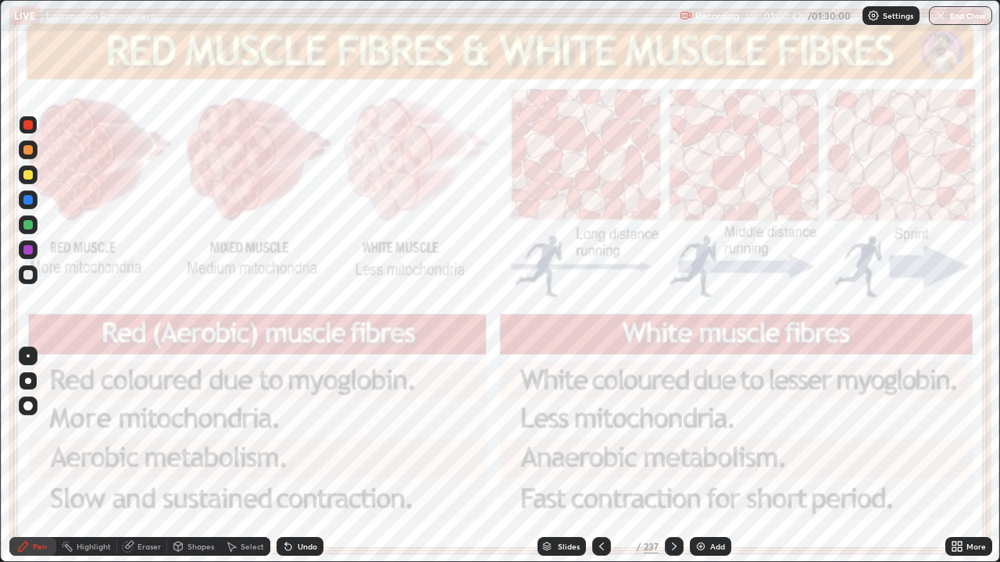
click at [593, 456] on div at bounding box center [601, 546] width 19 height 31
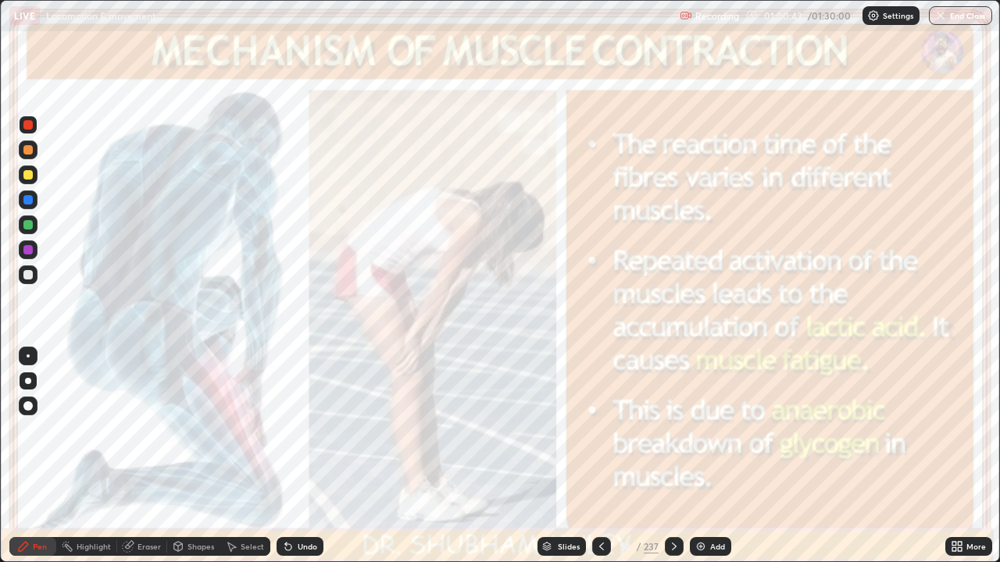
click at [566, 456] on div "Slides" at bounding box center [561, 546] width 48 height 19
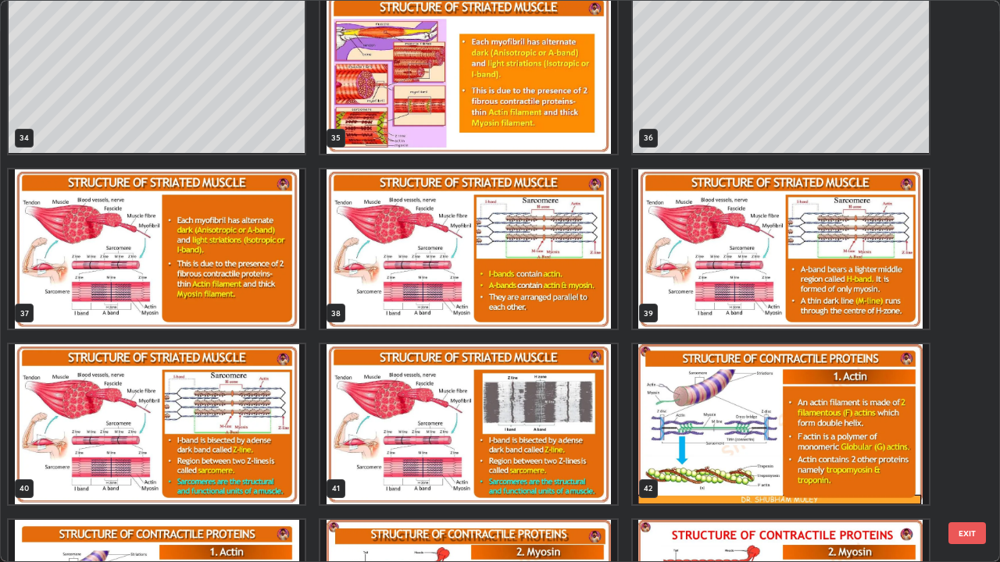
scroll to position [1932, 0]
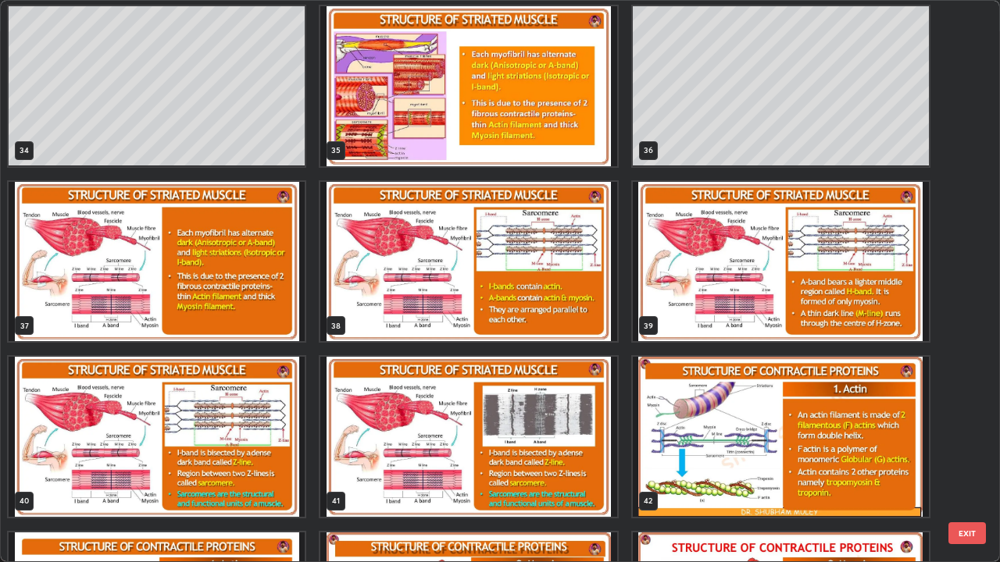
click at [426, 317] on img "grid" at bounding box center [468, 262] width 296 height 160
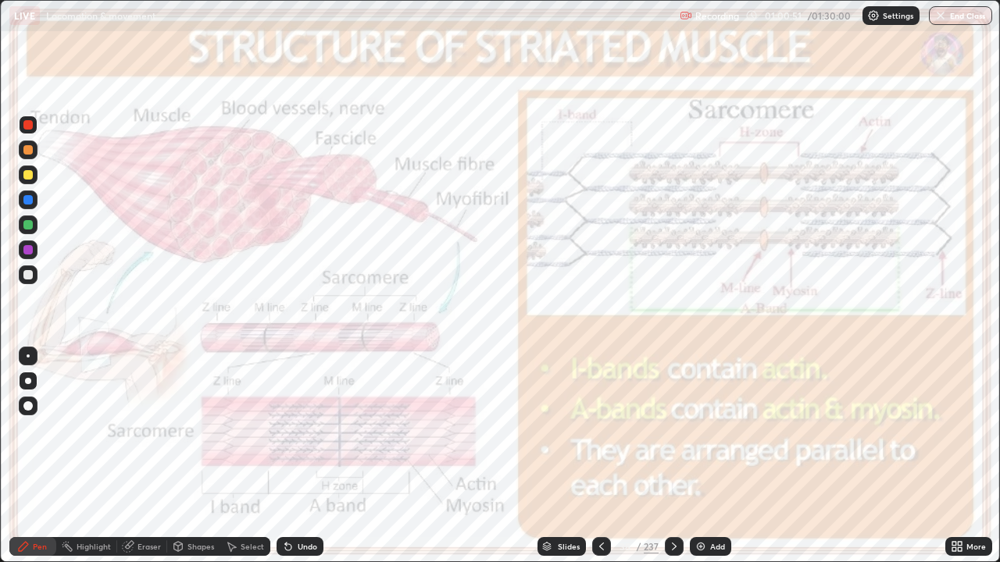
click at [28, 248] on div at bounding box center [27, 249] width 9 height 9
click at [545, 456] on icon at bounding box center [547, 545] width 8 height 4
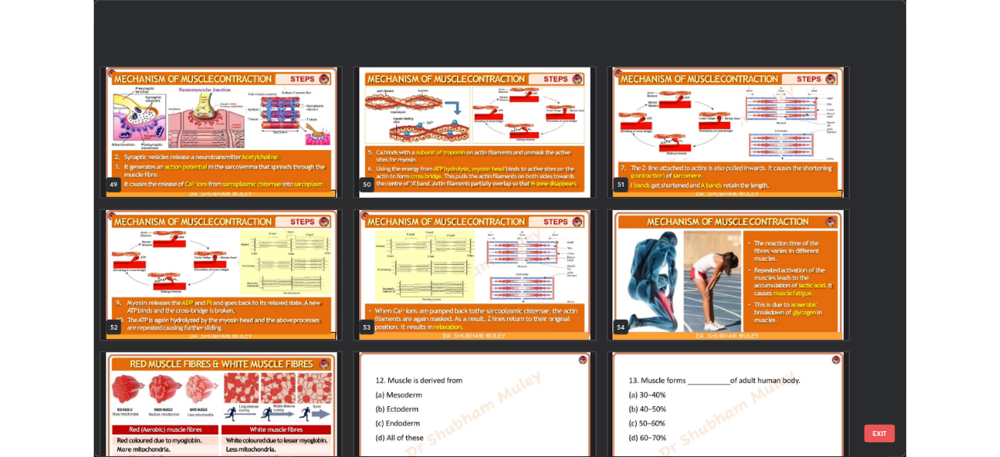
scroll to position [3022, 0]
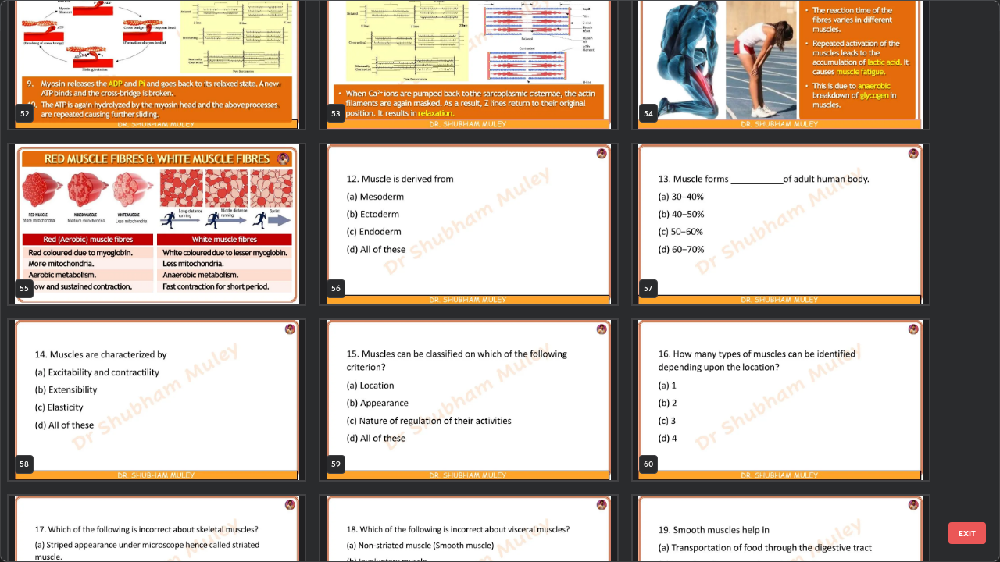
click at [670, 260] on img "grid" at bounding box center [781, 224] width 296 height 160
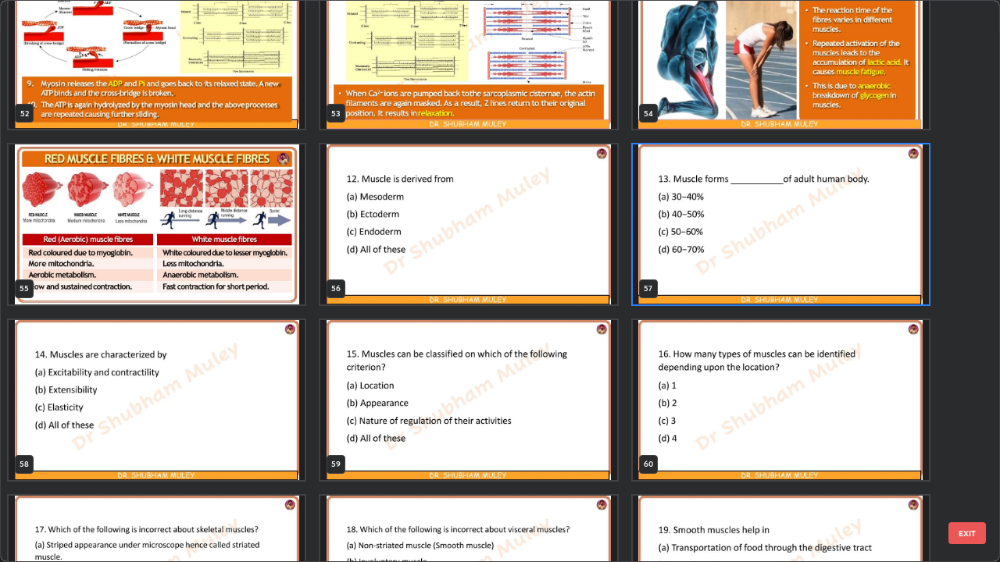
click at [670, 260] on img "grid" at bounding box center [781, 224] width 296 height 160
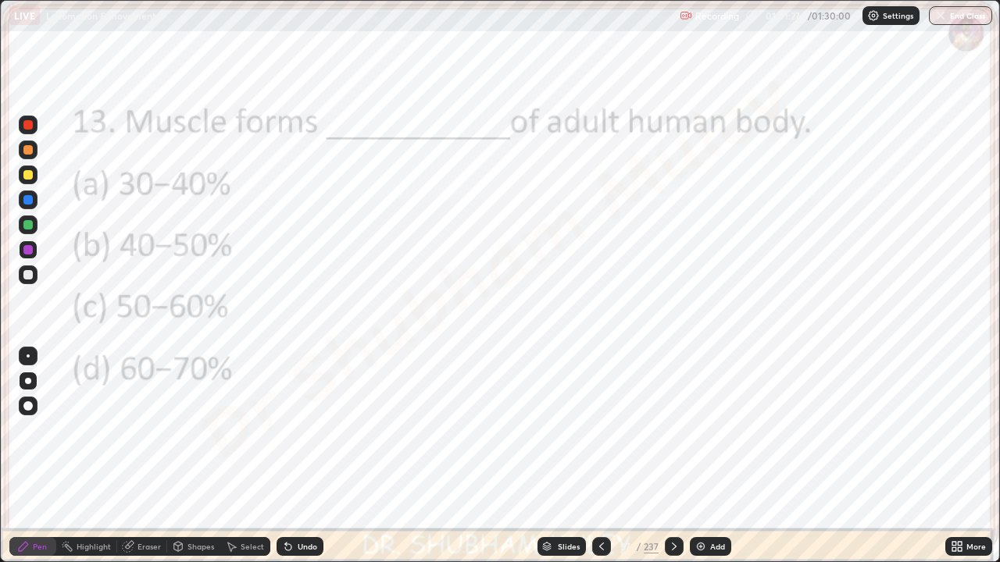
click at [672, 456] on icon at bounding box center [674, 546] width 12 height 12
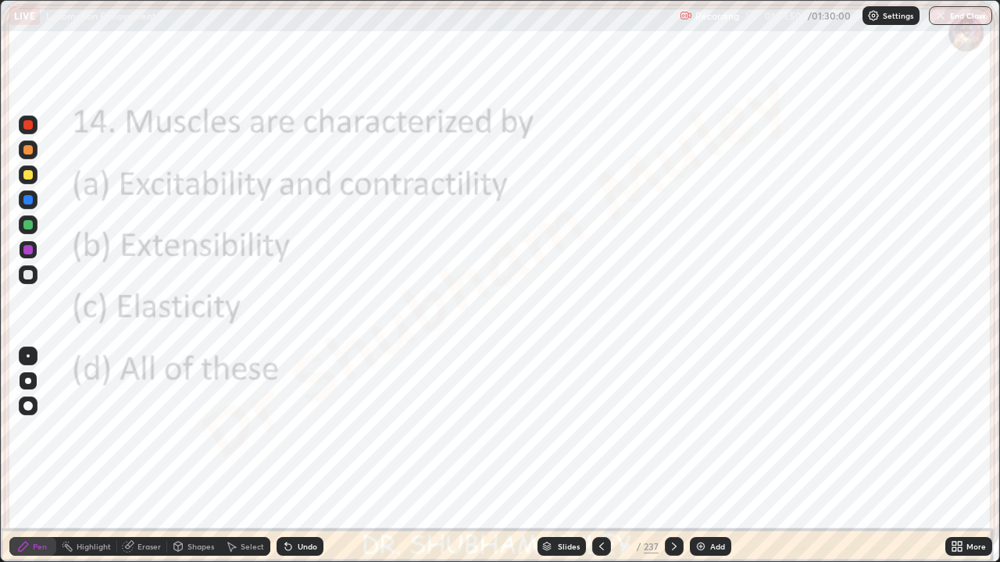
click at [672, 456] on icon at bounding box center [674, 546] width 12 height 12
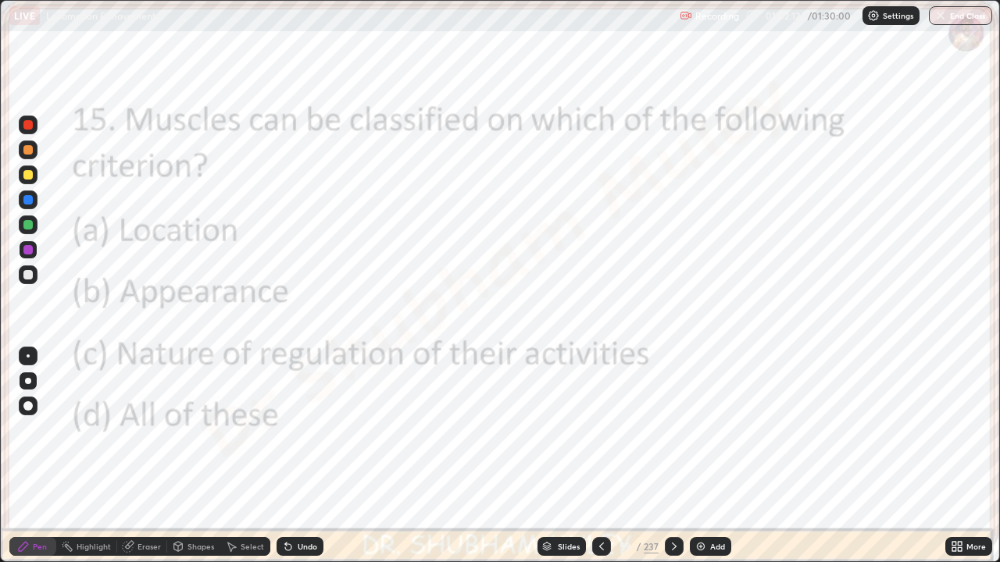
click at [673, 456] on icon at bounding box center [674, 546] width 12 height 12
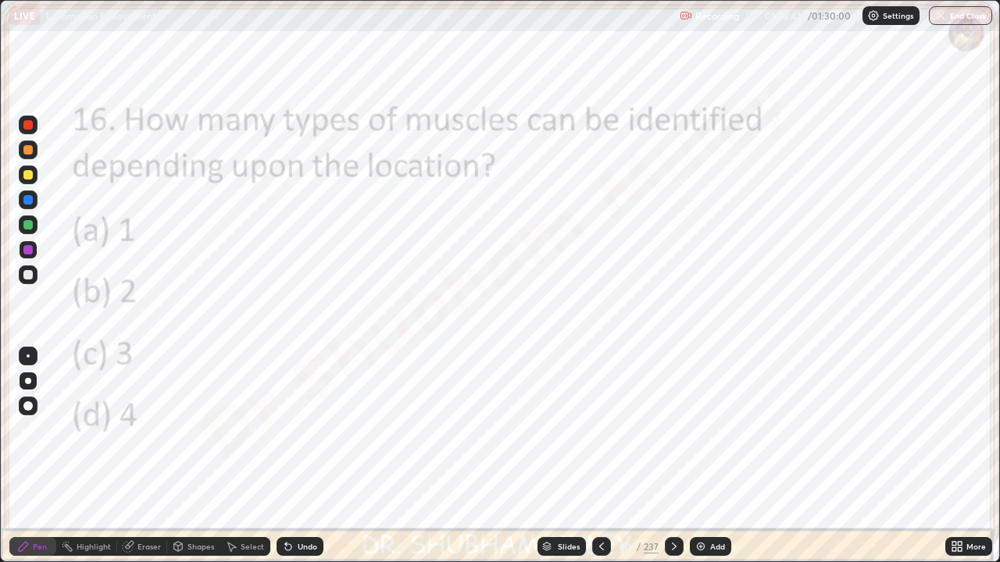
click at [672, 456] on icon at bounding box center [674, 546] width 12 height 12
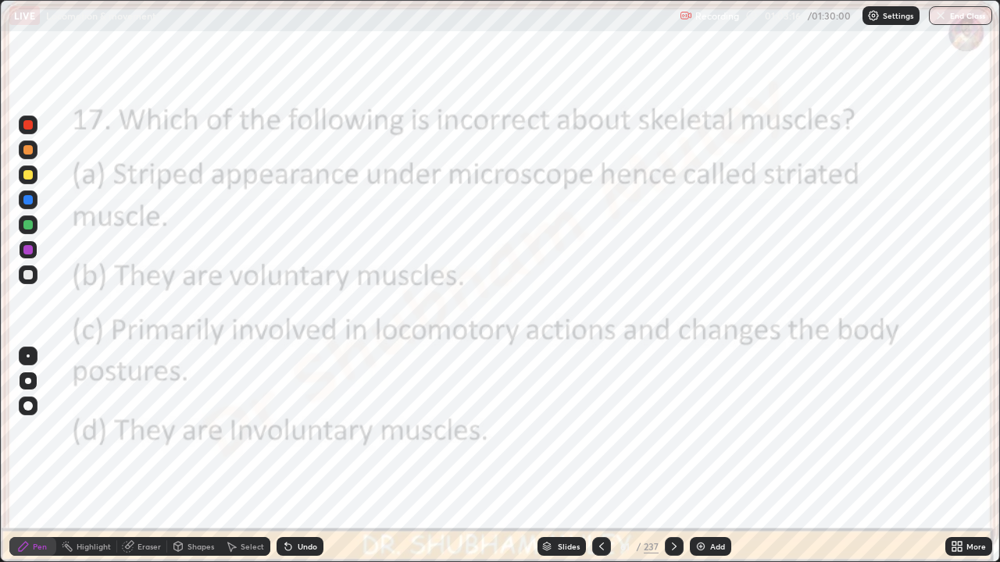
click at [675, 456] on icon at bounding box center [674, 546] width 12 height 12
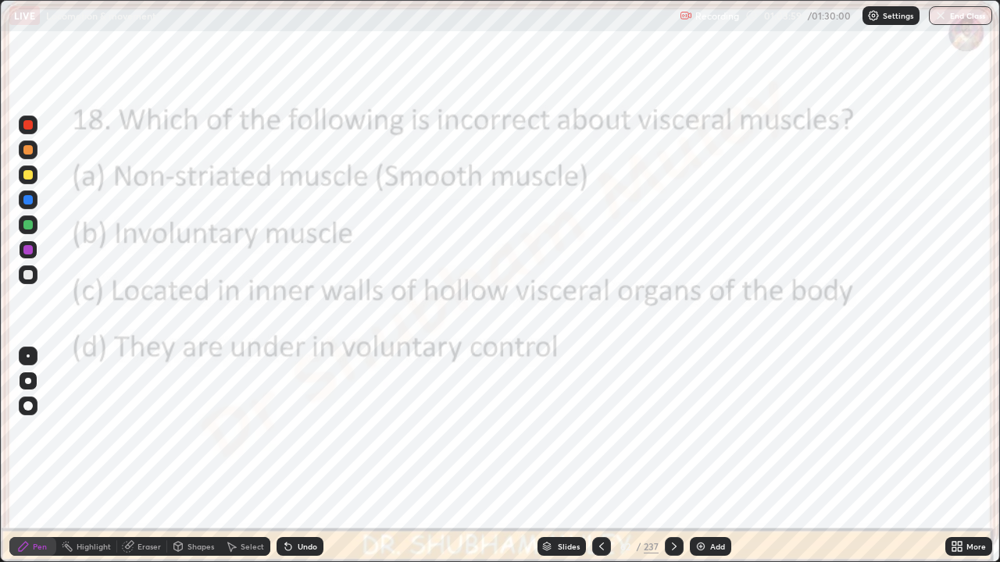
click at [672, 456] on icon at bounding box center [674, 546] width 12 height 12
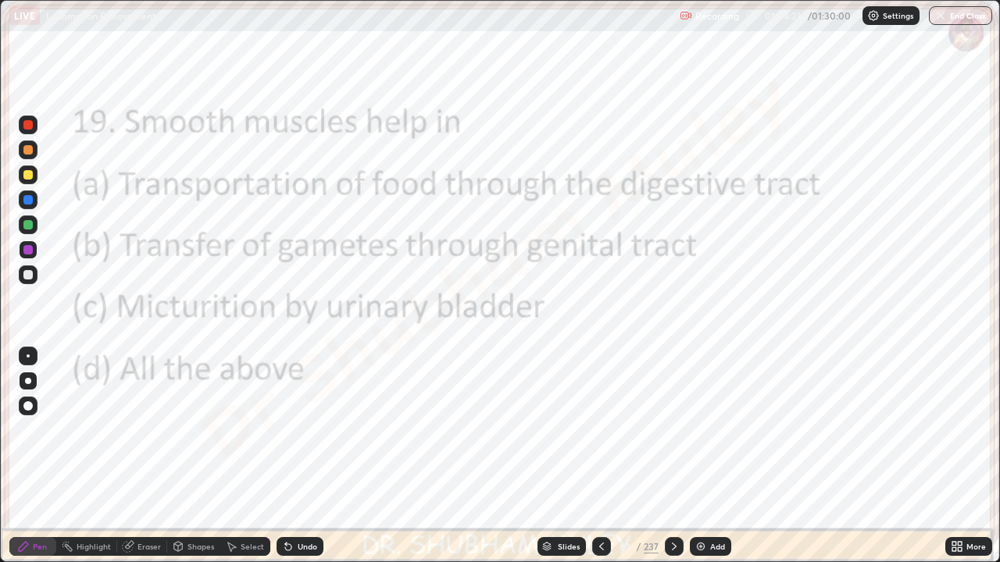
click at [674, 456] on icon at bounding box center [674, 547] width 5 height 8
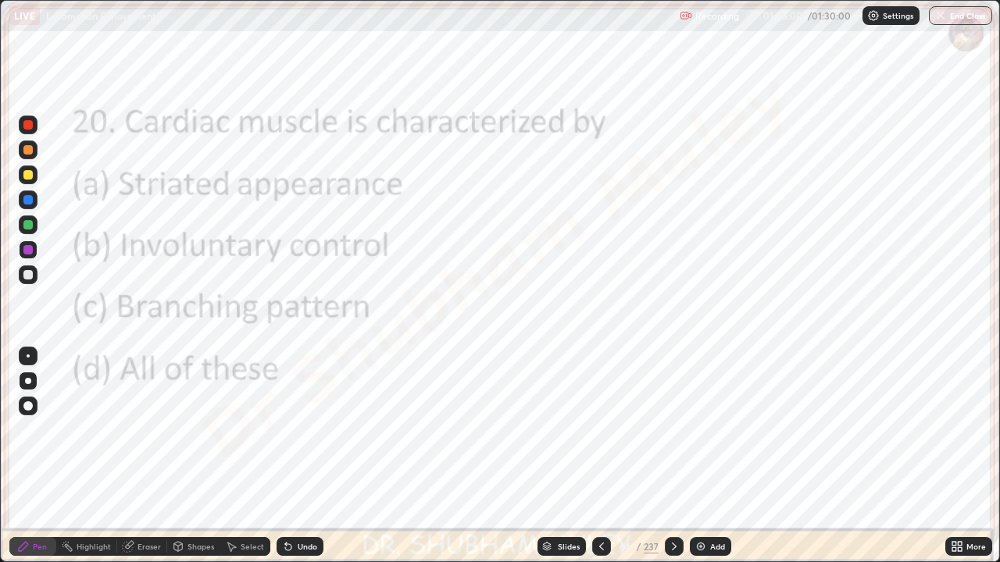
click at [672, 456] on icon at bounding box center [674, 546] width 12 height 12
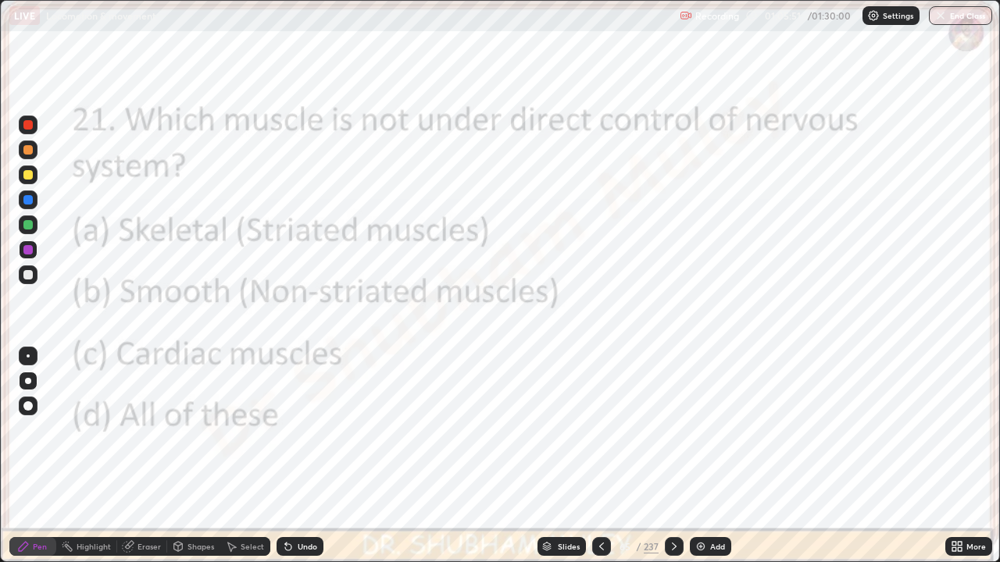
click at [673, 456] on icon at bounding box center [674, 547] width 5 height 8
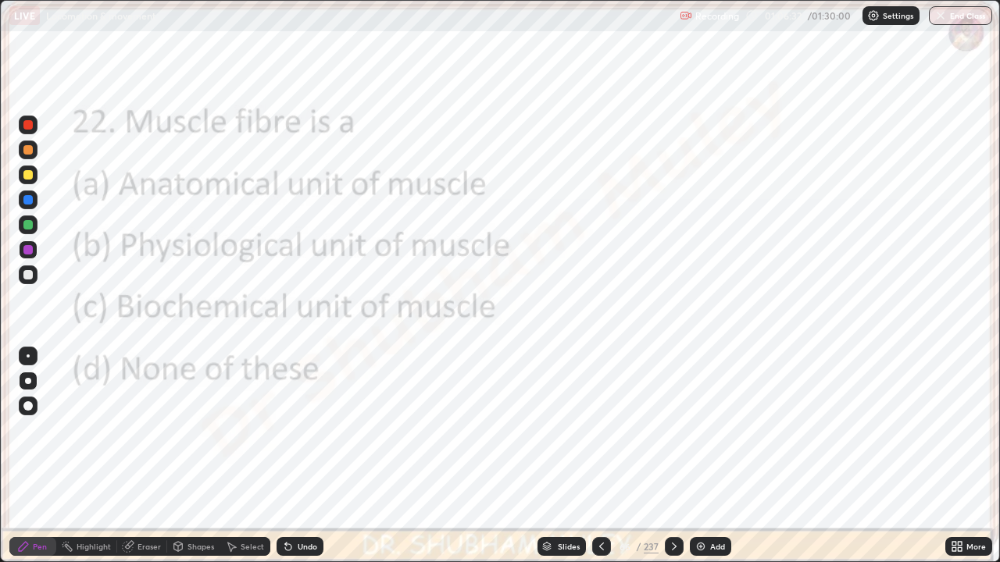
click at [680, 456] on div at bounding box center [674, 546] width 19 height 31
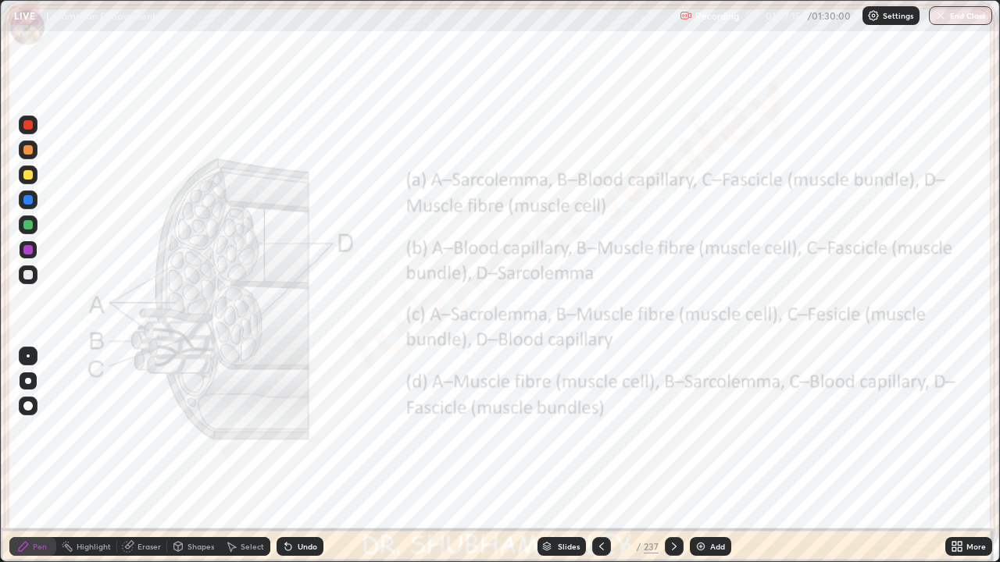
click at [672, 456] on icon at bounding box center [674, 546] width 12 height 12
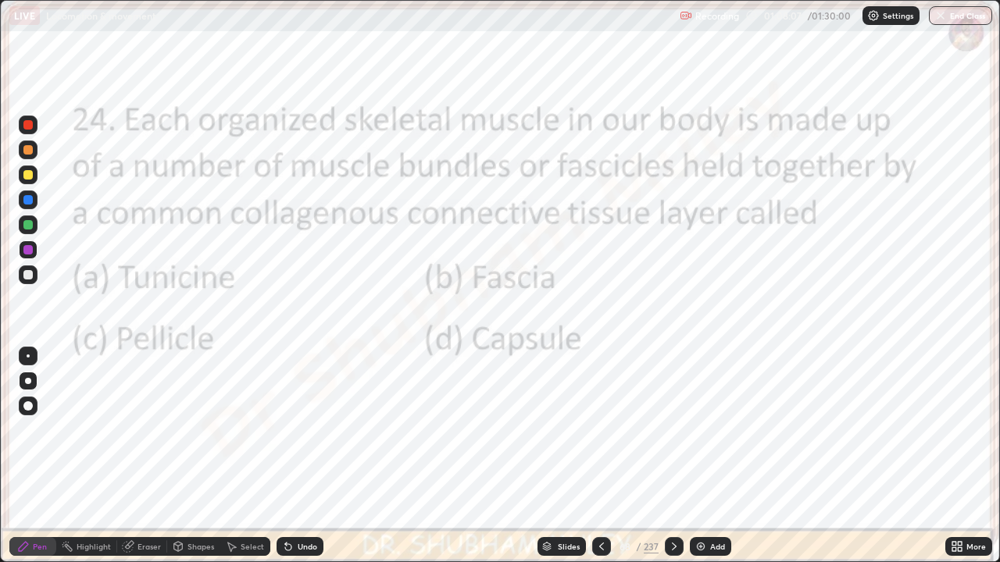
click at [672, 456] on icon at bounding box center [674, 546] width 12 height 12
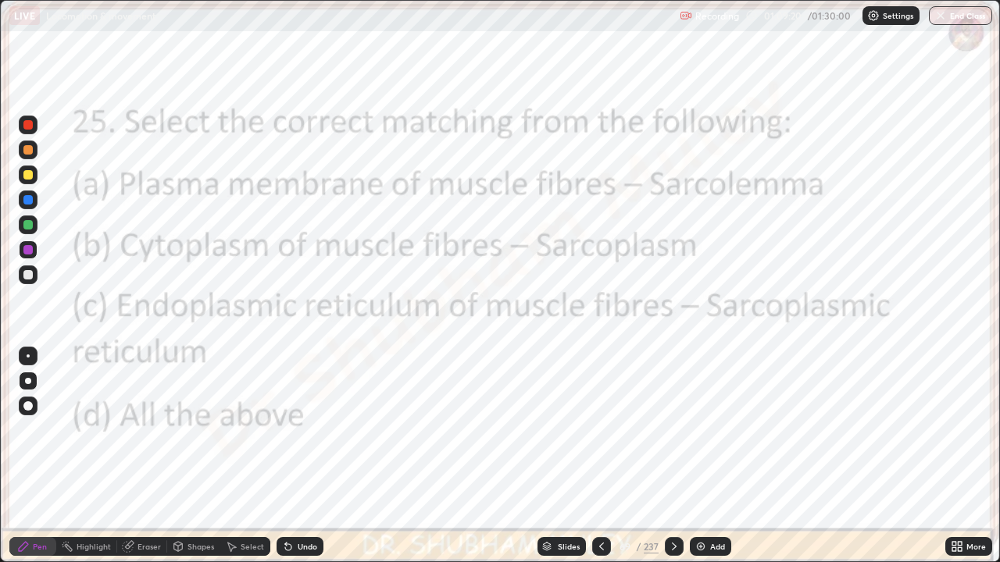
click at [671, 456] on icon at bounding box center [674, 546] width 12 height 12
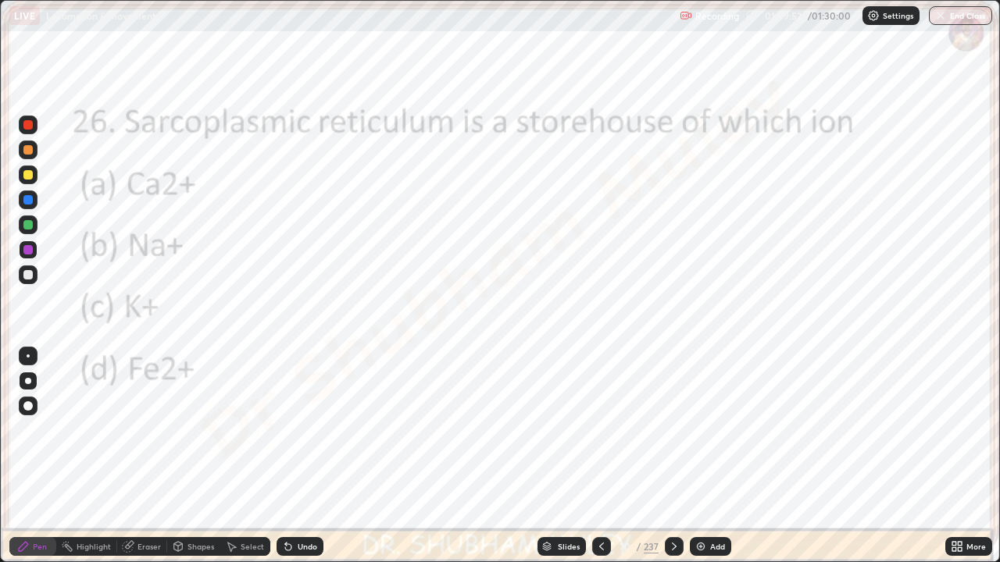
click at [674, 456] on icon at bounding box center [674, 546] width 12 height 12
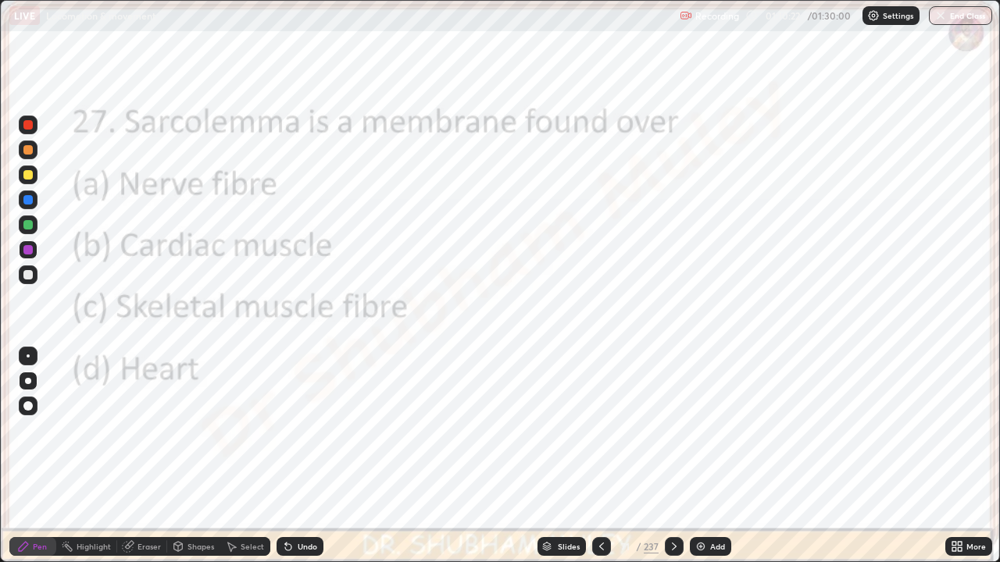
click at [672, 456] on icon at bounding box center [674, 546] width 12 height 12
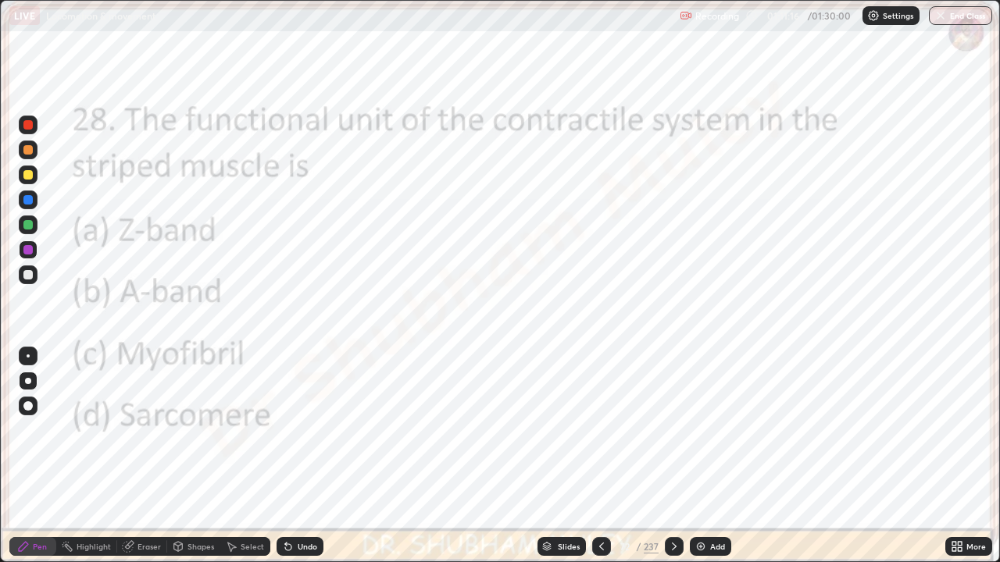
click at [672, 456] on icon at bounding box center [674, 546] width 12 height 12
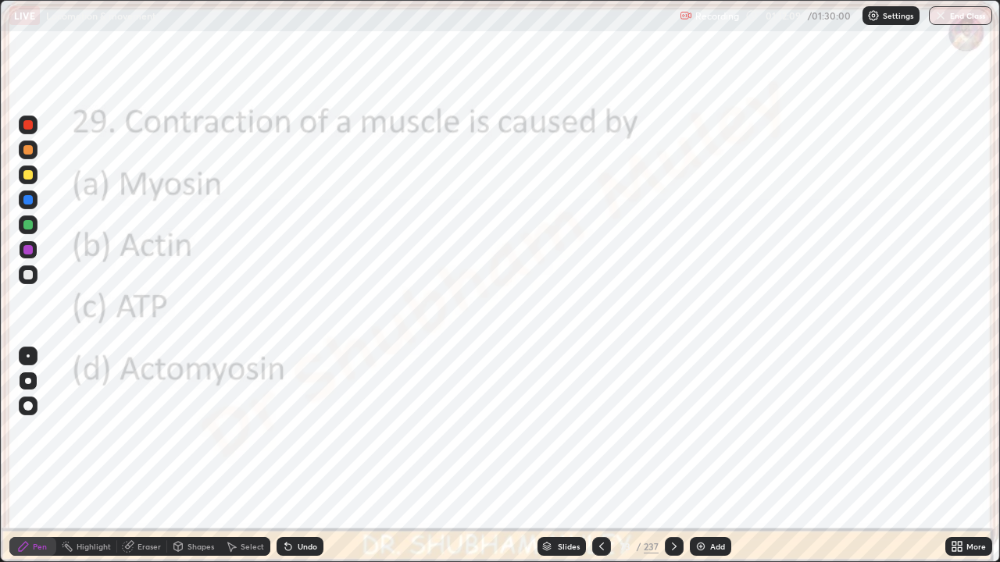
click at [679, 456] on div at bounding box center [674, 546] width 19 height 19
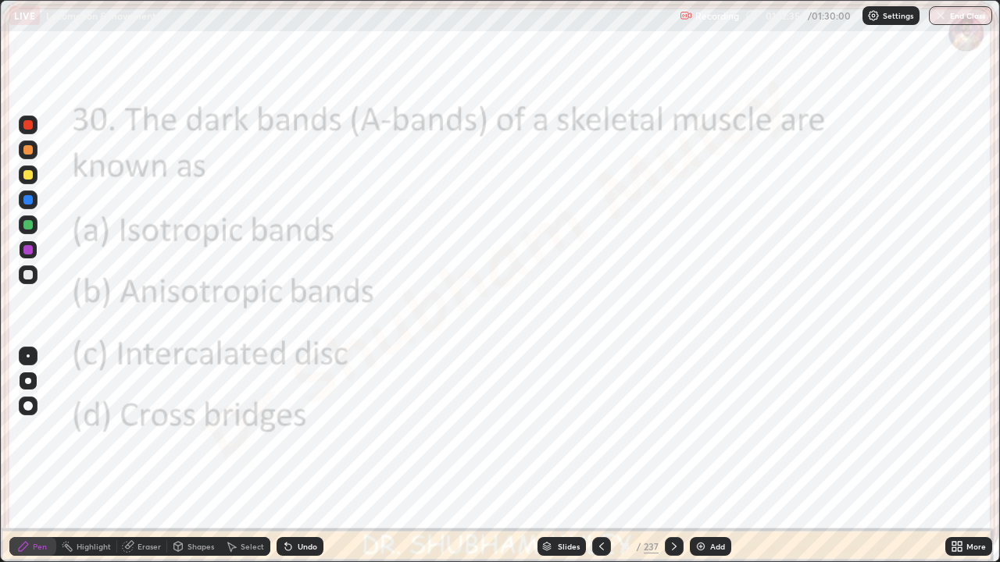
click at [672, 456] on icon at bounding box center [674, 546] width 12 height 12
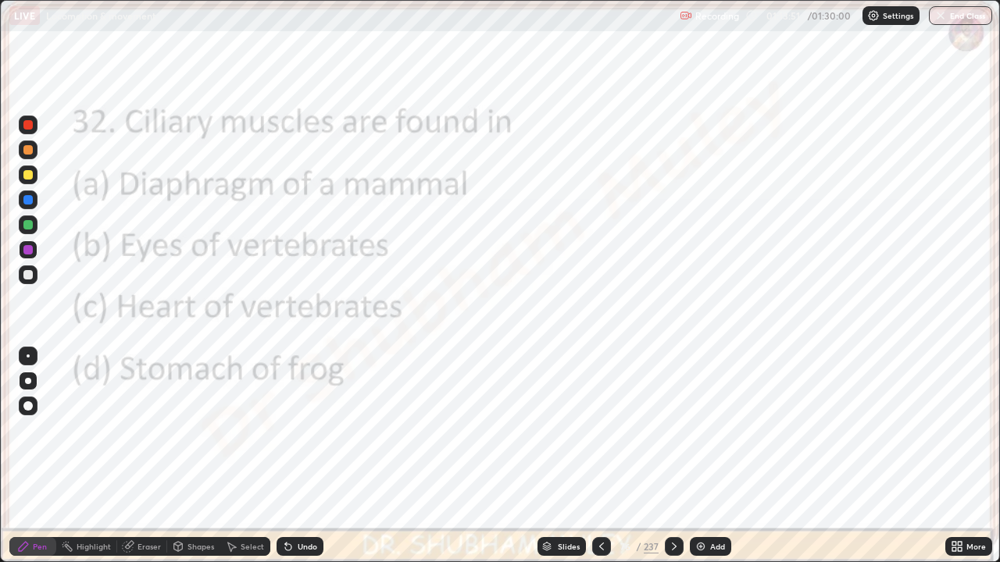
click at [672, 456] on icon at bounding box center [674, 546] width 12 height 12
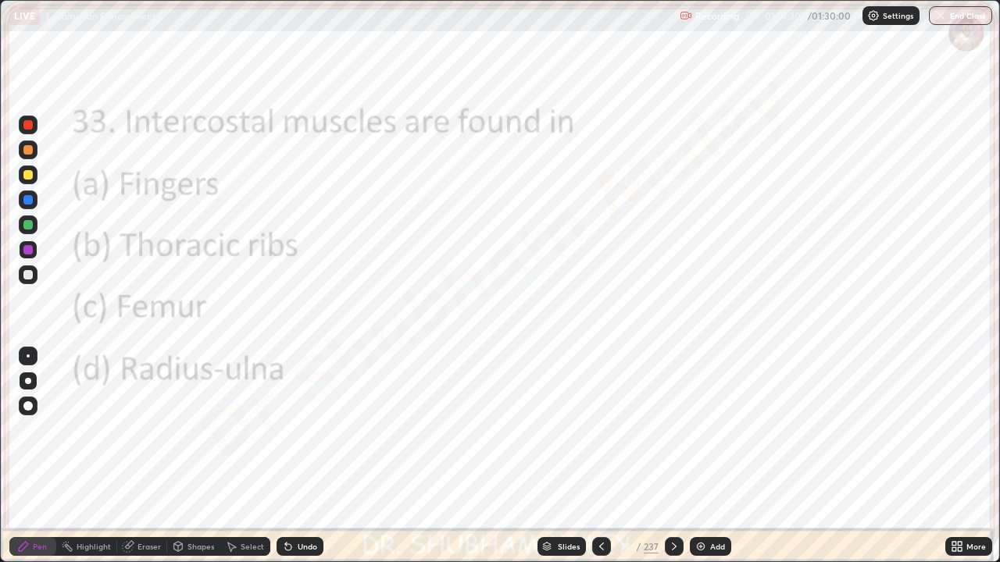
click at [672, 456] on icon at bounding box center [674, 546] width 12 height 12
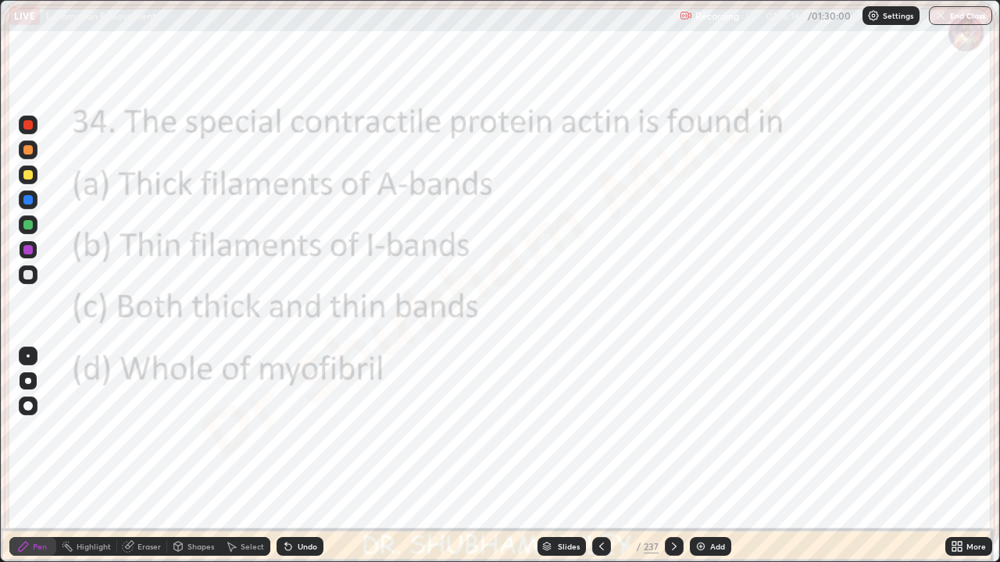
click at [679, 456] on div at bounding box center [674, 546] width 19 height 19
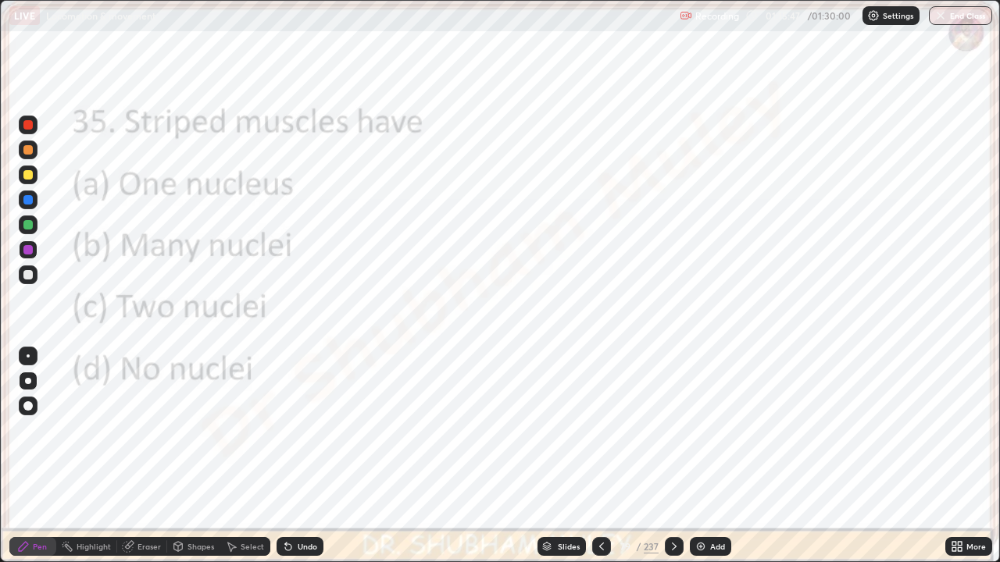
click at [672, 456] on icon at bounding box center [674, 546] width 12 height 12
click at [679, 456] on div at bounding box center [674, 546] width 19 height 19
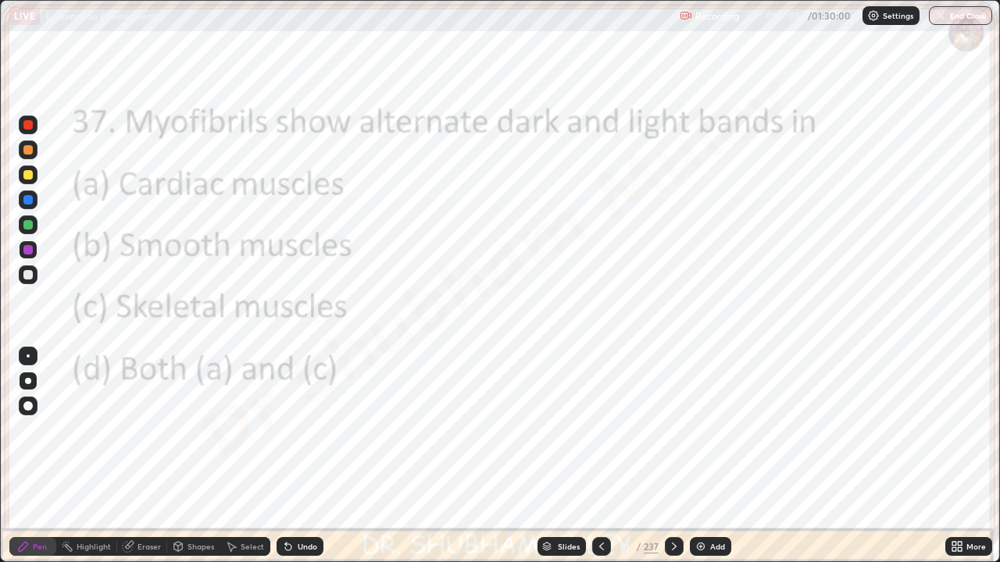
click at [669, 456] on div at bounding box center [674, 546] width 19 height 31
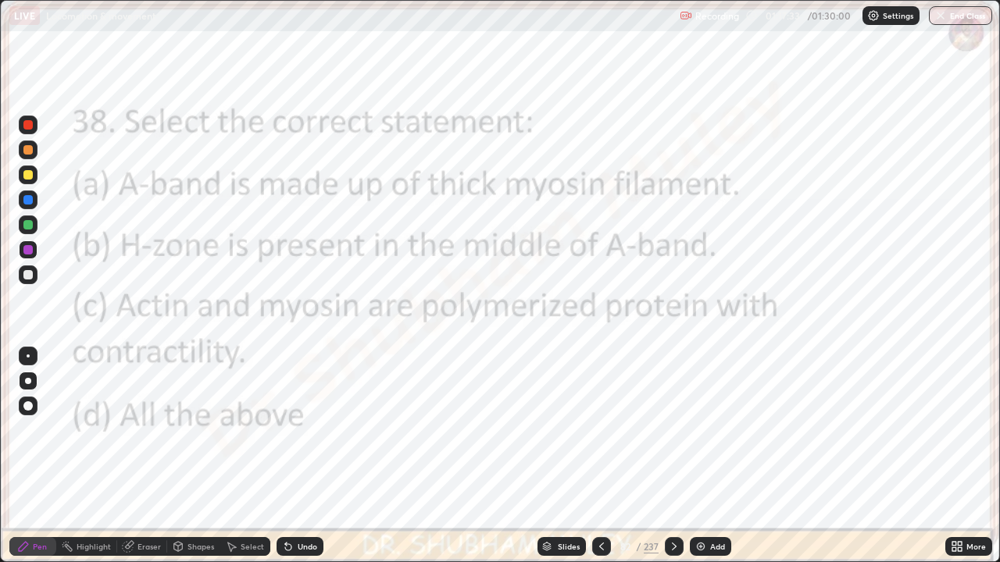
click at [598, 456] on icon at bounding box center [601, 546] width 12 height 12
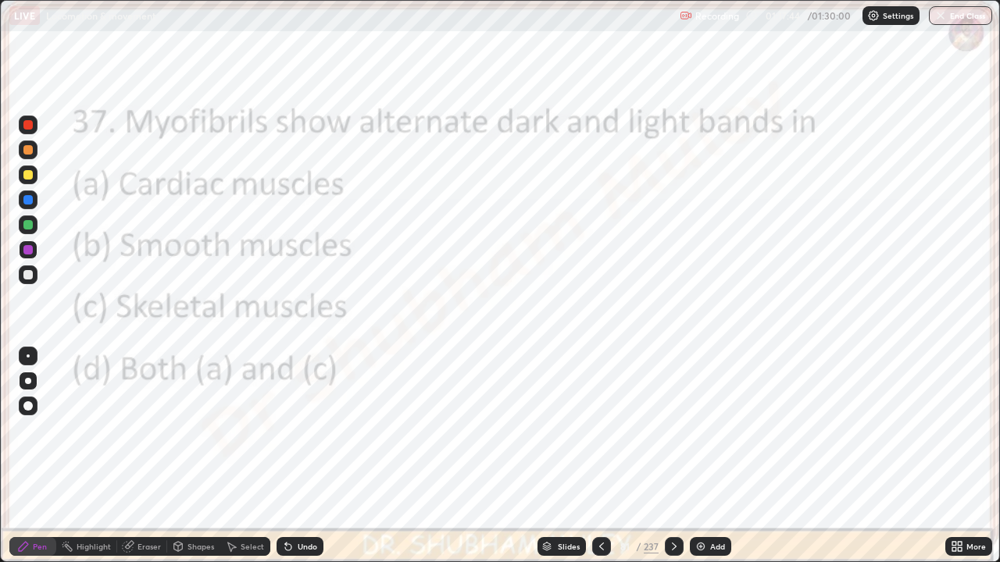
click at [666, 456] on div at bounding box center [674, 546] width 19 height 19
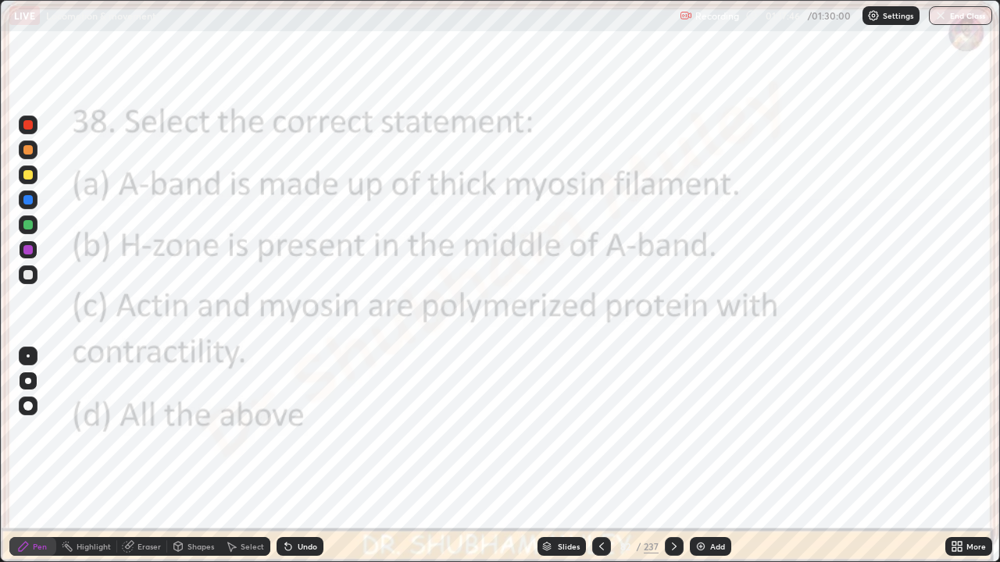
click at [598, 456] on icon at bounding box center [601, 546] width 12 height 12
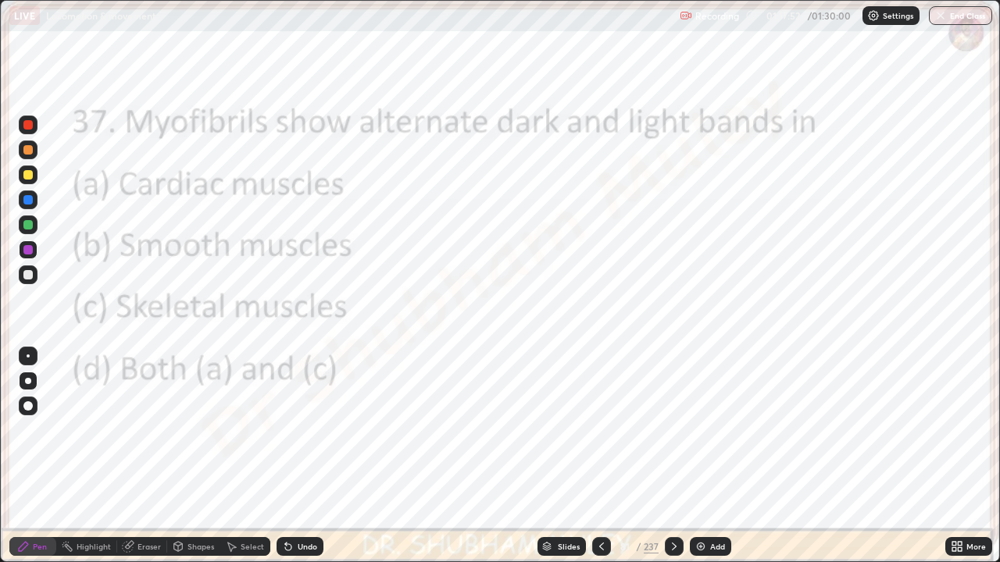
click at [670, 456] on icon at bounding box center [674, 546] width 12 height 12
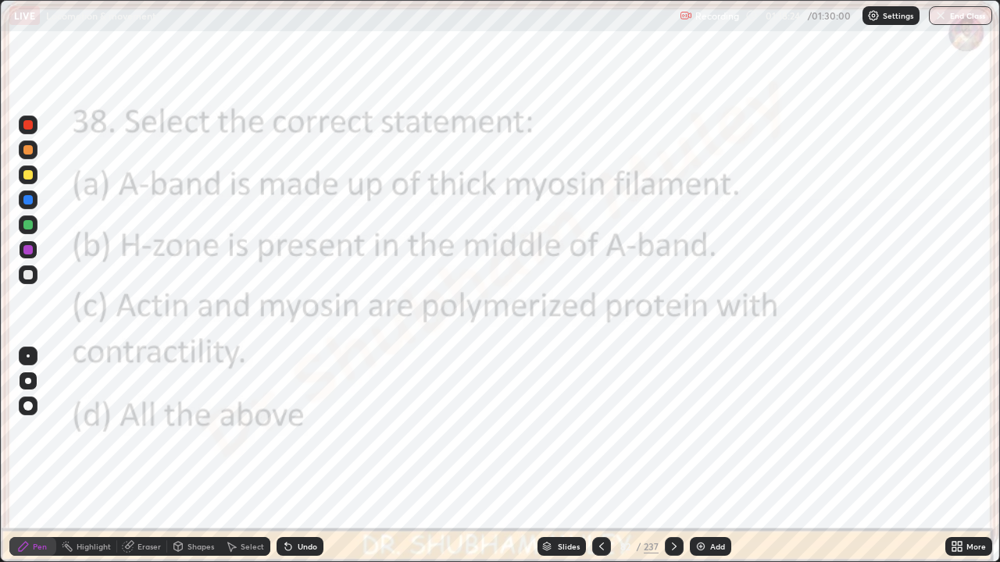
click at [678, 456] on icon at bounding box center [674, 546] width 12 height 12
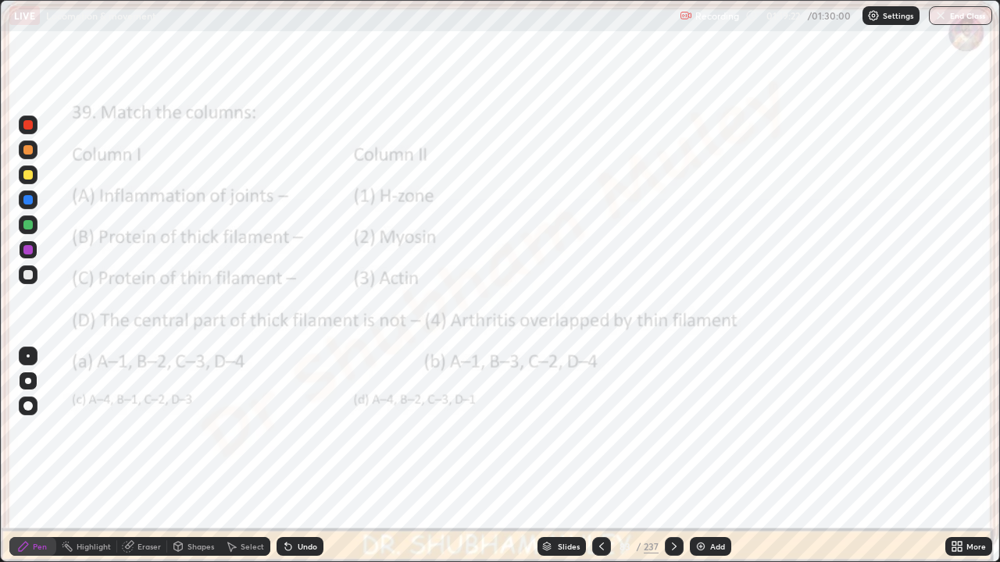
click at [673, 456] on icon at bounding box center [674, 546] width 12 height 12
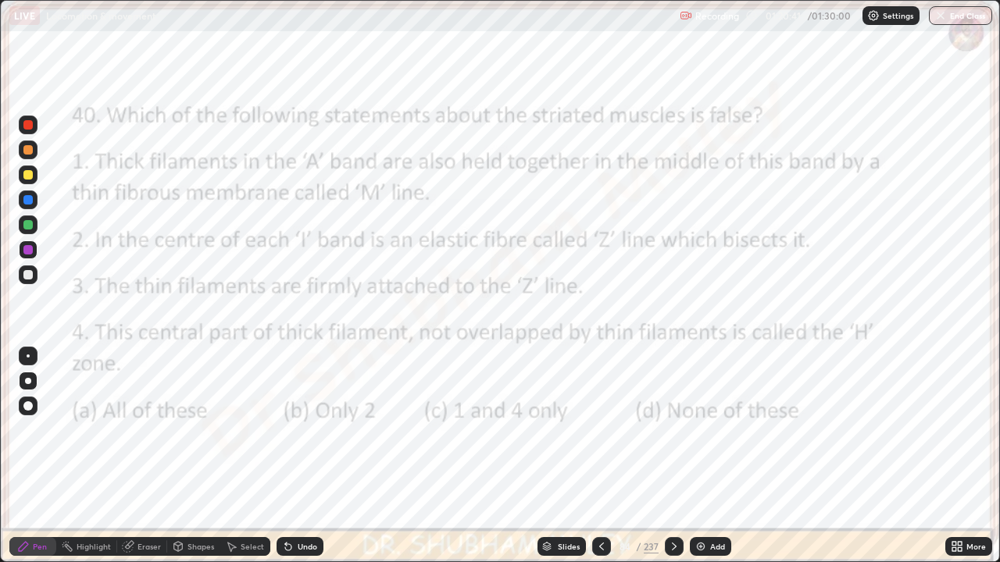
click at [929, 15] on button "End Class" at bounding box center [960, 15] width 63 height 19
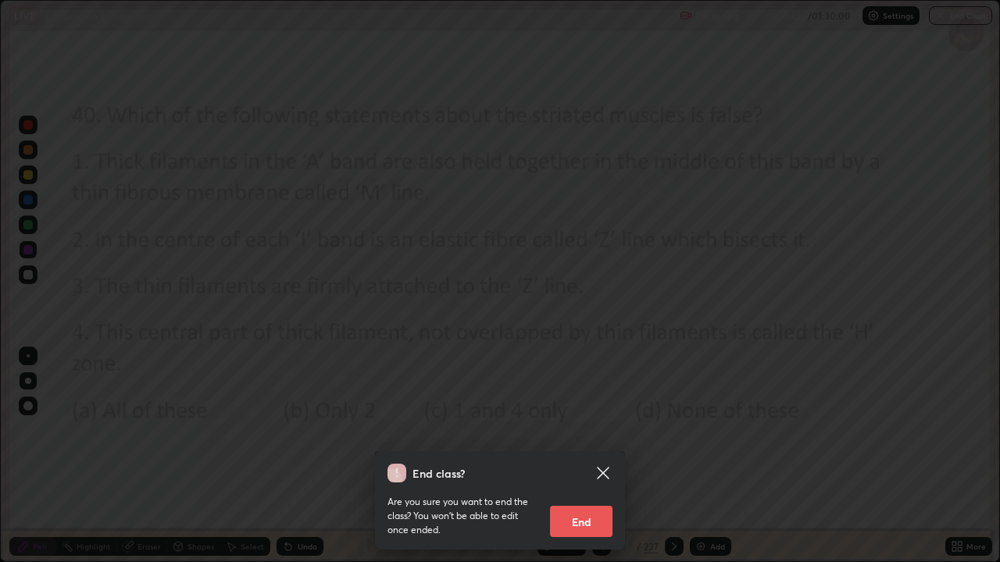
click at [569, 456] on button "End" at bounding box center [581, 521] width 62 height 31
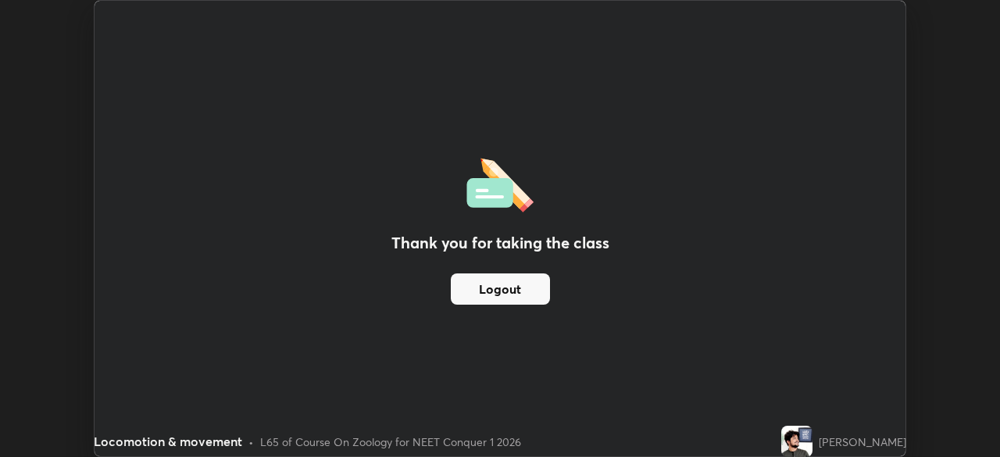
scroll to position [77642, 77100]
